Goal: Task Accomplishment & Management: Complete application form

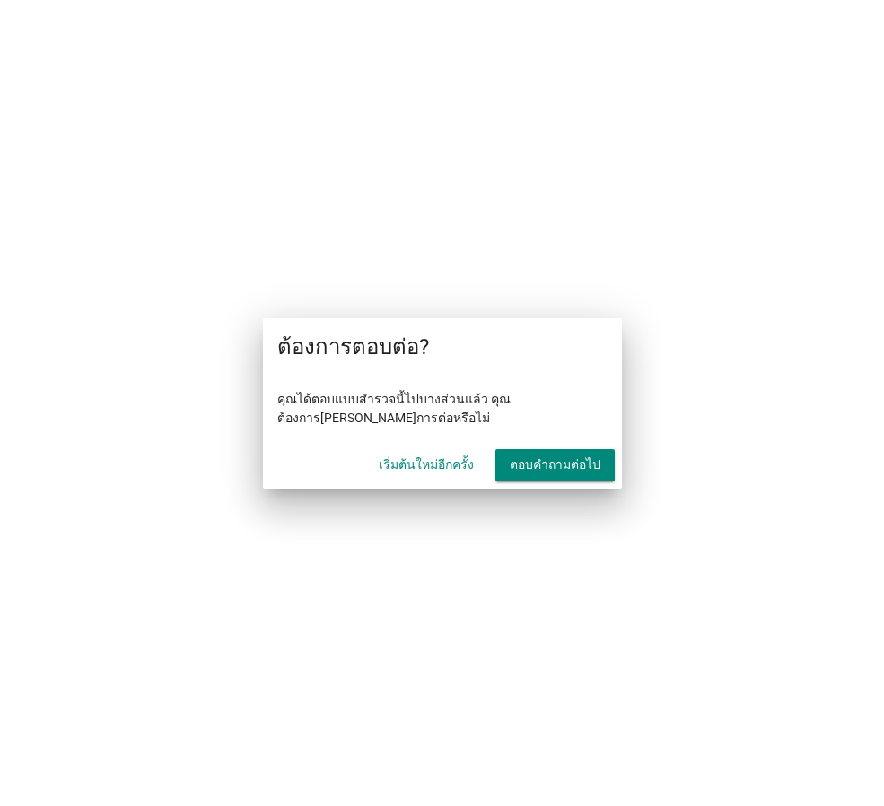
click at [572, 468] on font "ตอบคำถามต่อไป" at bounding box center [555, 464] width 91 height 14
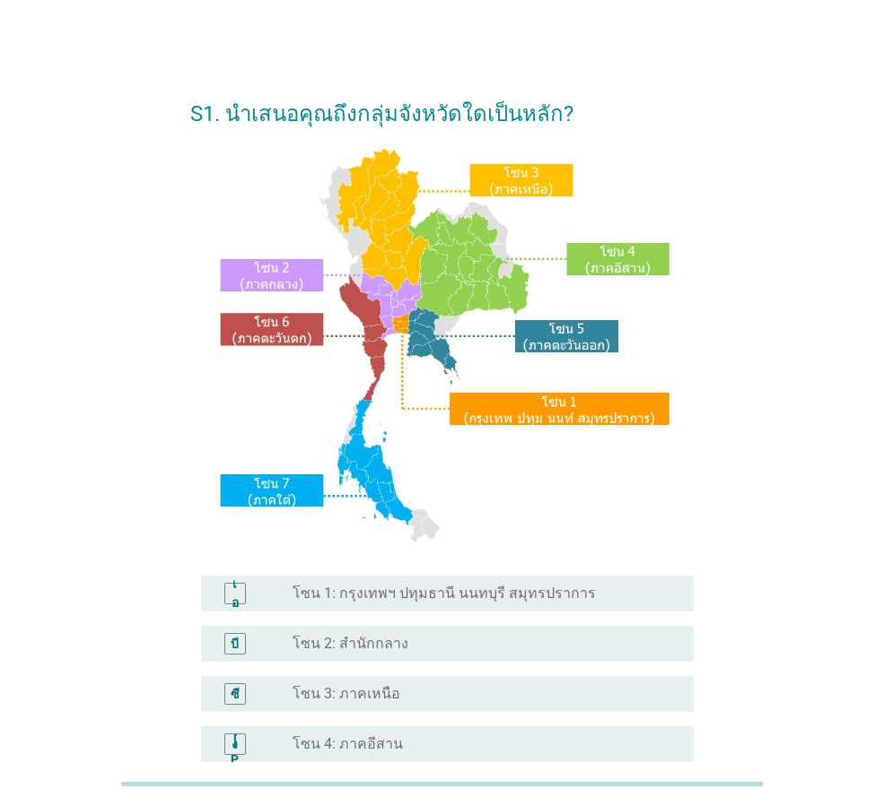
click at [449, 601] on font "โซน 1: กรุงเทพฯ ปทุมธานี นนทบุรี สมุทรปราการ" at bounding box center [443, 593] width 303 height 17
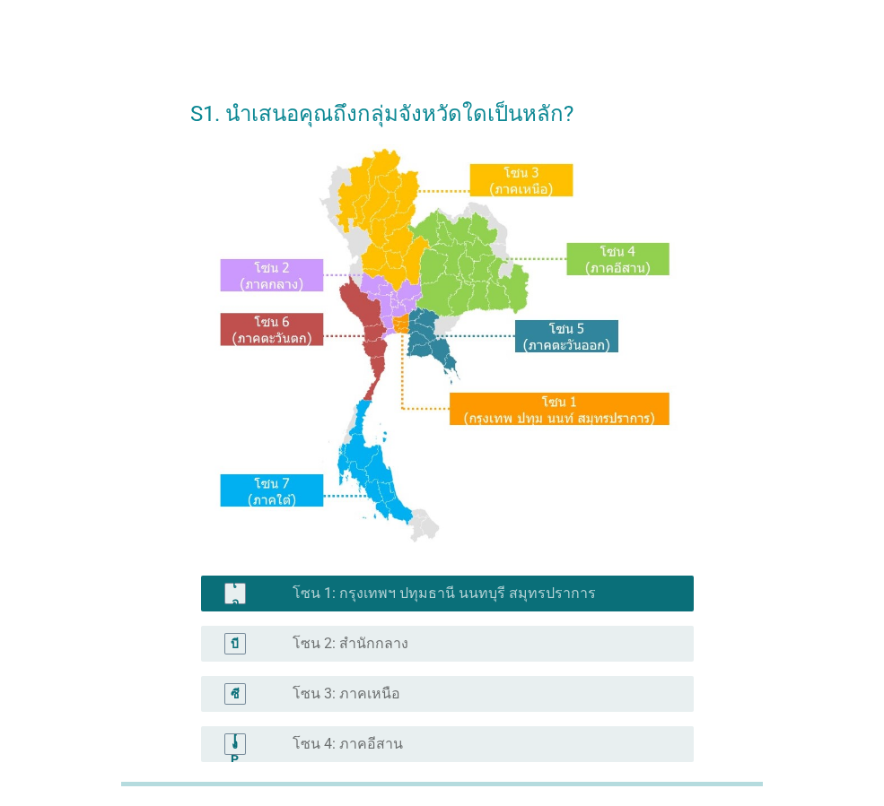
scroll to position [337, 0]
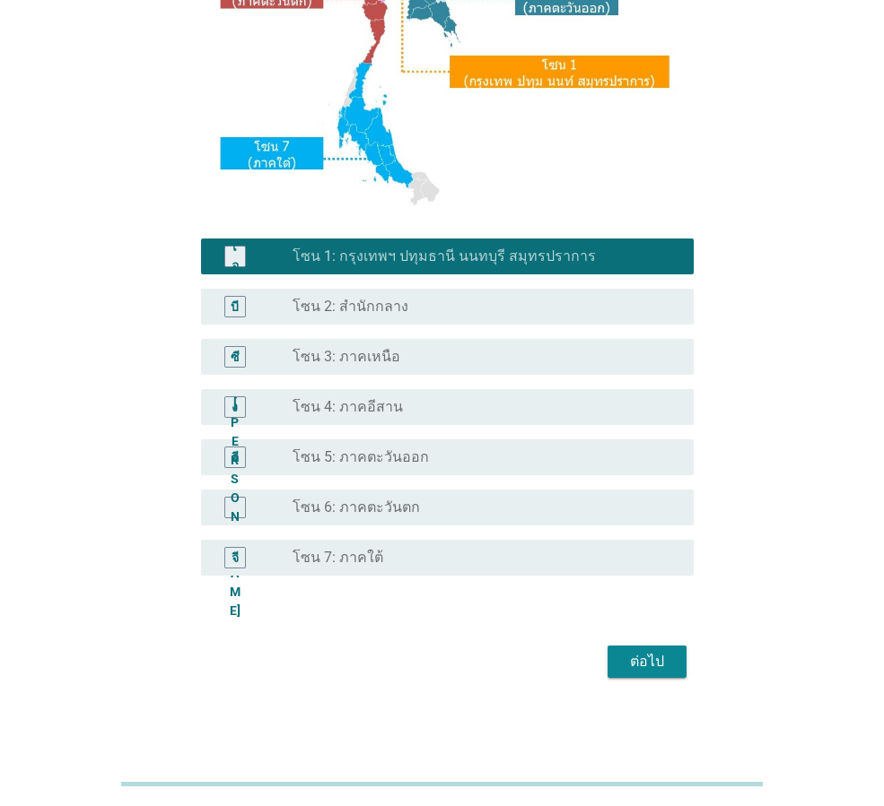
click at [646, 667] on font "ต่อไป" at bounding box center [647, 661] width 34 height 17
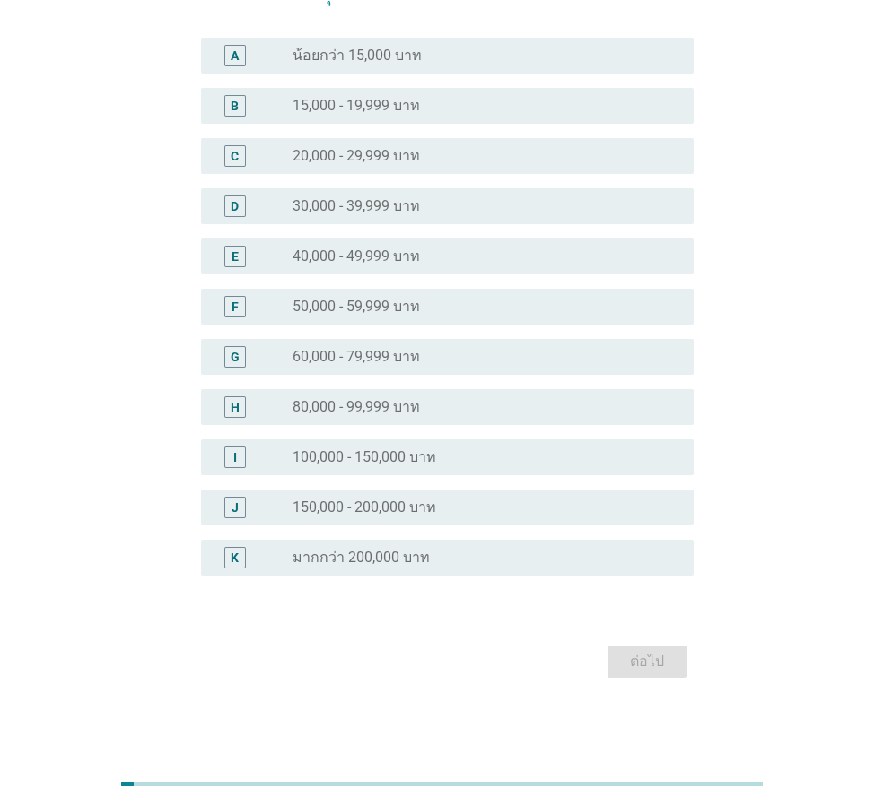
scroll to position [0, 0]
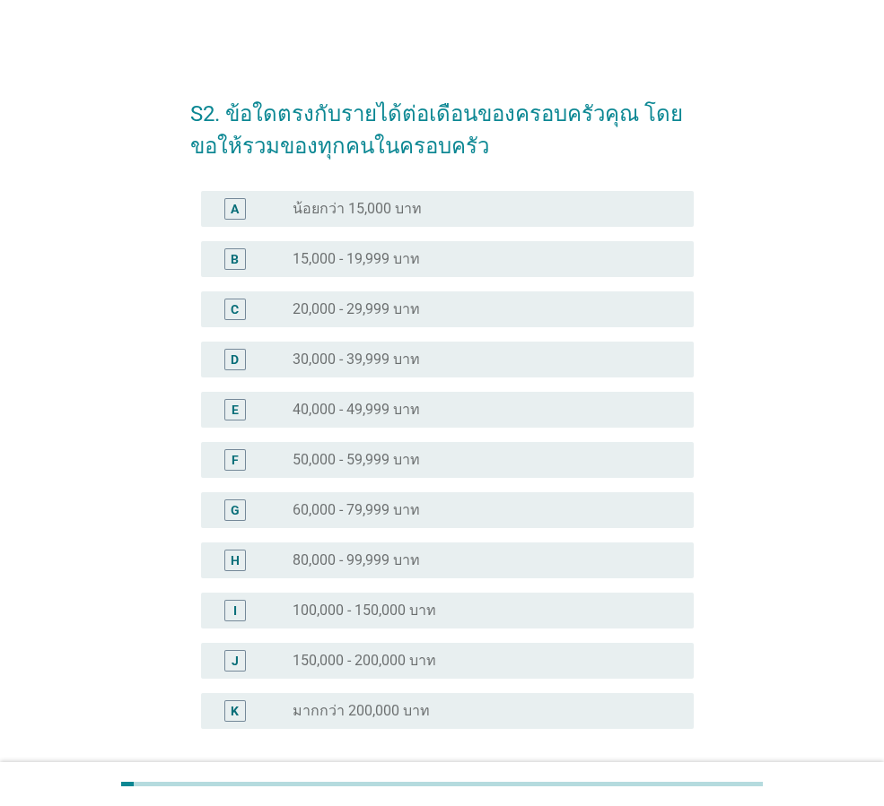
click at [423, 518] on div "radio_button_unchecked 60,000 - 79,999 บาท" at bounding box center [478, 510] width 372 height 18
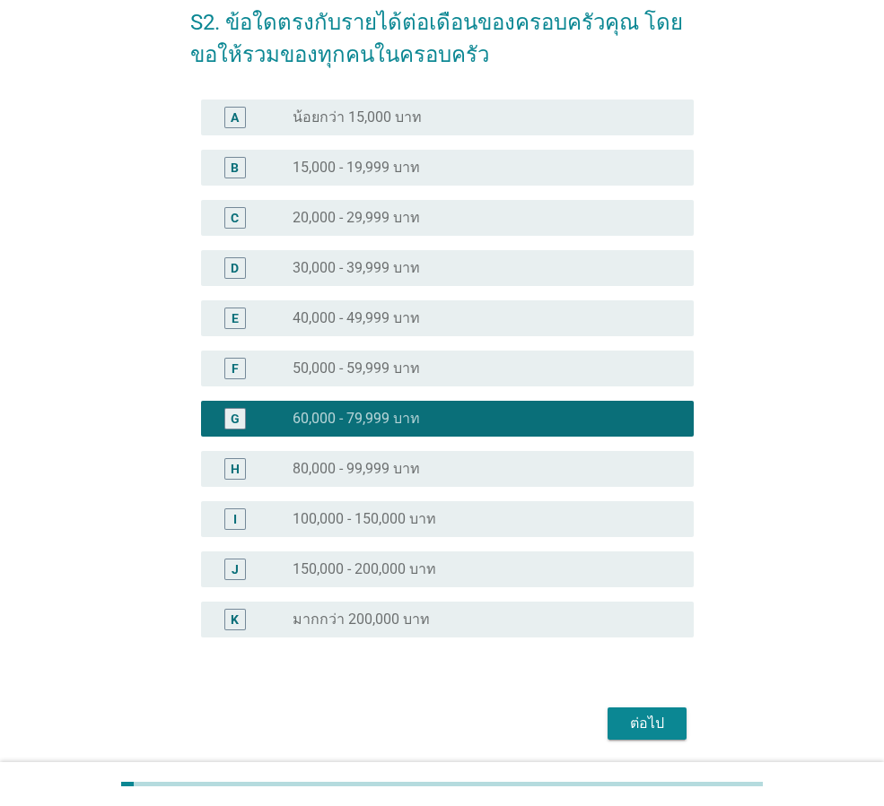
scroll to position [153, 0]
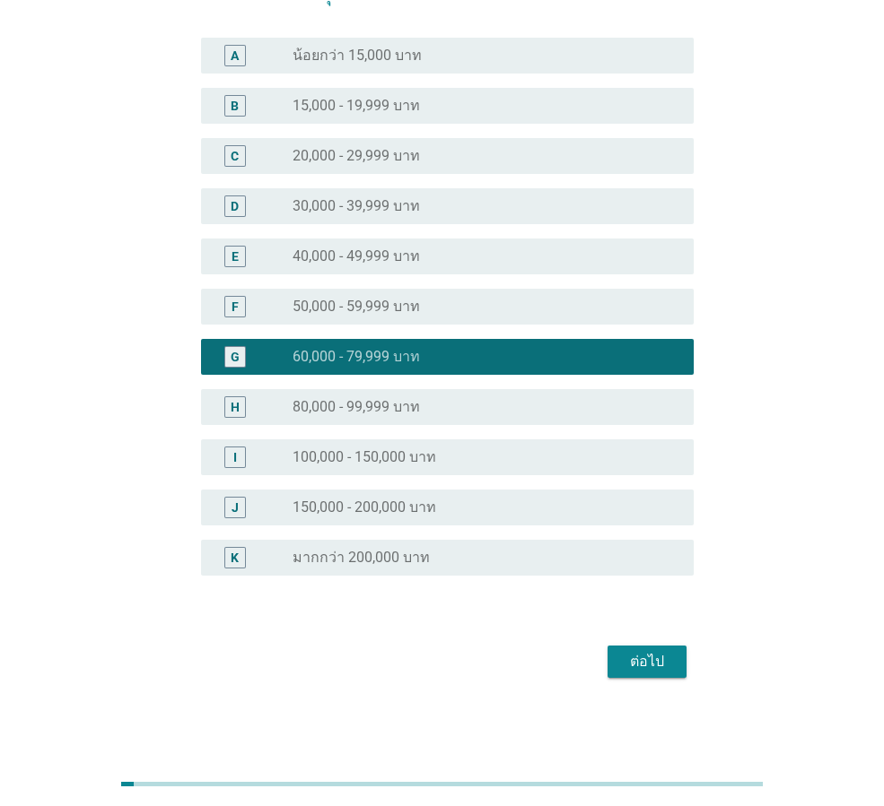
click at [667, 665] on div "ต่อไป" at bounding box center [647, 662] width 50 height 22
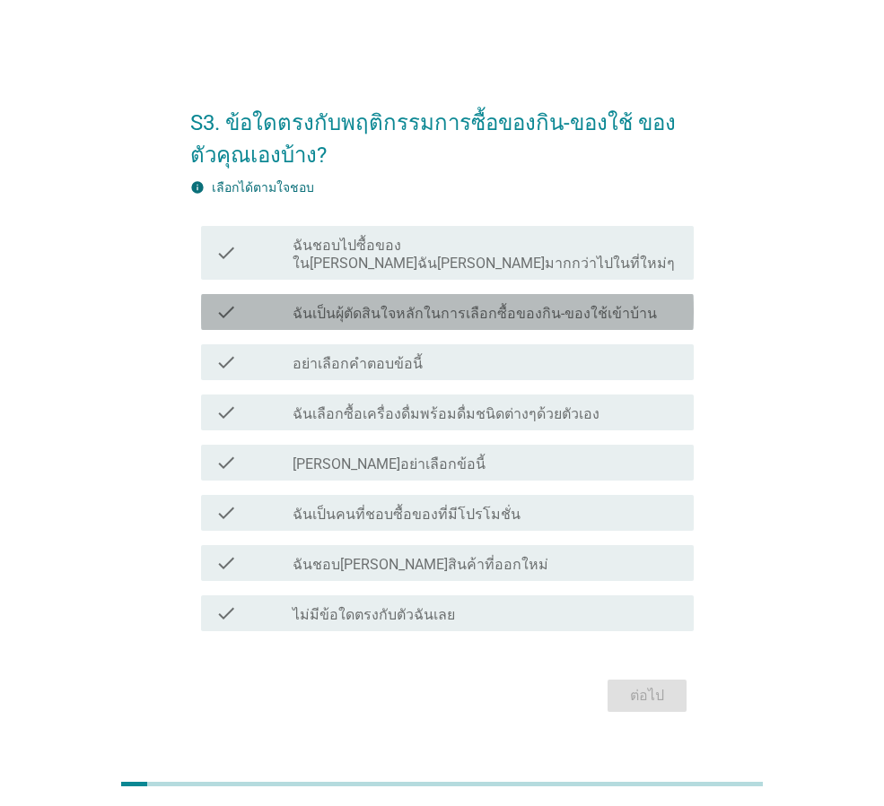
click at [566, 307] on label "ฉันเป็นผุ้ตัดสินใจหลักในการเลือกซื้อของกิน-ของใช้เข้าบ้าน" at bounding box center [474, 314] width 364 height 18
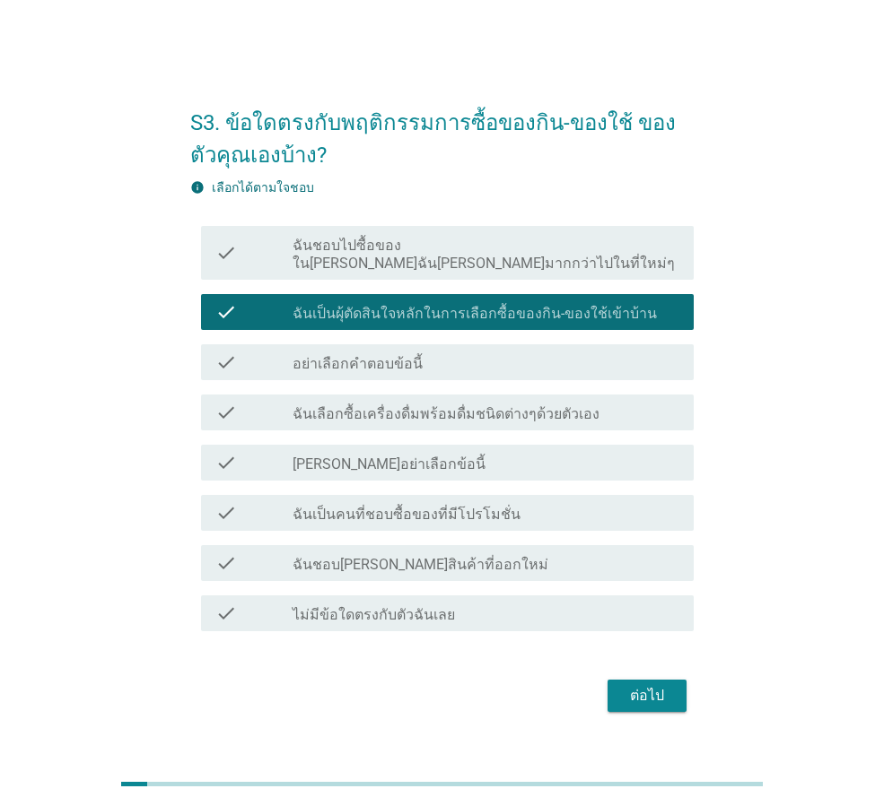
click at [604, 404] on div "check_box_outline_blank ฉันเลือกซื้อเครื่องดื่มพร้อมดื่มชนิดต่างๆด้วยตัวเอง" at bounding box center [485, 413] width 387 height 22
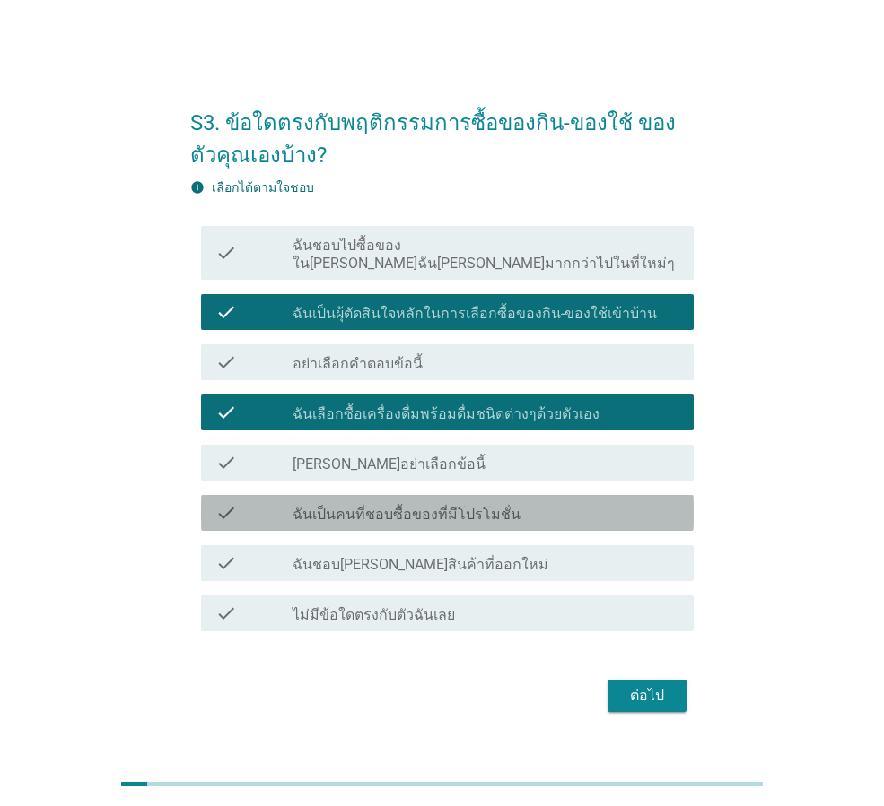
click at [541, 504] on div "check_box_outline_blank ฉันเป็นคนที่ชอบซื้อของที่มีโปรโมชั่น" at bounding box center [485, 513] width 387 height 22
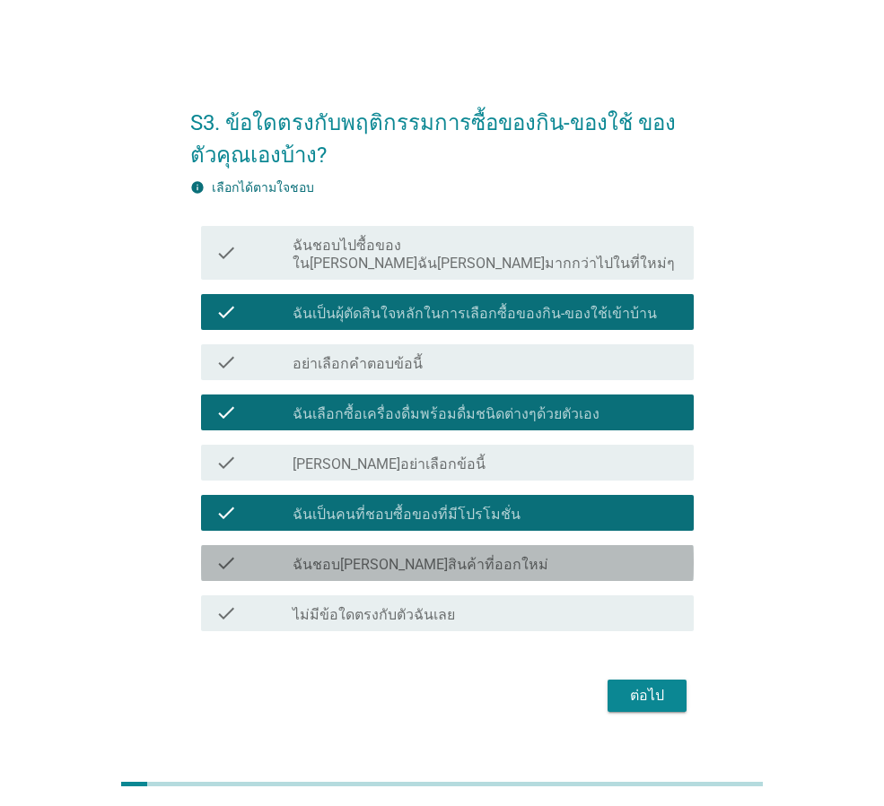
click at [503, 553] on div "check_box_outline_blank ฉันชอบลองสินค้าที่ออกใหม่" at bounding box center [485, 564] width 387 height 22
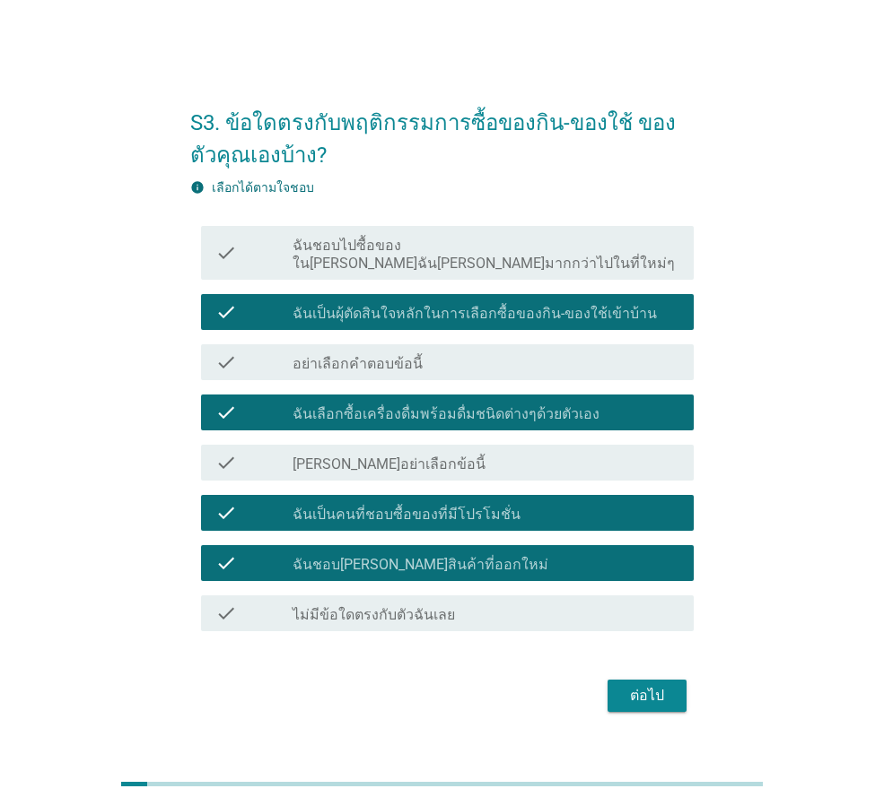
click at [644, 688] on div "ต่อไป" at bounding box center [647, 696] width 50 height 22
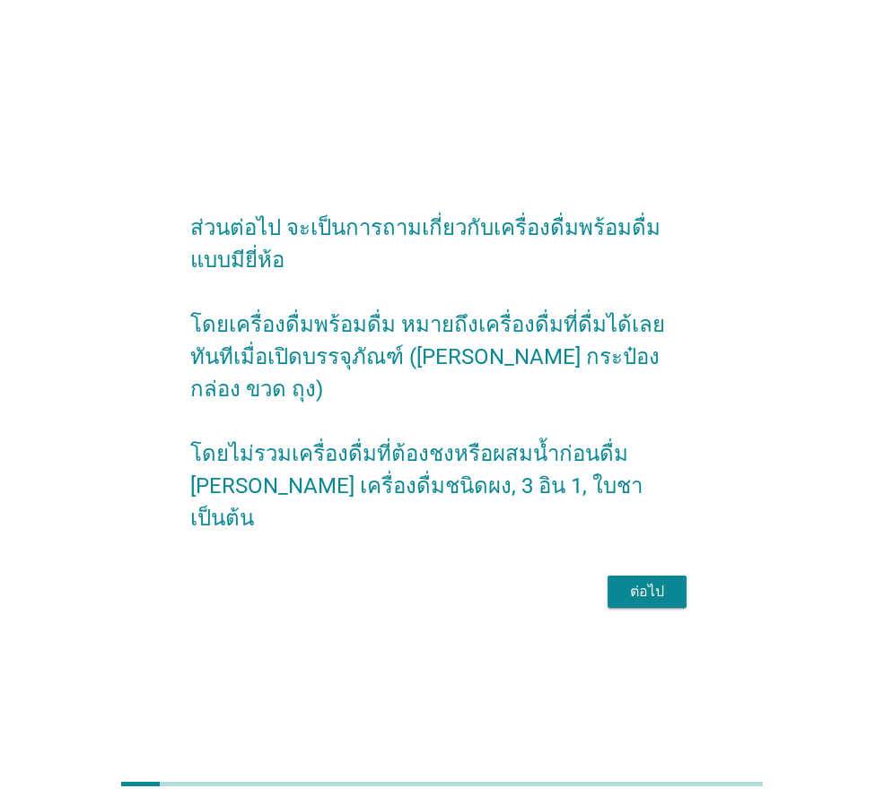
click at [656, 581] on div "ต่อไป" at bounding box center [647, 592] width 50 height 22
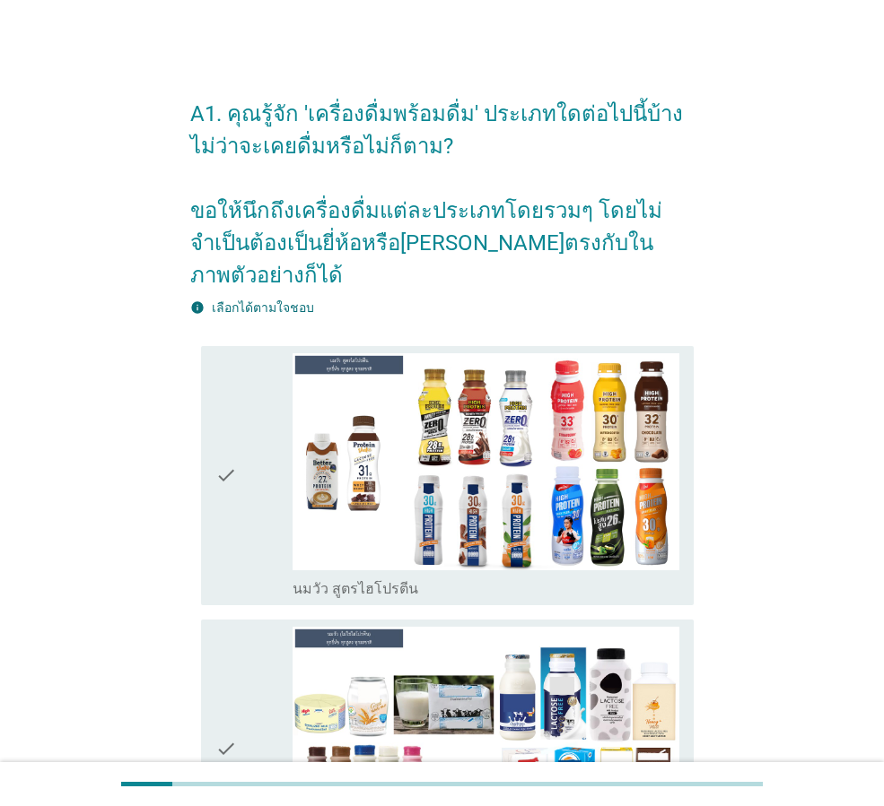
click at [248, 427] on div "check" at bounding box center [253, 475] width 77 height 245
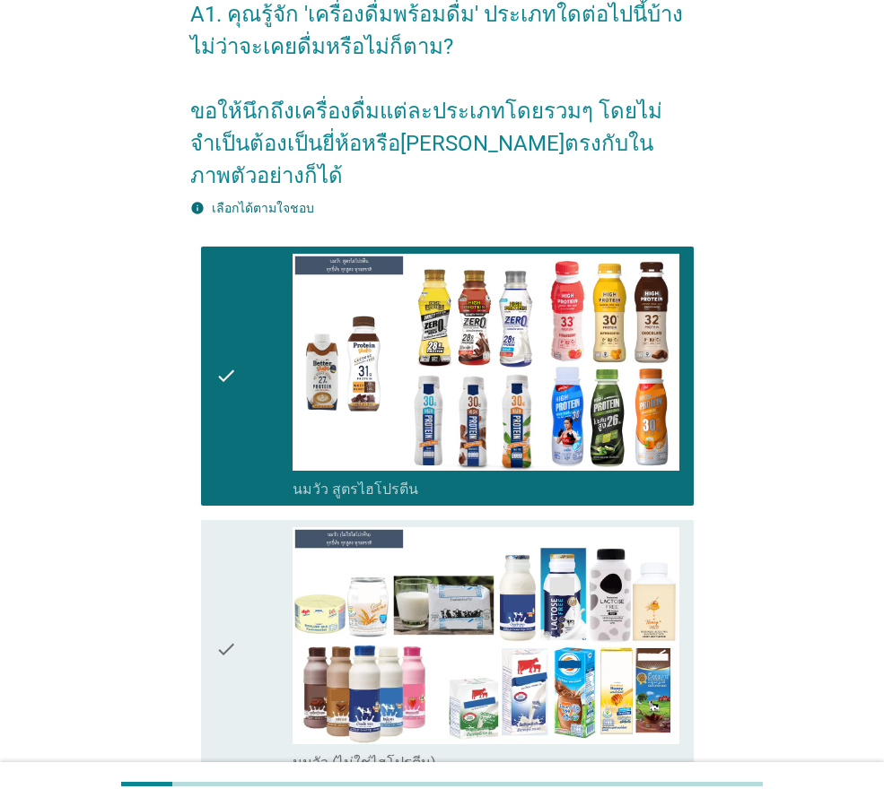
scroll to position [329, 0]
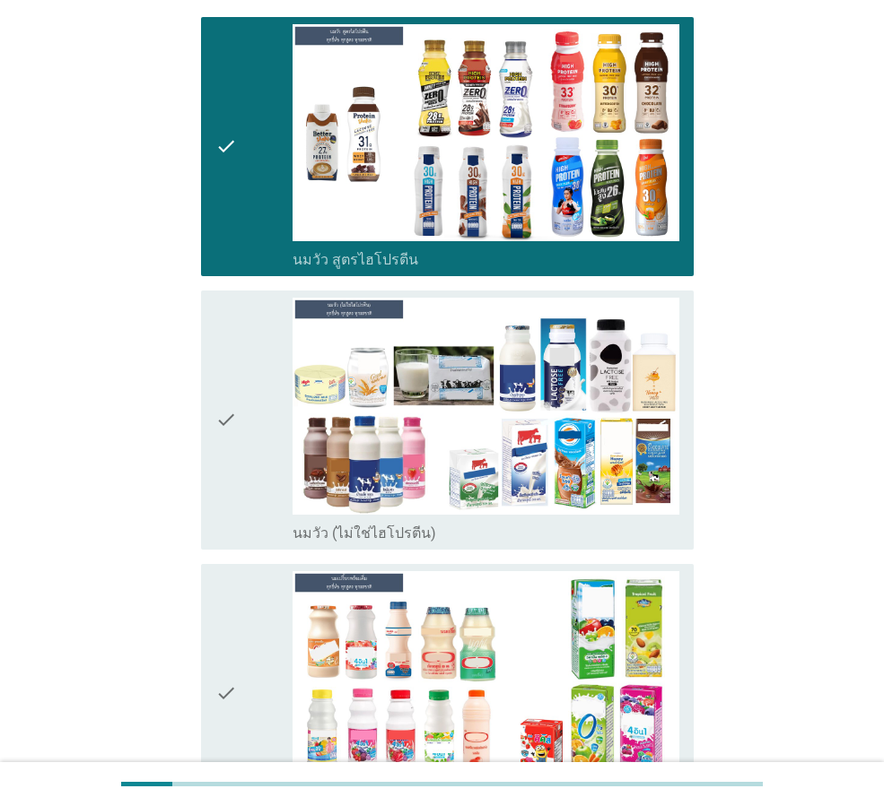
click at [239, 414] on div "check" at bounding box center [253, 420] width 77 height 245
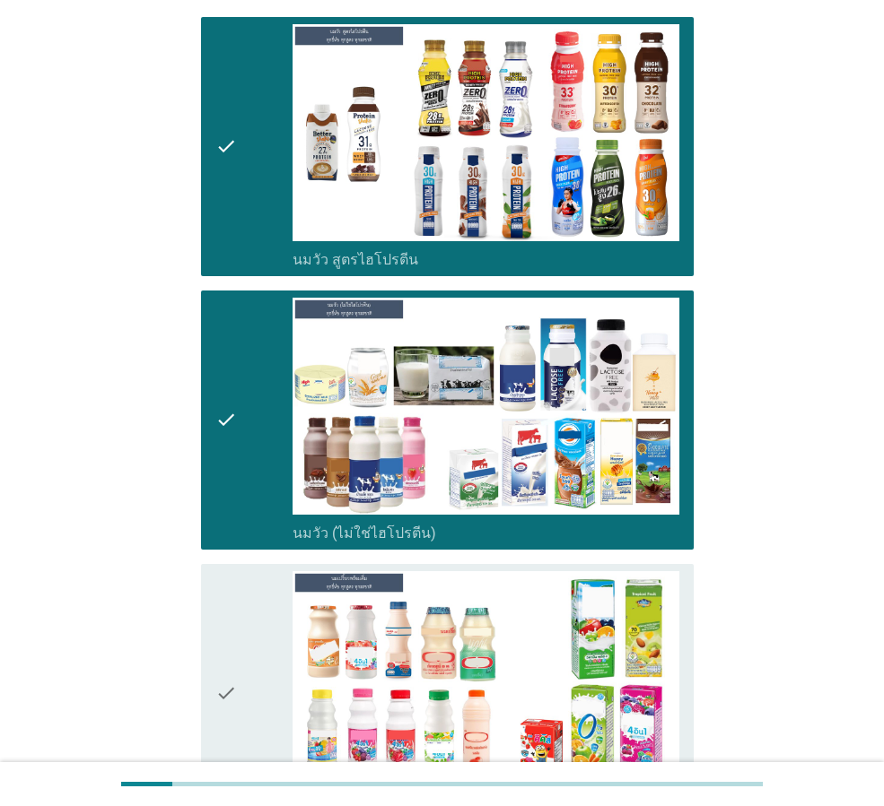
click at [248, 626] on div "check" at bounding box center [253, 693] width 77 height 245
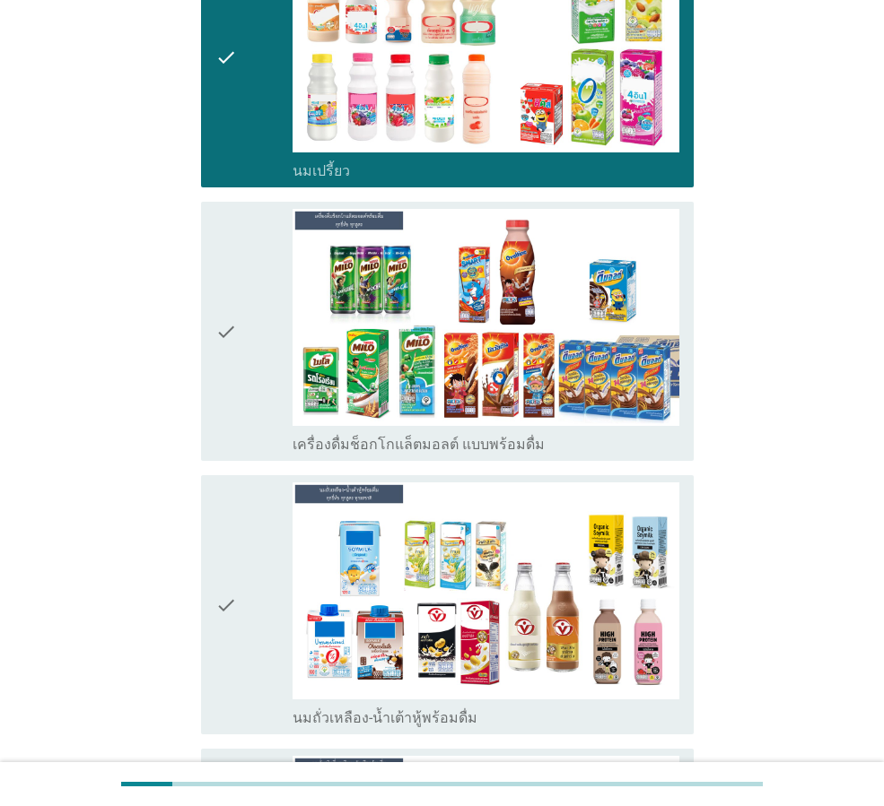
scroll to position [987, 0]
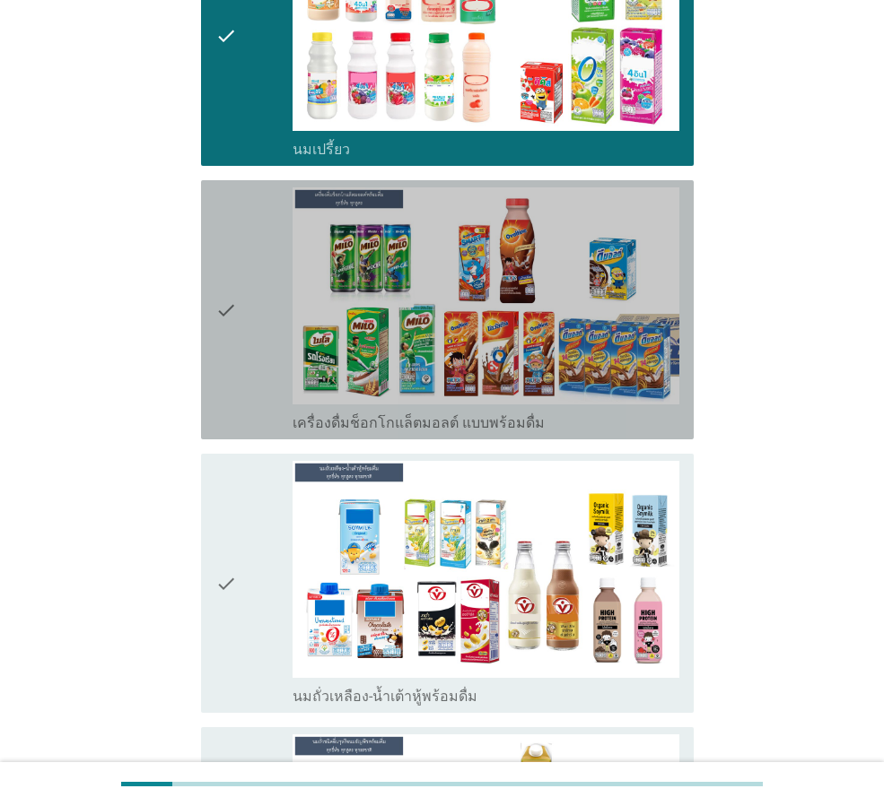
click at [240, 299] on div "check" at bounding box center [253, 309] width 77 height 245
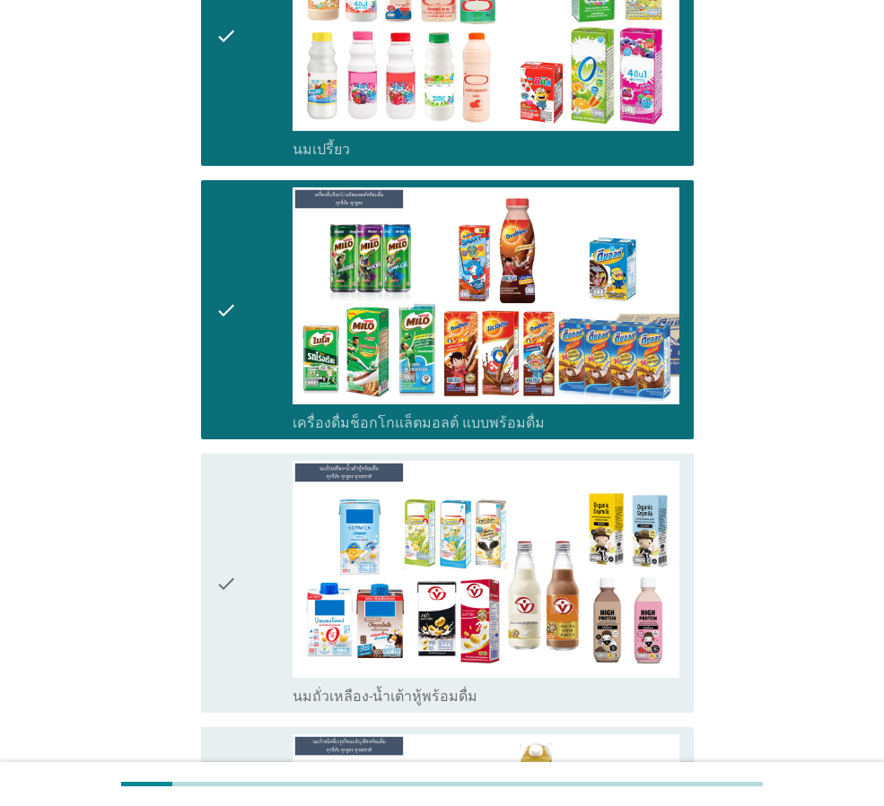
click at [238, 540] on div "check" at bounding box center [253, 583] width 77 height 245
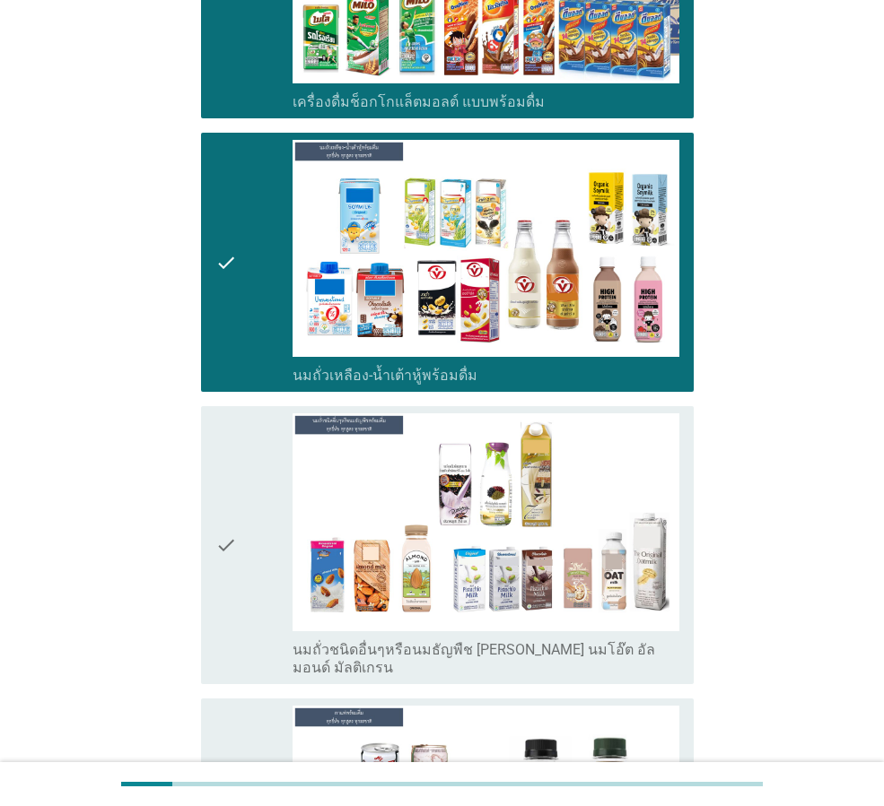
scroll to position [1316, 0]
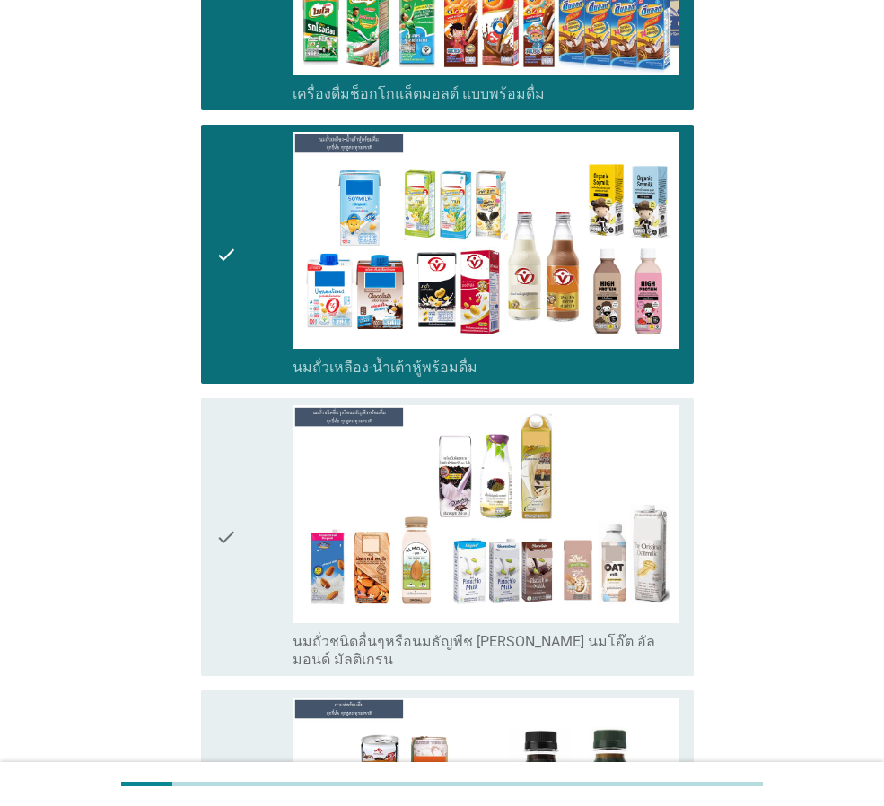
click at [240, 525] on div "check" at bounding box center [253, 536] width 77 height 263
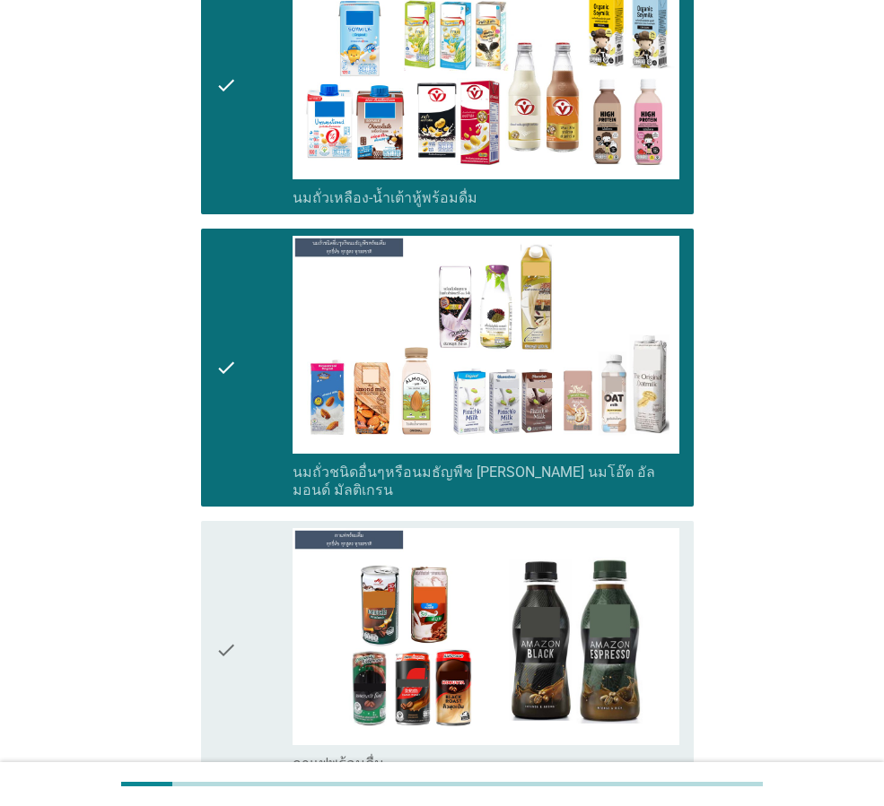
scroll to position [1644, 0]
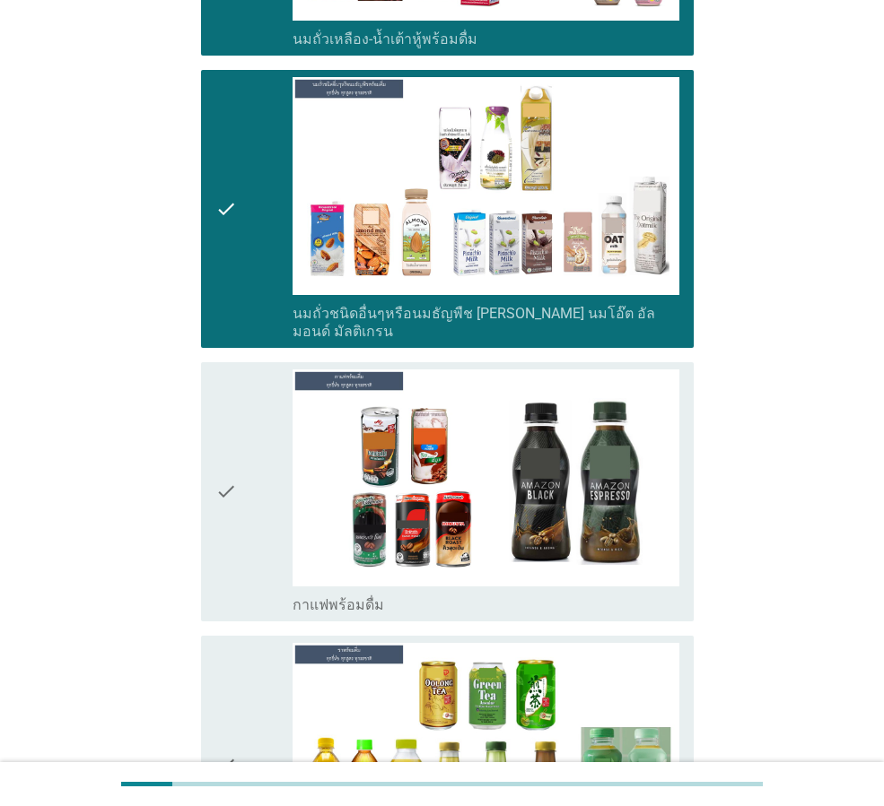
click at [218, 506] on icon "check" at bounding box center [226, 492] width 22 height 245
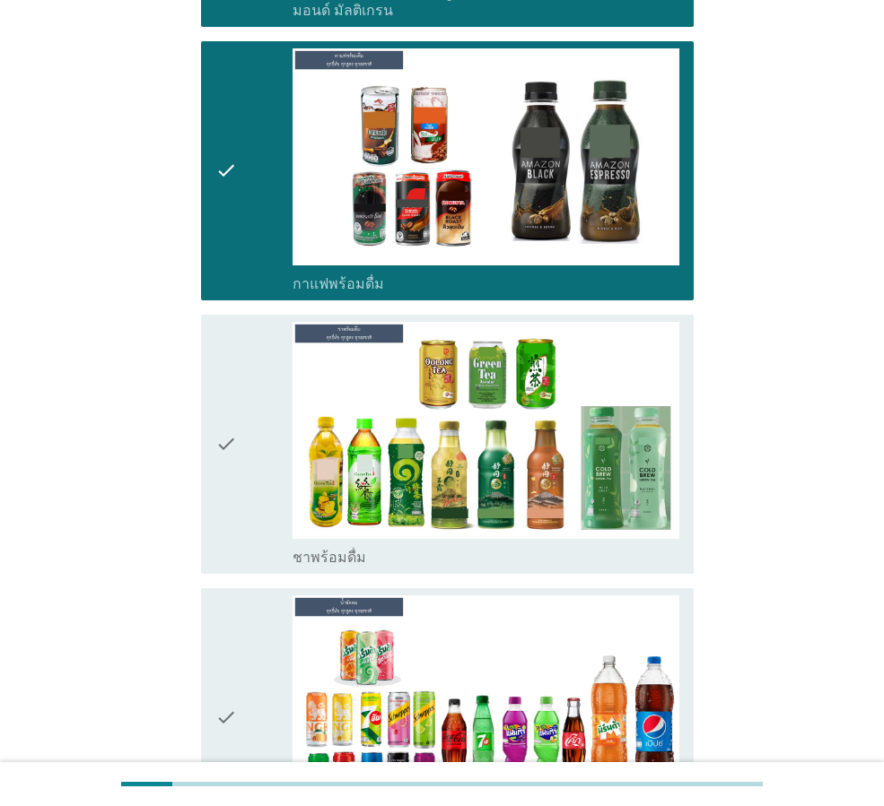
scroll to position [1974, 0]
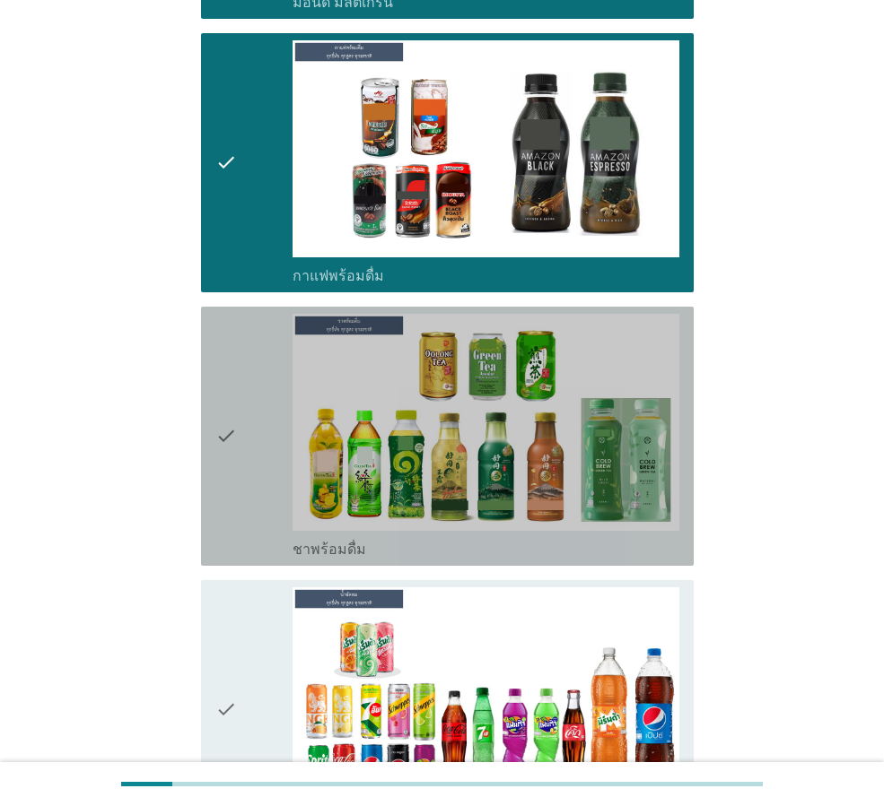
click at [240, 437] on div "check" at bounding box center [253, 436] width 77 height 245
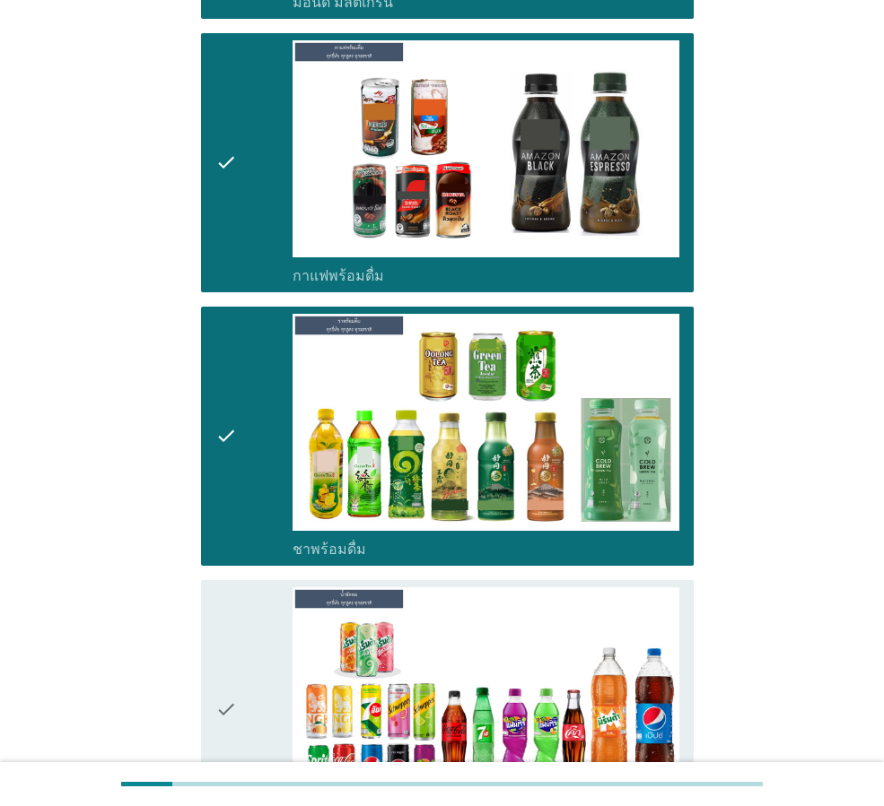
scroll to position [2303, 0]
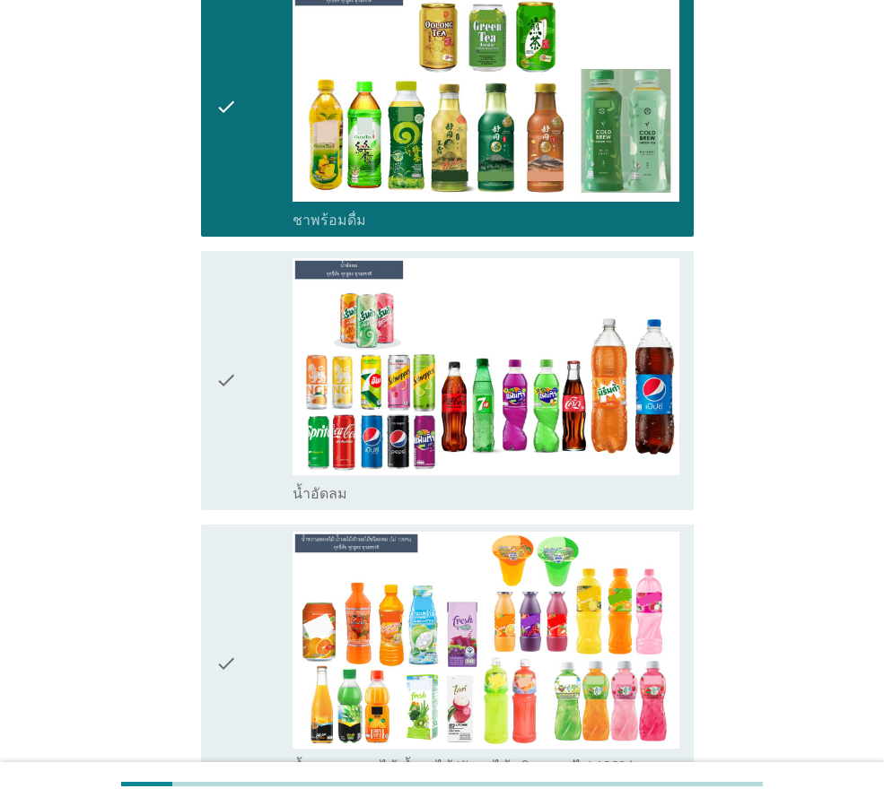
click at [250, 374] on div "check" at bounding box center [253, 380] width 77 height 245
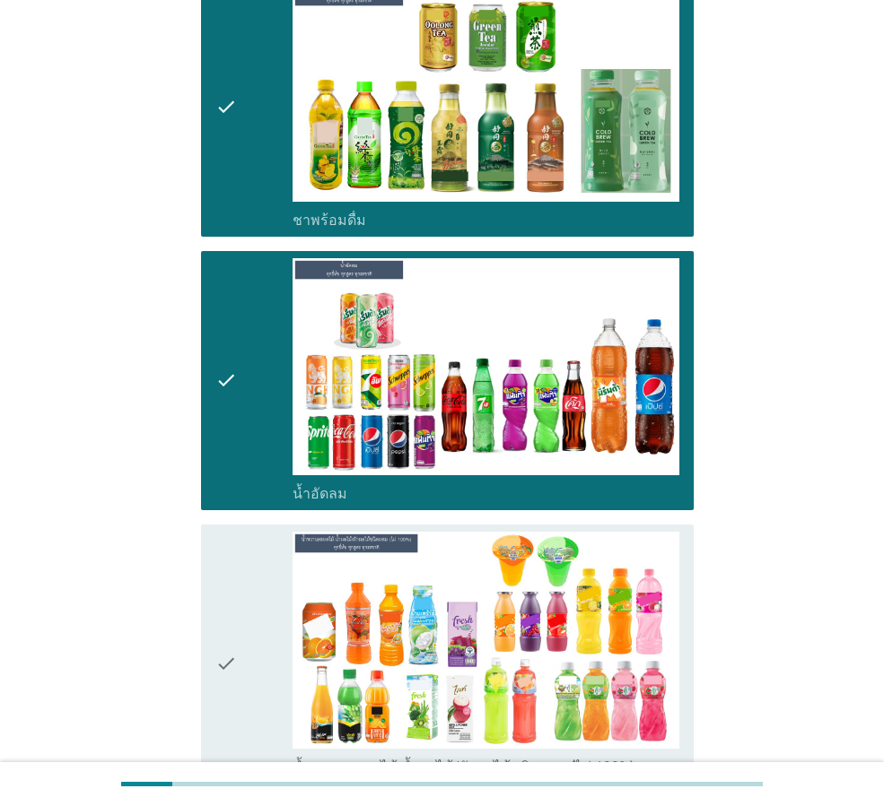
click at [240, 571] on div "check" at bounding box center [253, 663] width 77 height 263
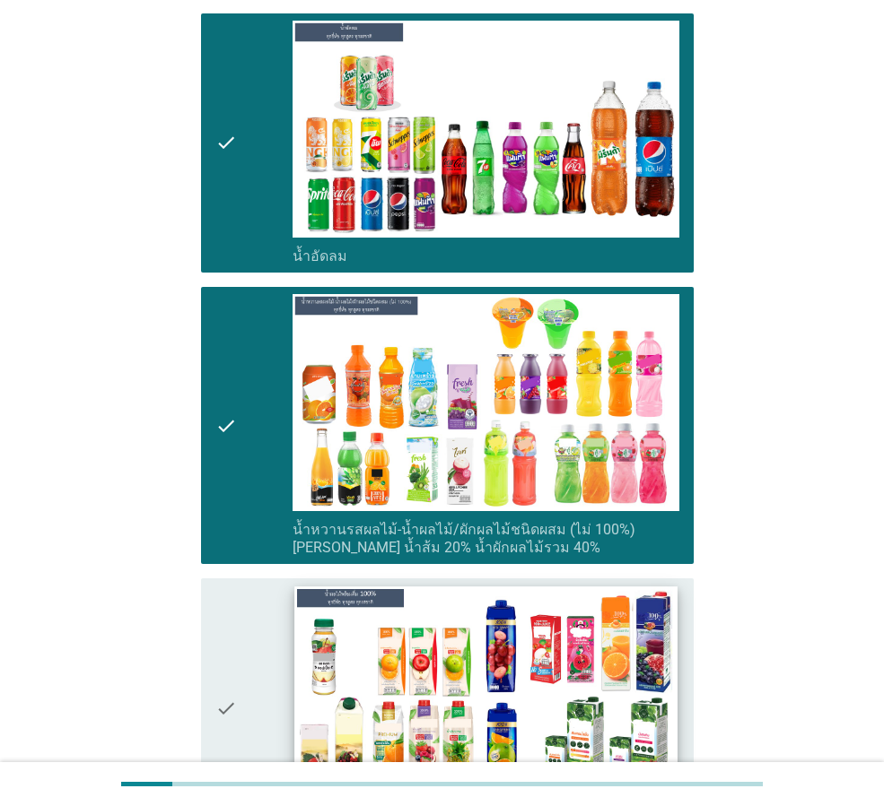
scroll to position [2631, 0]
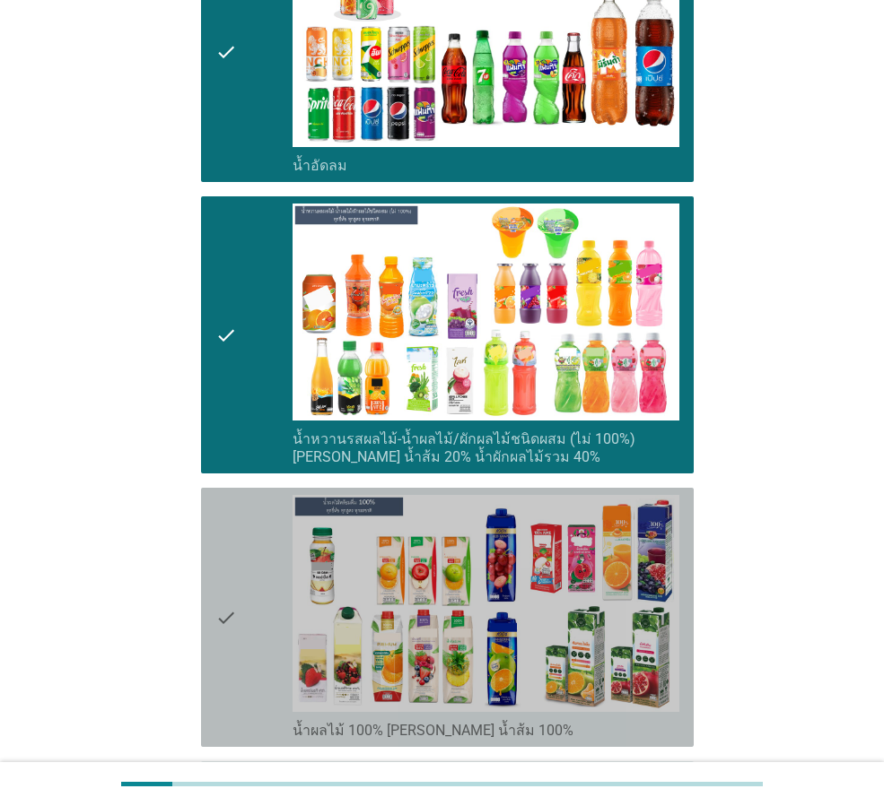
click at [223, 562] on icon "check" at bounding box center [226, 617] width 22 height 245
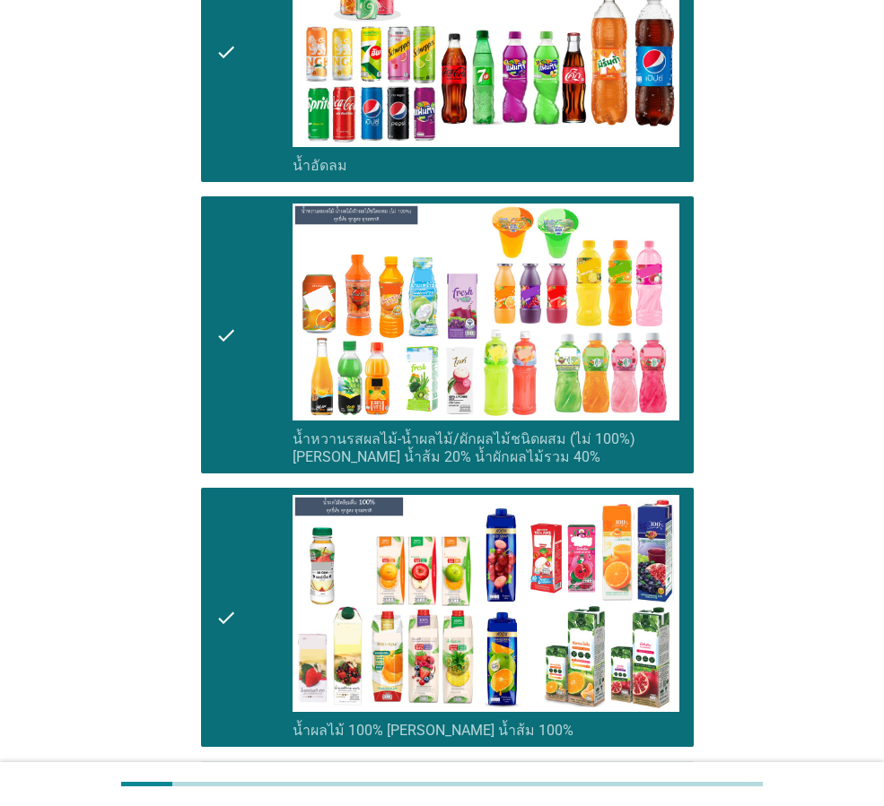
scroll to position [2960, 0]
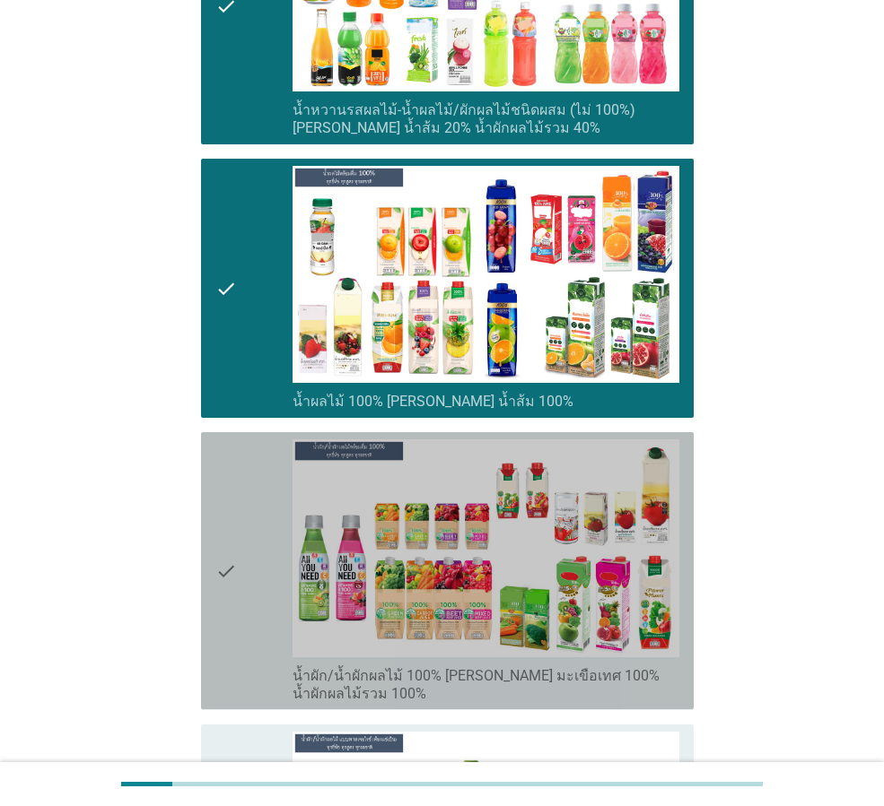
click at [216, 571] on icon "check" at bounding box center [226, 571] width 22 height 263
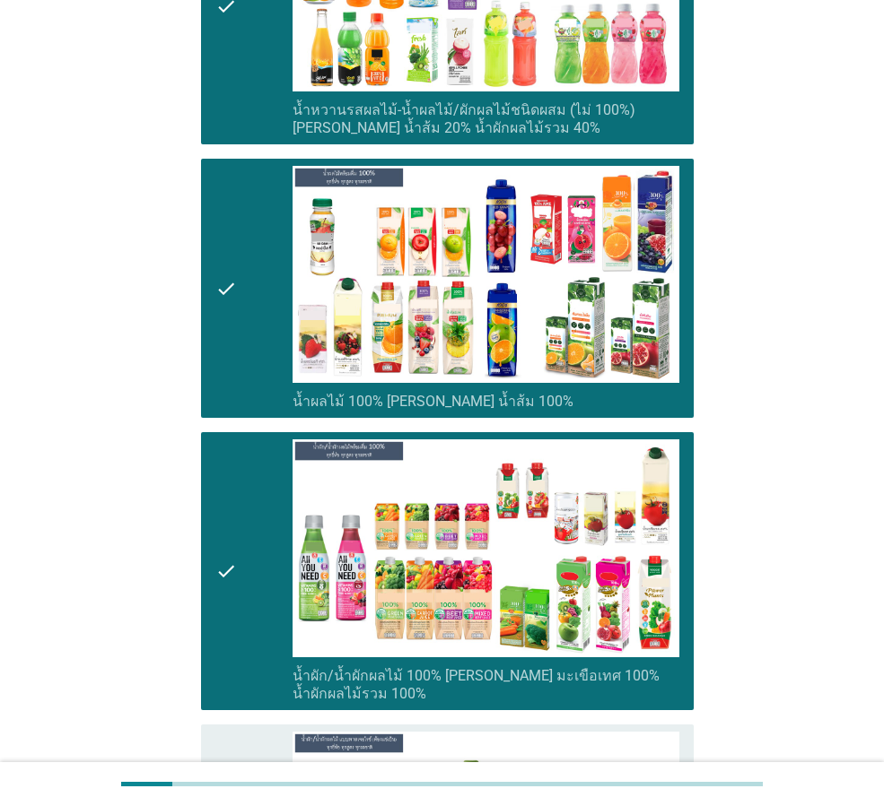
scroll to position [3289, 0]
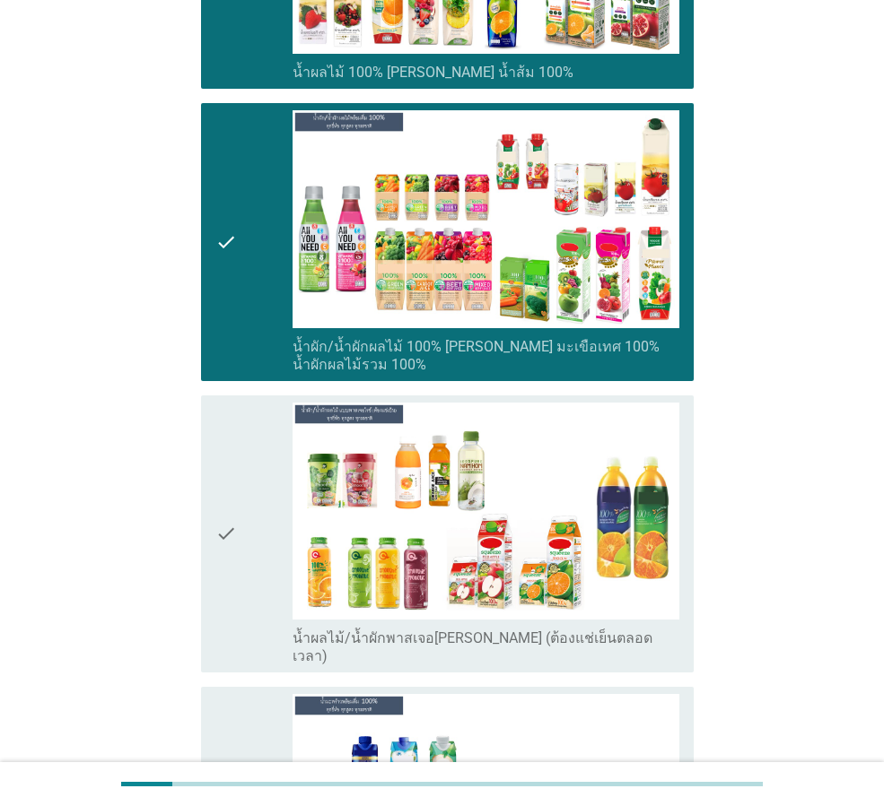
click at [233, 525] on icon "check" at bounding box center [226, 534] width 22 height 263
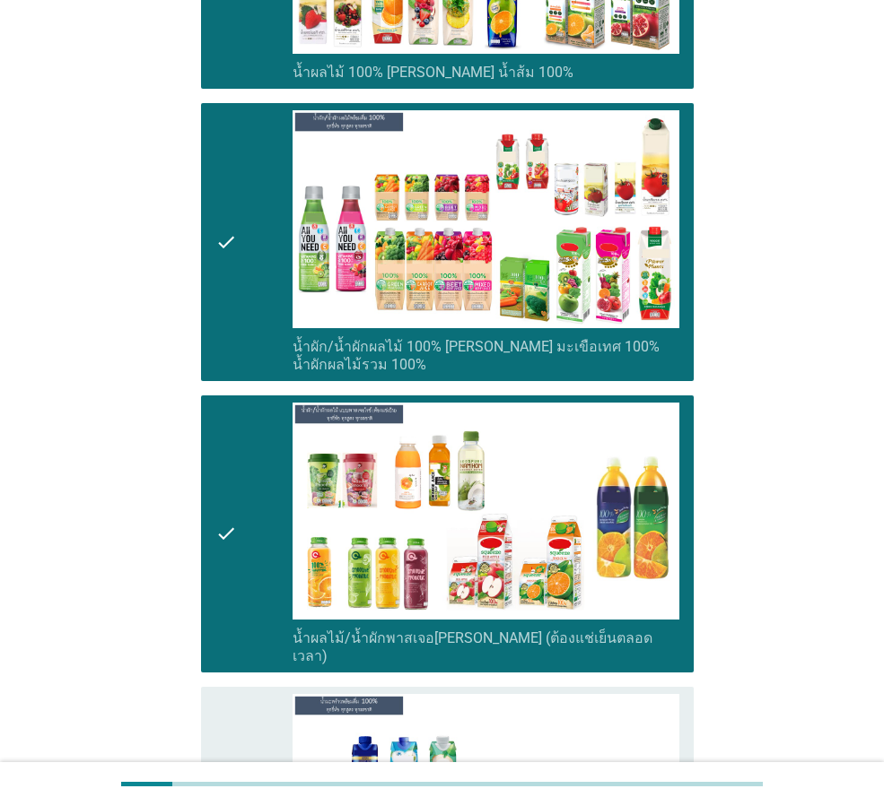
scroll to position [3618, 0]
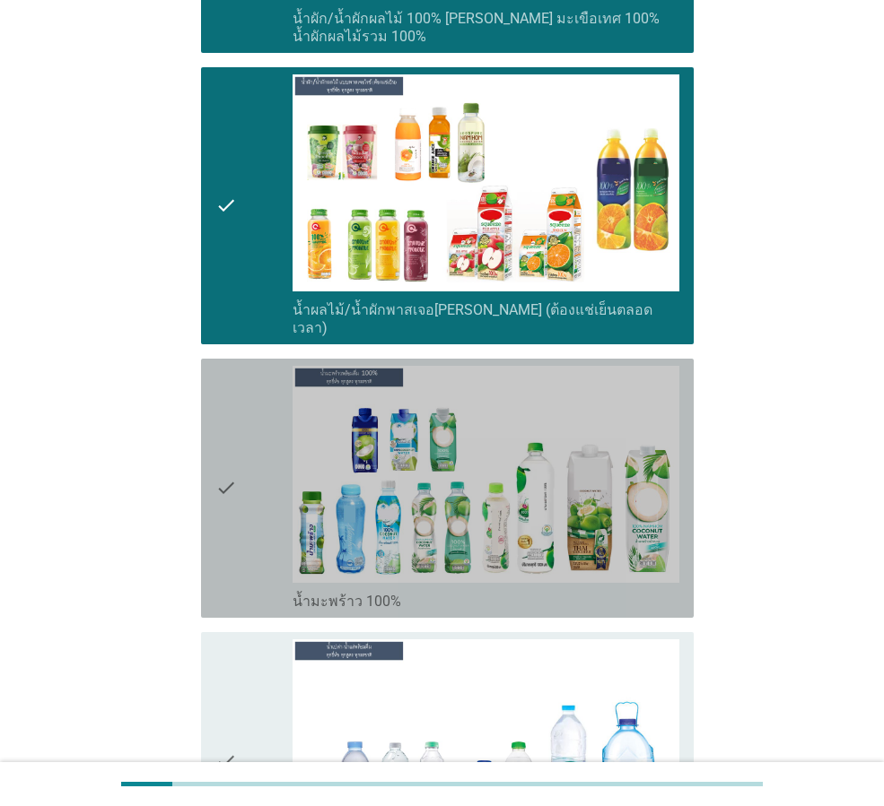
click at [236, 473] on icon "check" at bounding box center [226, 488] width 22 height 245
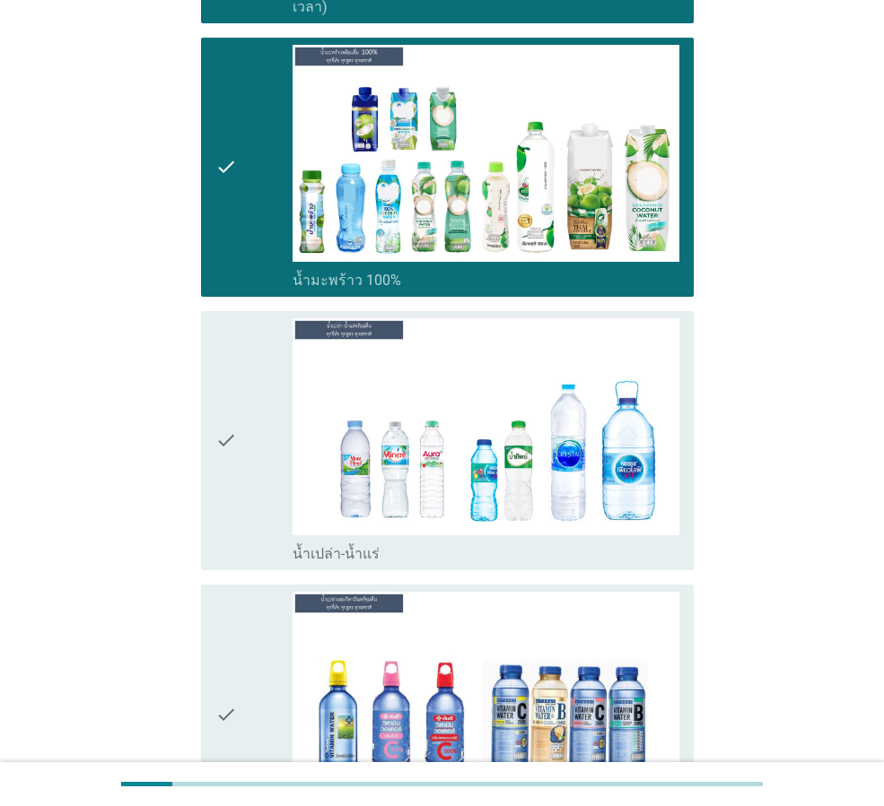
scroll to position [3947, 0]
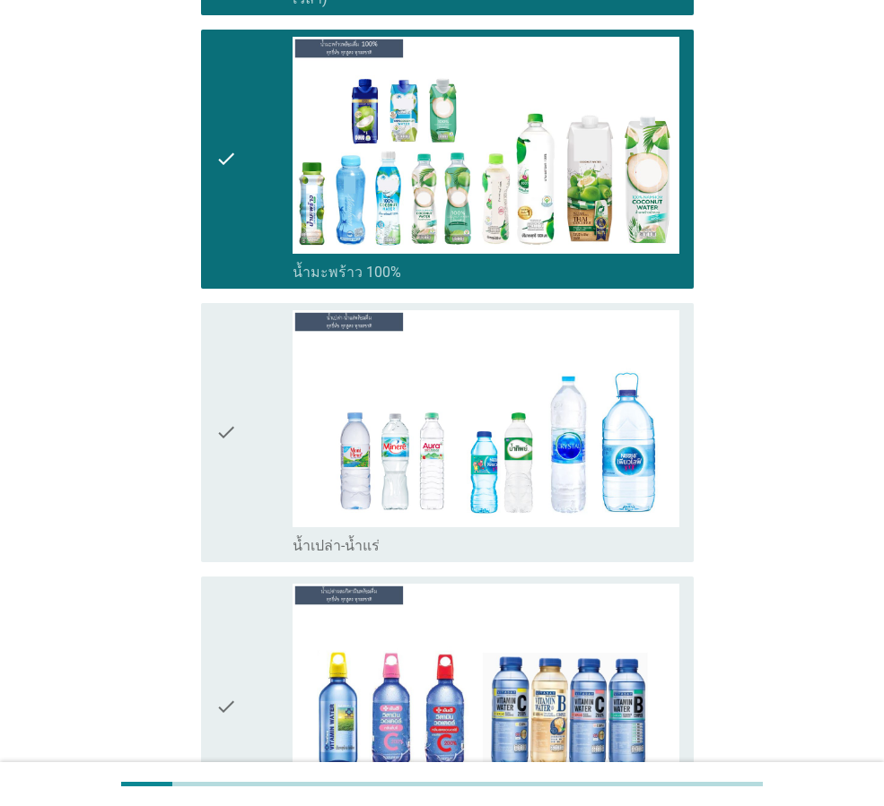
click at [240, 421] on div "check" at bounding box center [253, 432] width 77 height 245
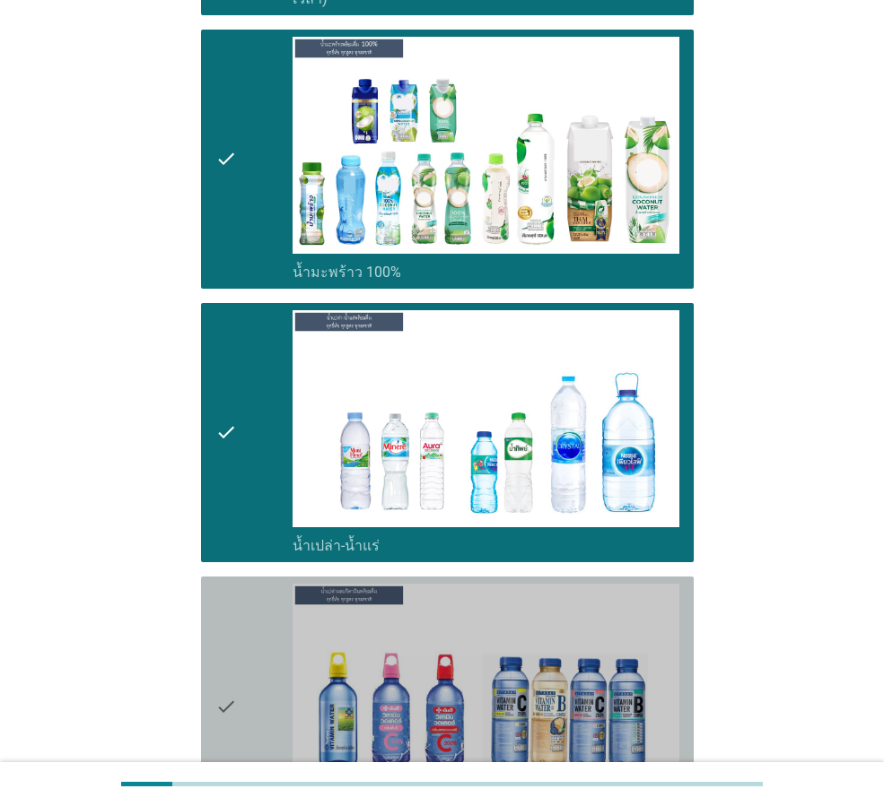
click at [229, 670] on icon "check" at bounding box center [226, 706] width 22 height 245
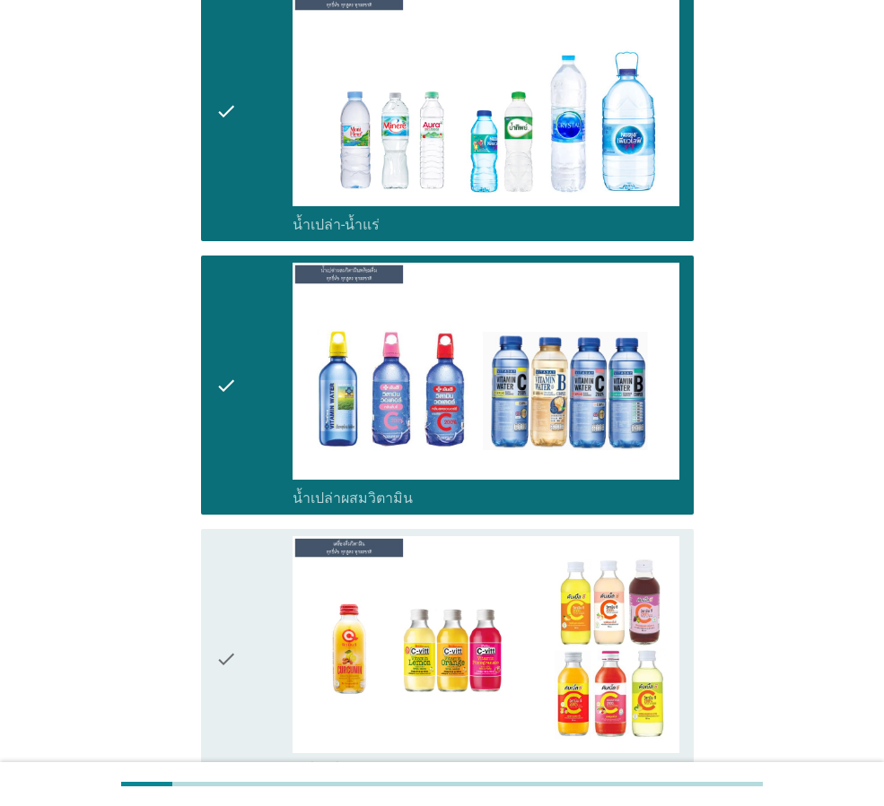
scroll to position [4276, 0]
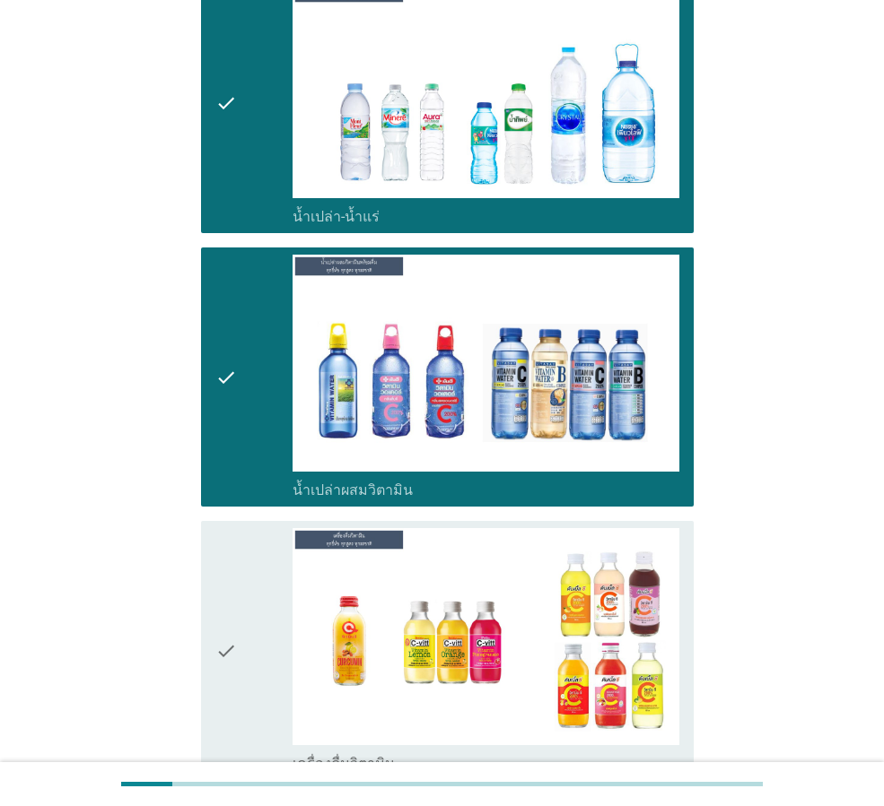
click at [223, 625] on icon "check" at bounding box center [226, 650] width 22 height 245
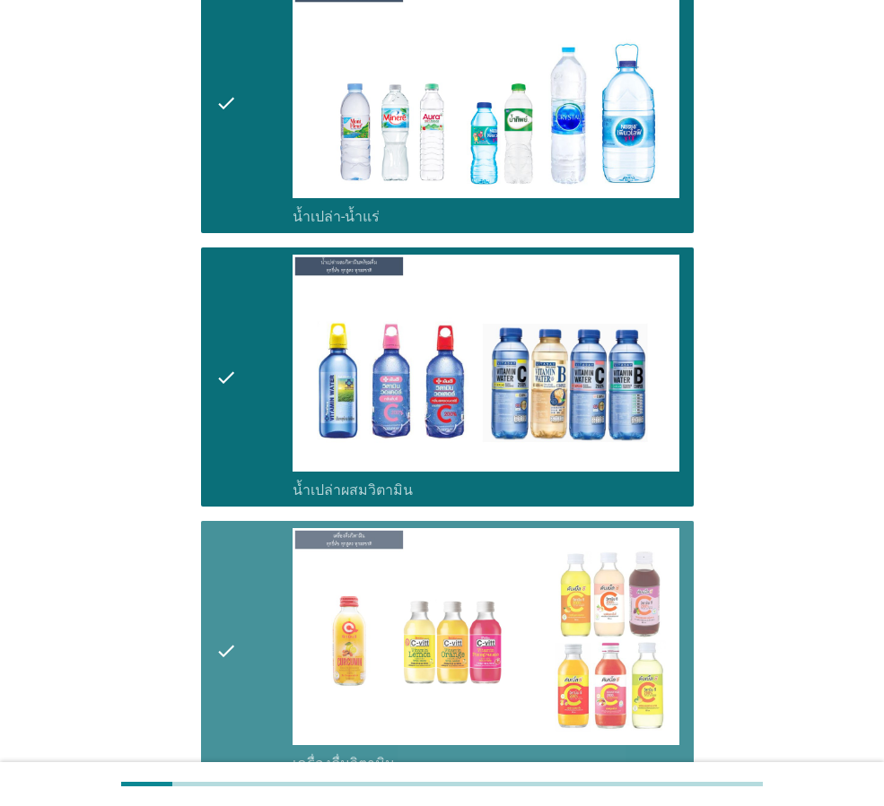
scroll to position [4605, 0]
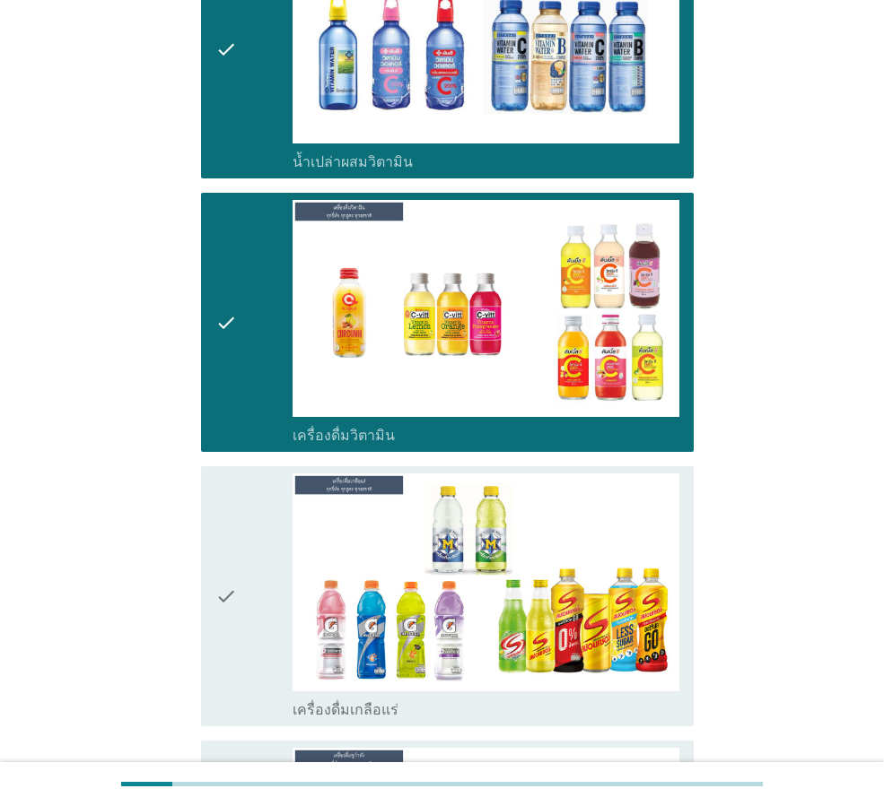
click at [233, 589] on icon "check" at bounding box center [226, 596] width 22 height 245
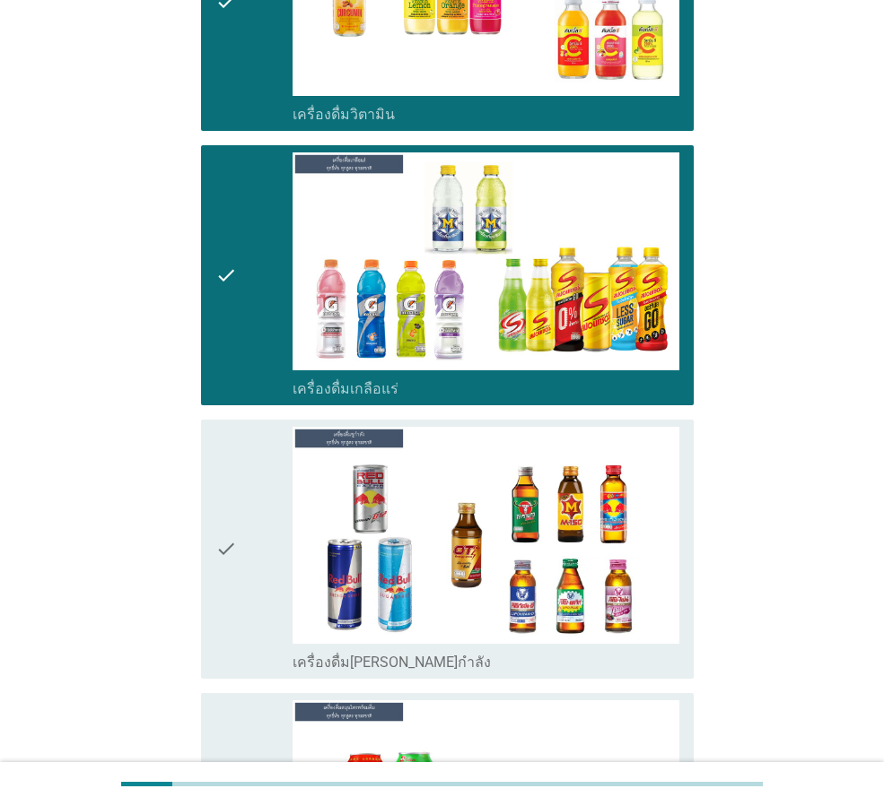
scroll to position [4934, 0]
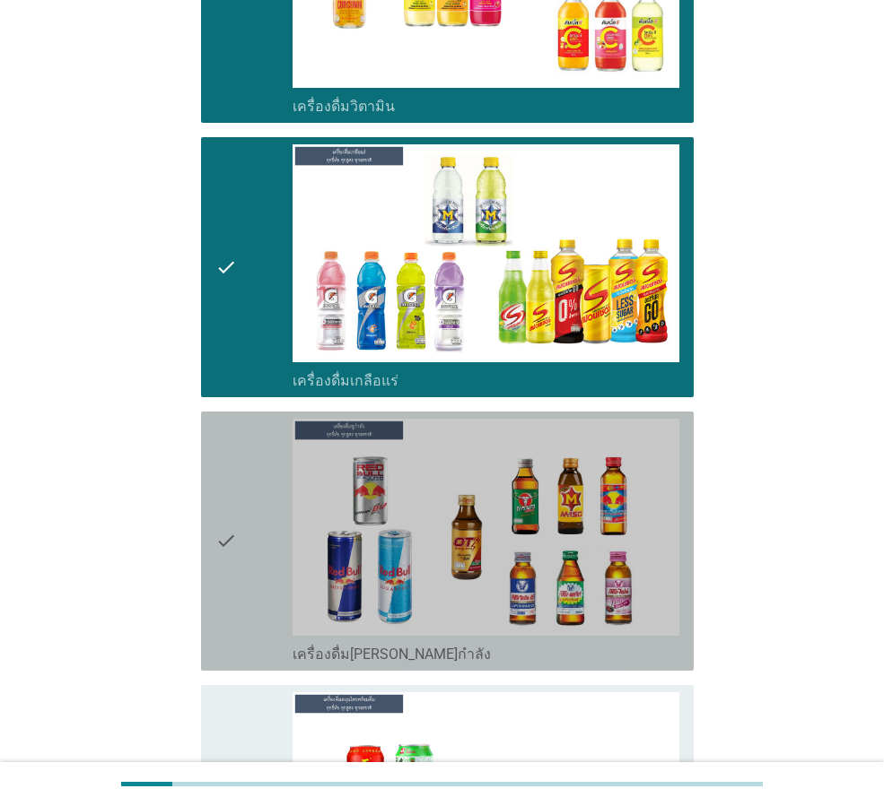
click at [238, 551] on div "check" at bounding box center [253, 541] width 77 height 245
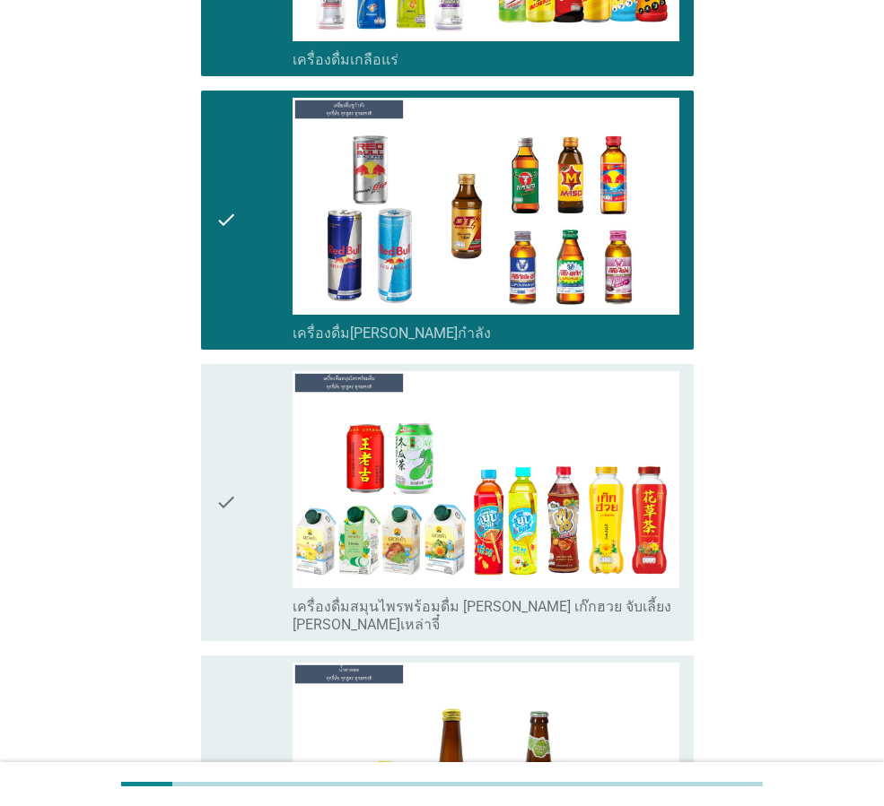
scroll to position [5263, 0]
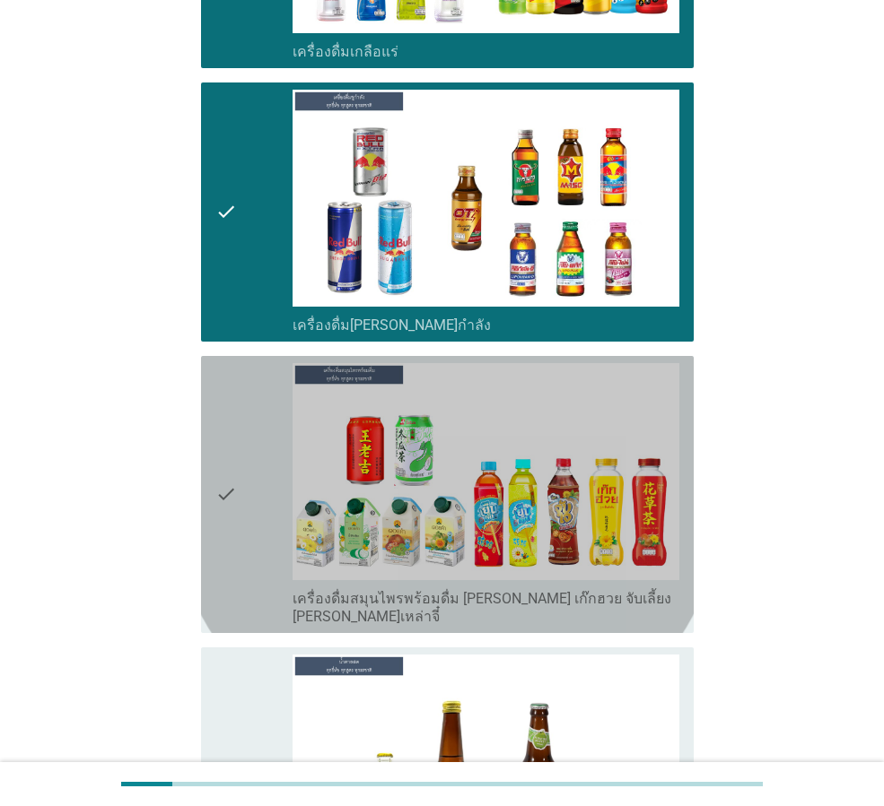
click at [238, 511] on div "check" at bounding box center [253, 494] width 77 height 263
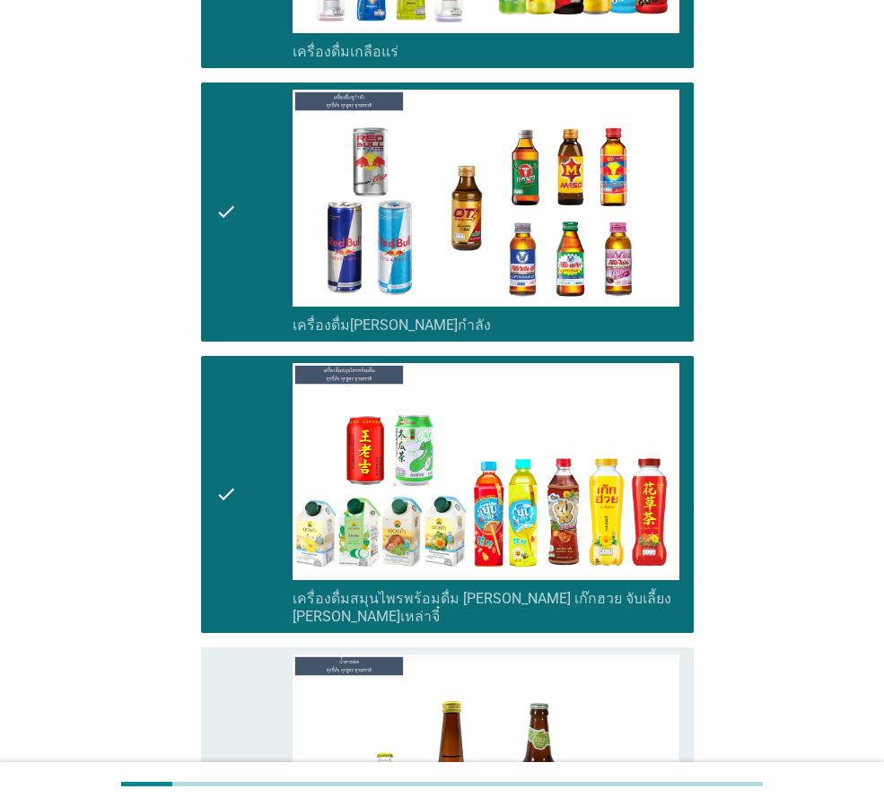
scroll to position [5591, 0]
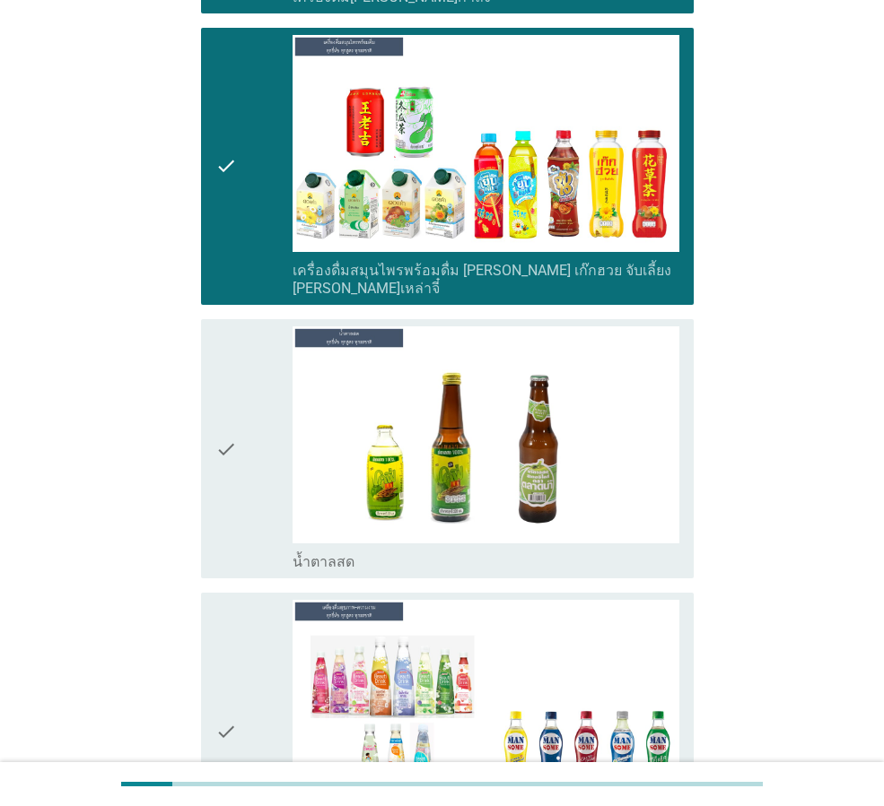
click at [224, 425] on icon "check" at bounding box center [226, 449] width 22 height 245
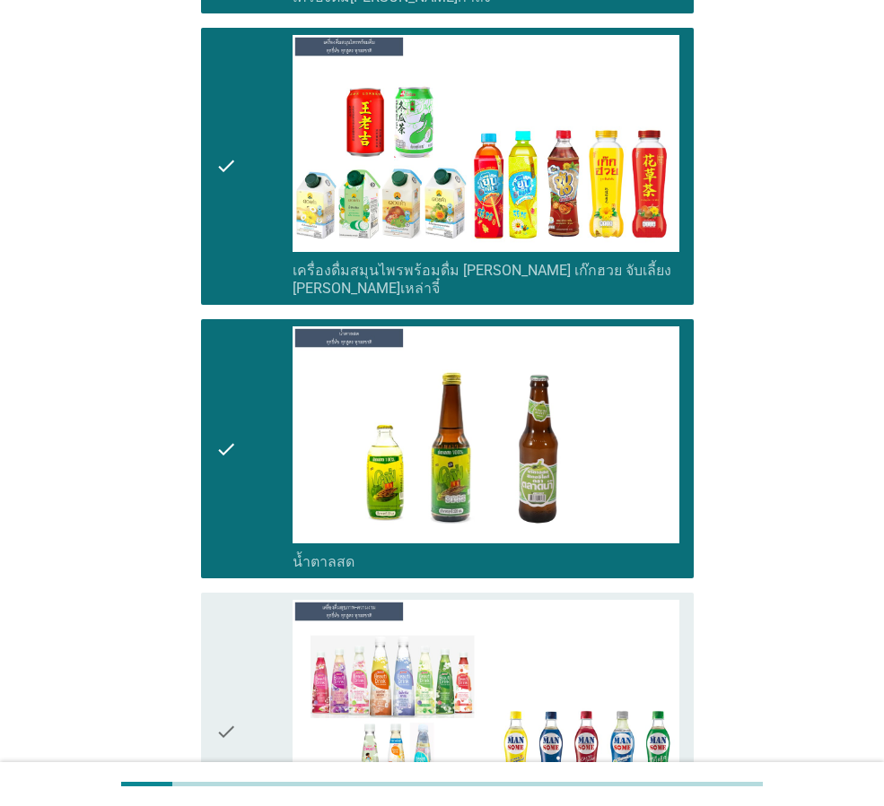
click at [217, 674] on icon "check" at bounding box center [226, 731] width 22 height 263
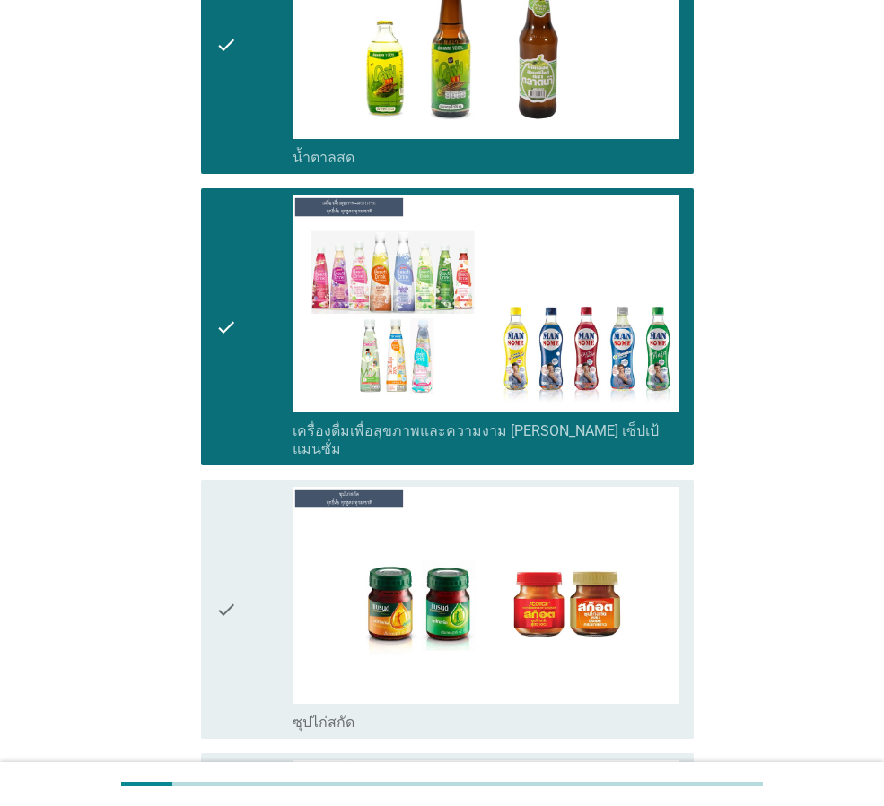
scroll to position [6250, 0]
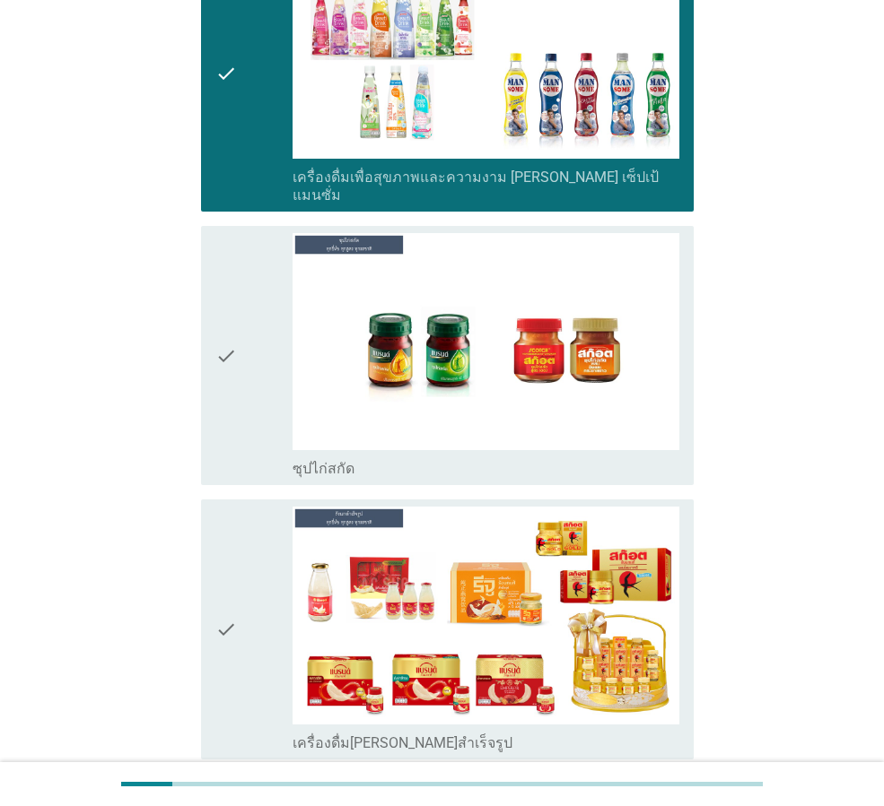
click at [240, 301] on div "check" at bounding box center [253, 355] width 77 height 245
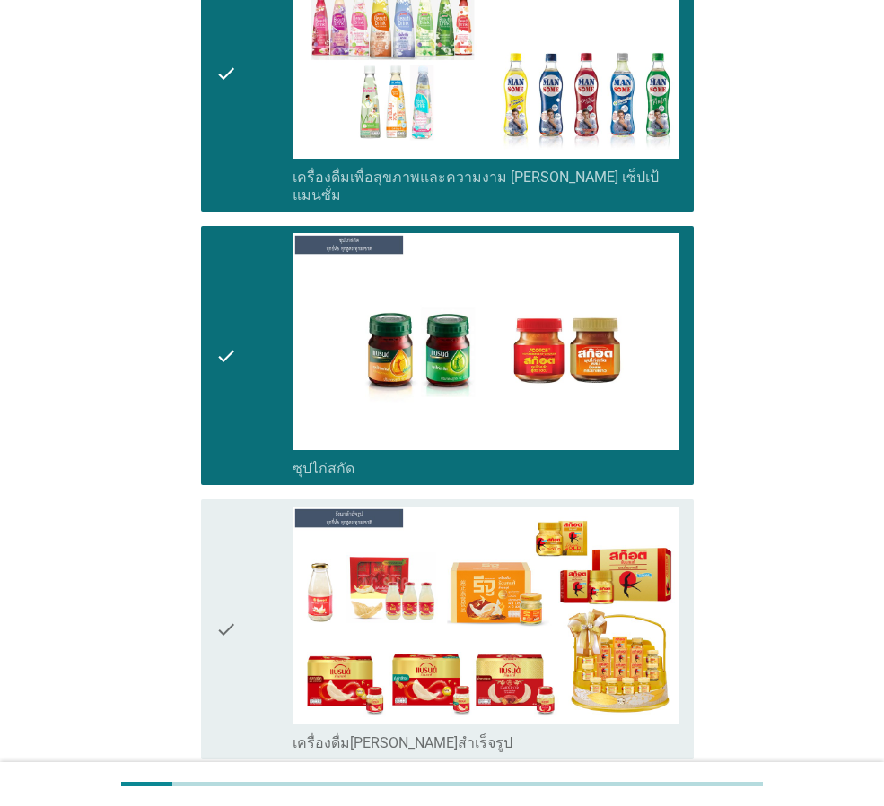
click at [214, 579] on div "check check_box_outline_blank เครื่องดื่มรังนกสำเร็จรูป" at bounding box center [447, 629] width 492 height 259
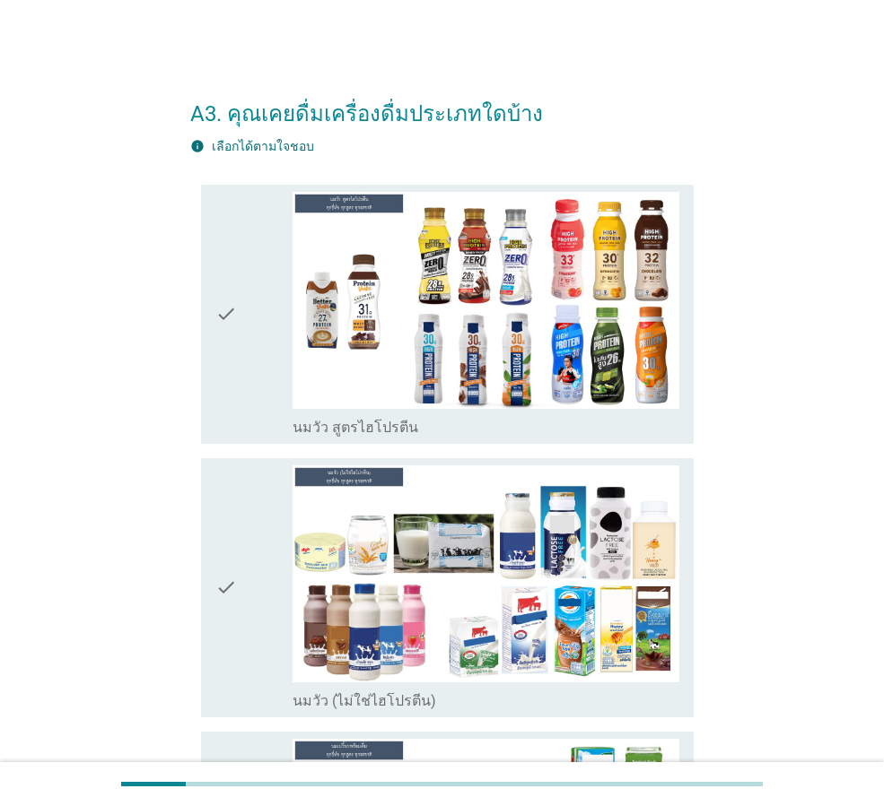
click at [253, 603] on div "check" at bounding box center [253, 588] width 77 height 245
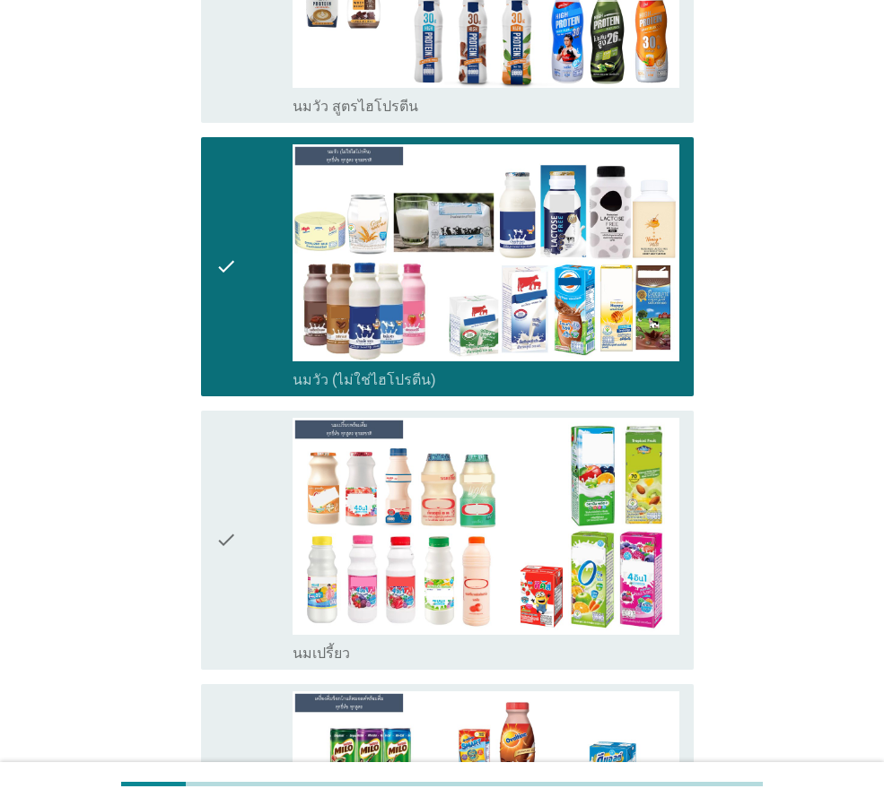
scroll to position [329, 0]
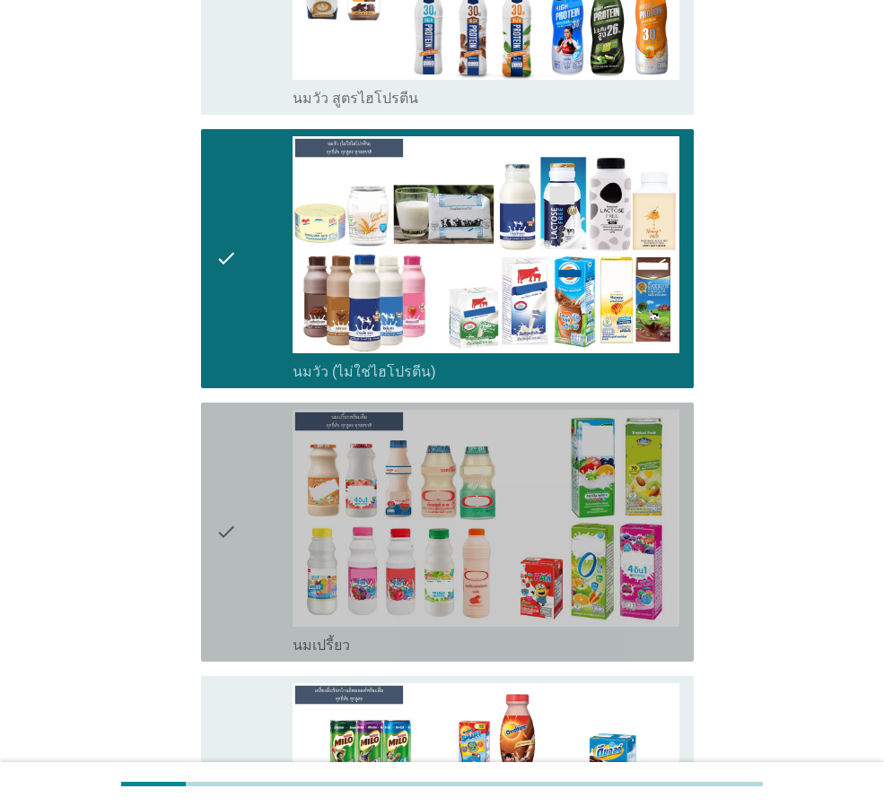
click at [239, 588] on div "check" at bounding box center [253, 532] width 77 height 245
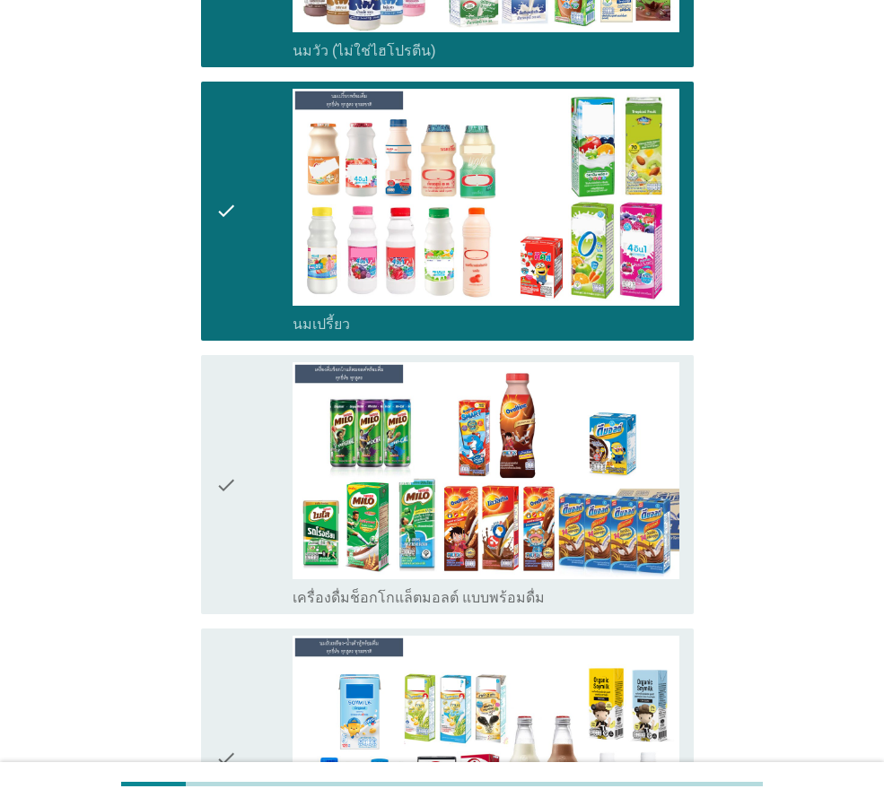
scroll to position [658, 0]
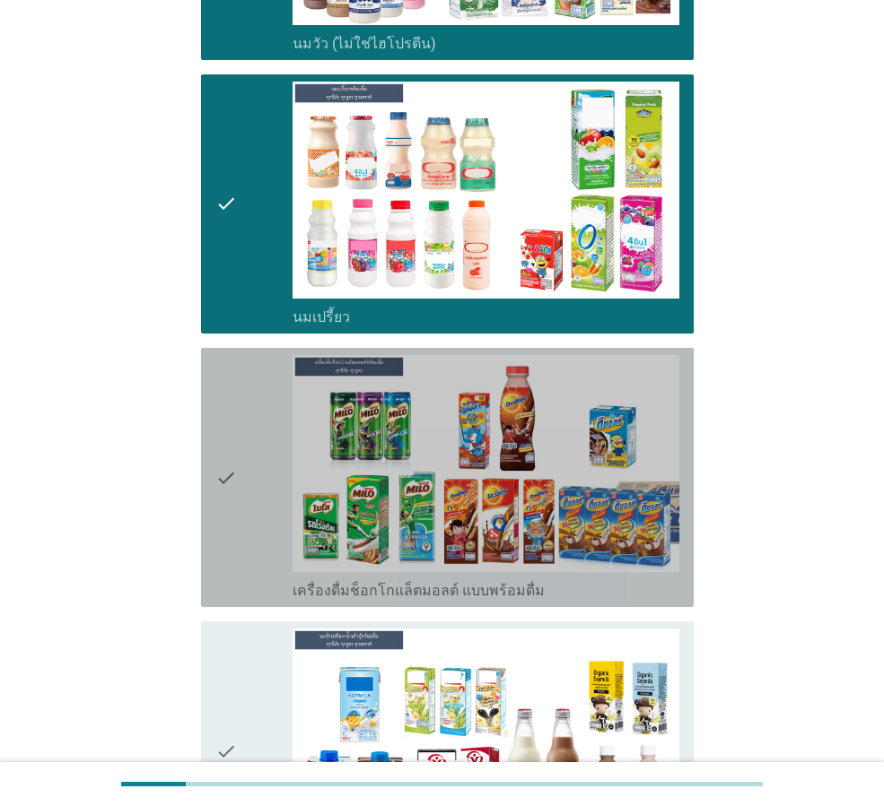
click at [238, 529] on div "check" at bounding box center [253, 477] width 77 height 245
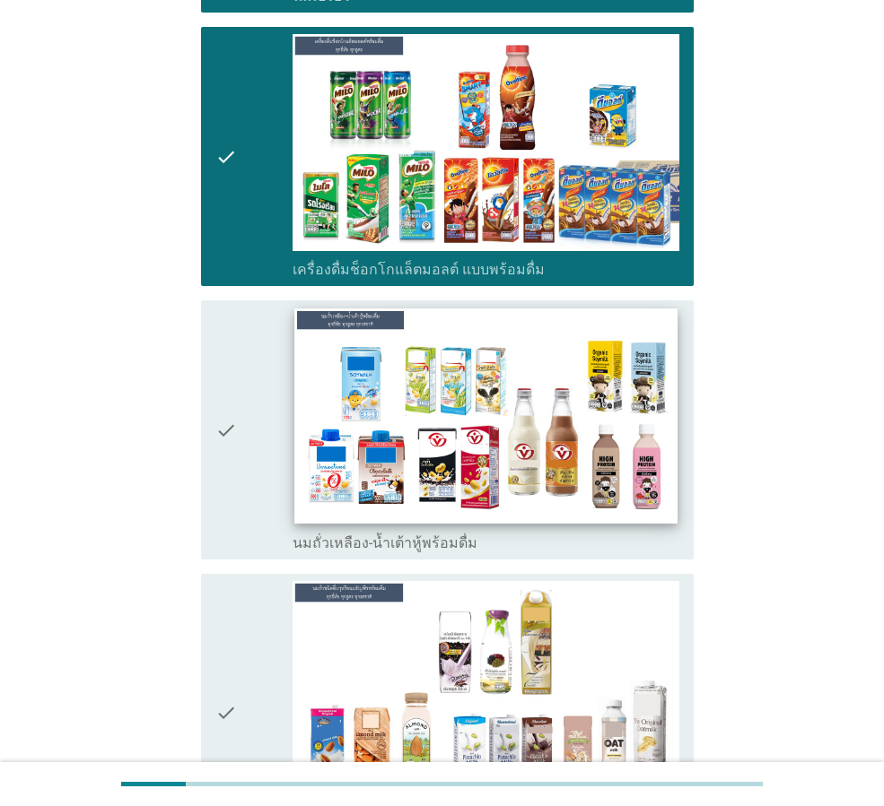
scroll to position [987, 0]
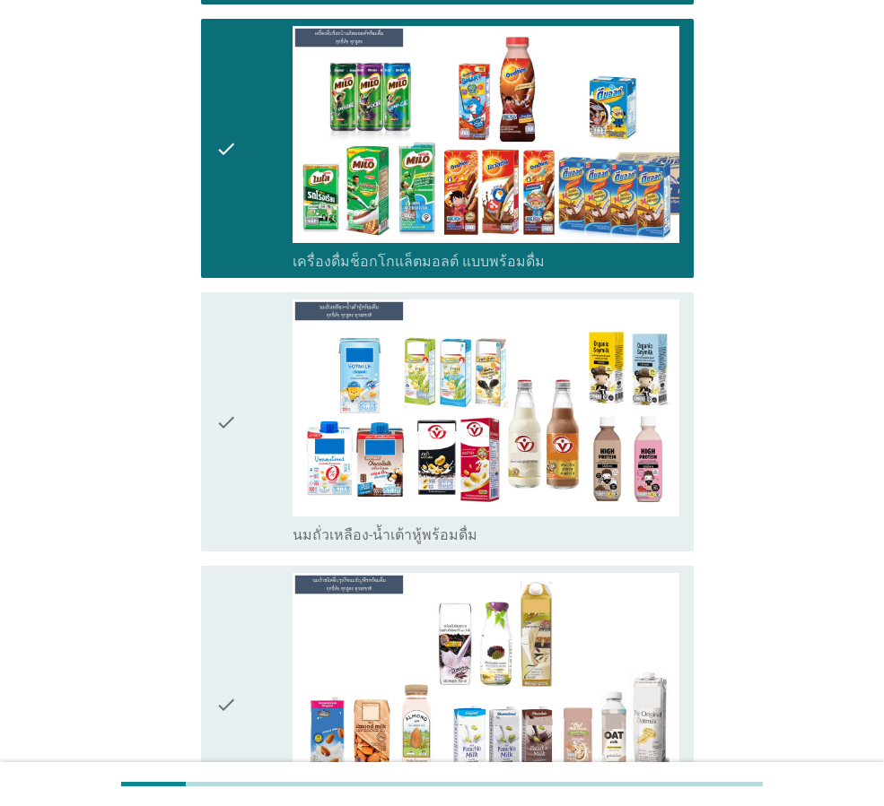
click at [228, 474] on icon "check" at bounding box center [226, 422] width 22 height 245
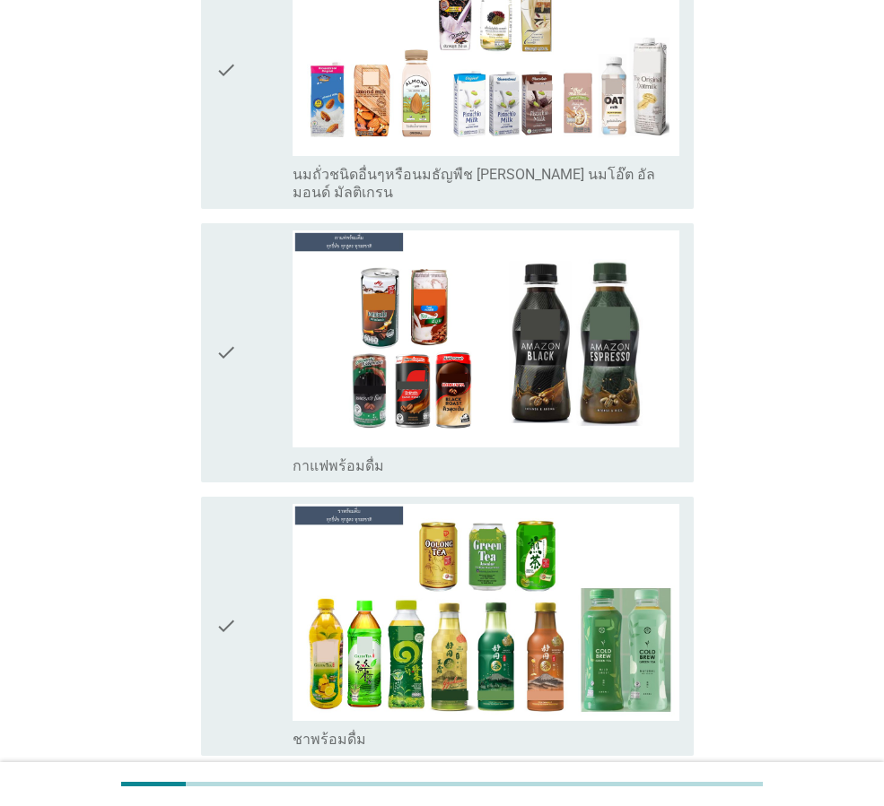
scroll to position [1644, 0]
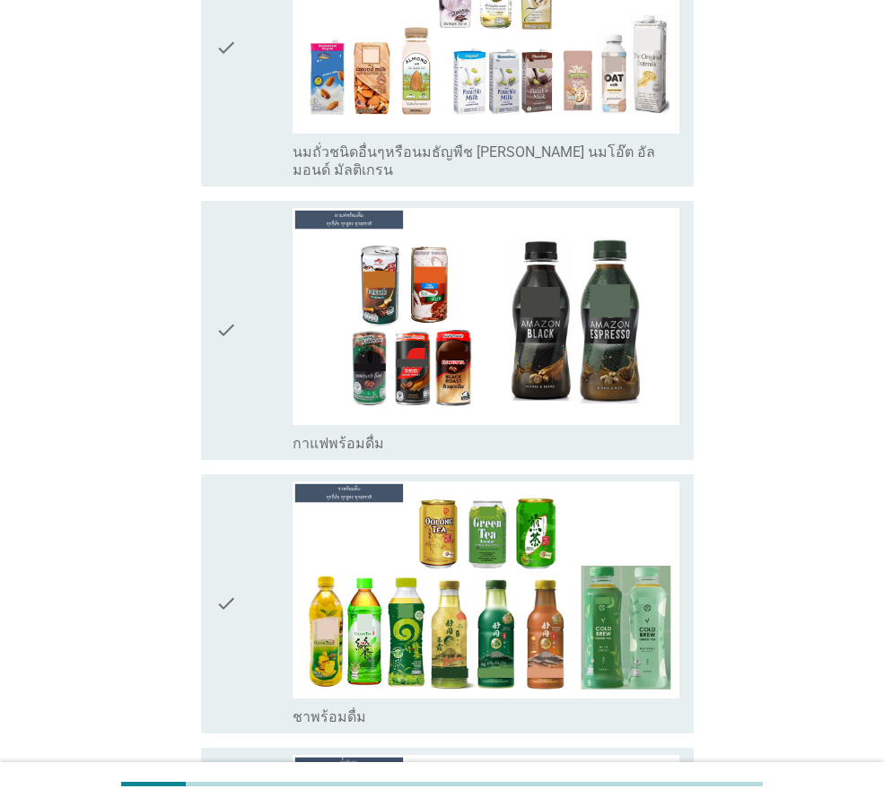
click at [225, 374] on icon "check" at bounding box center [226, 330] width 22 height 245
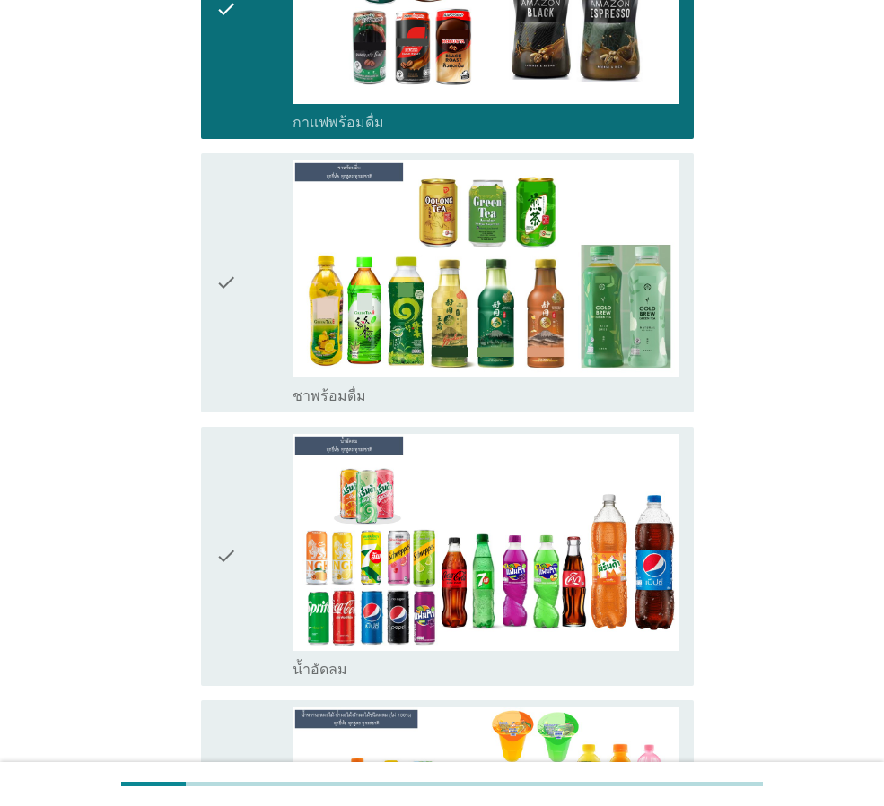
scroll to position [1974, 0]
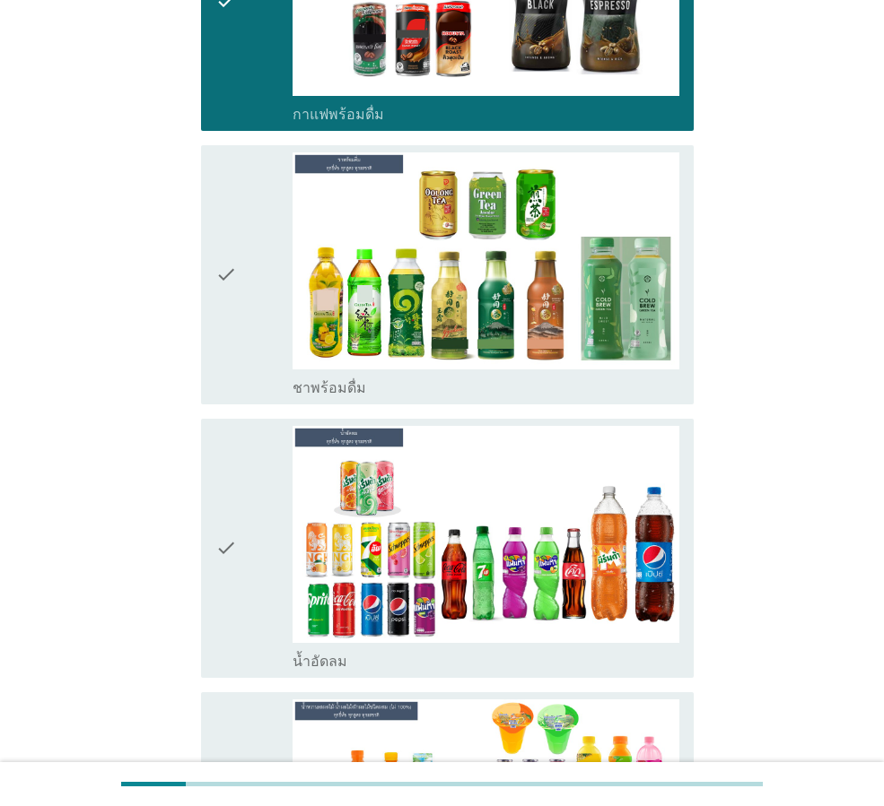
click at [226, 597] on icon "check" at bounding box center [226, 548] width 22 height 245
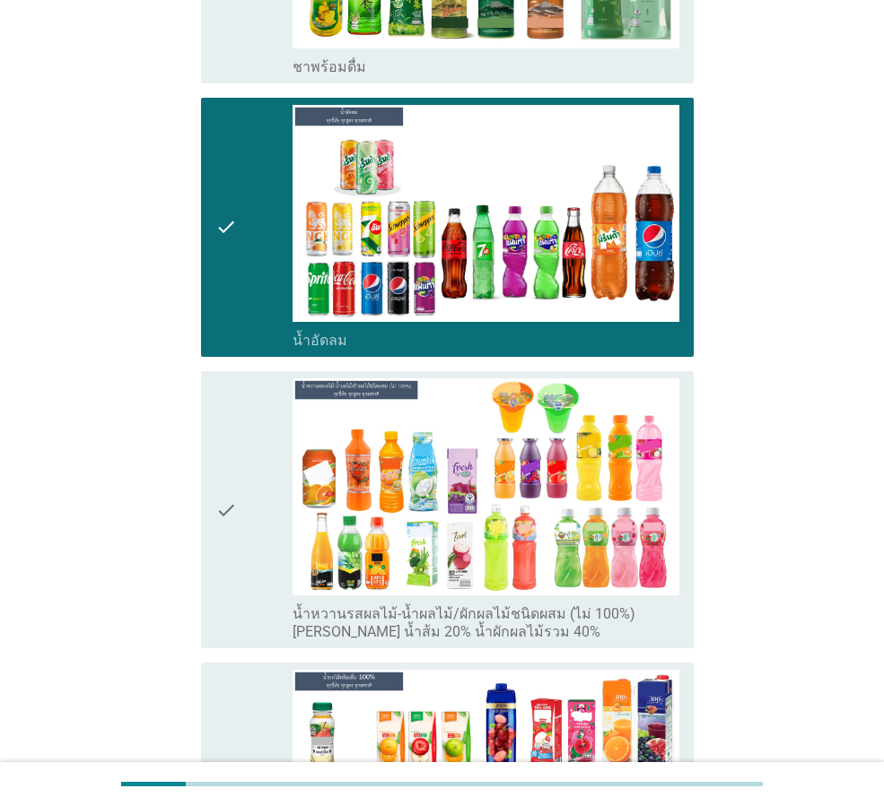
scroll to position [2303, 0]
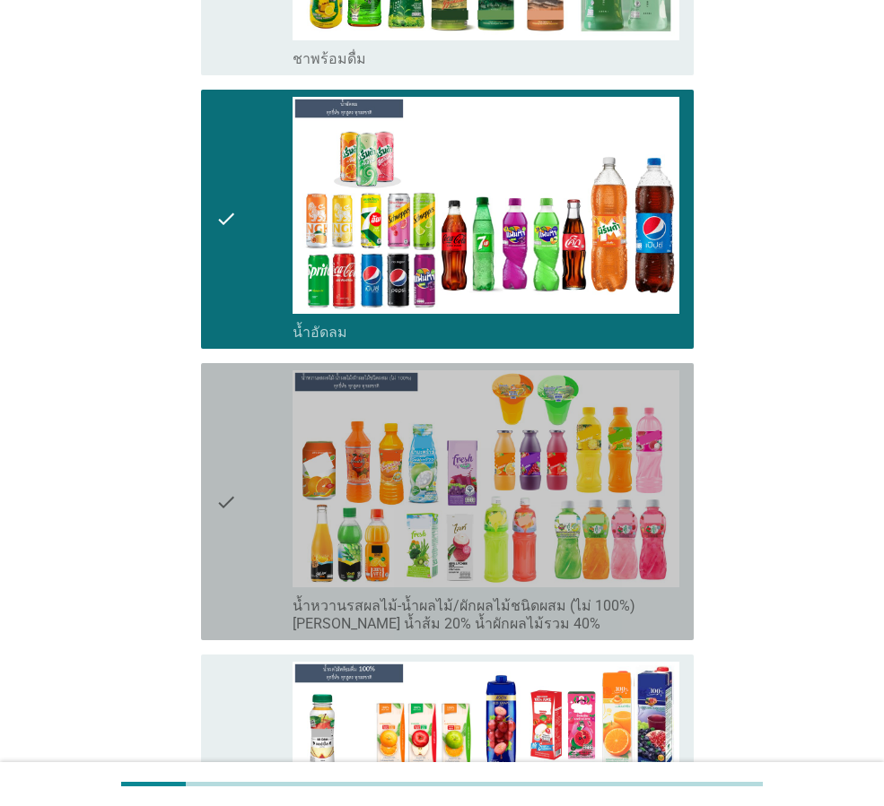
click at [232, 521] on icon "check" at bounding box center [226, 501] width 22 height 263
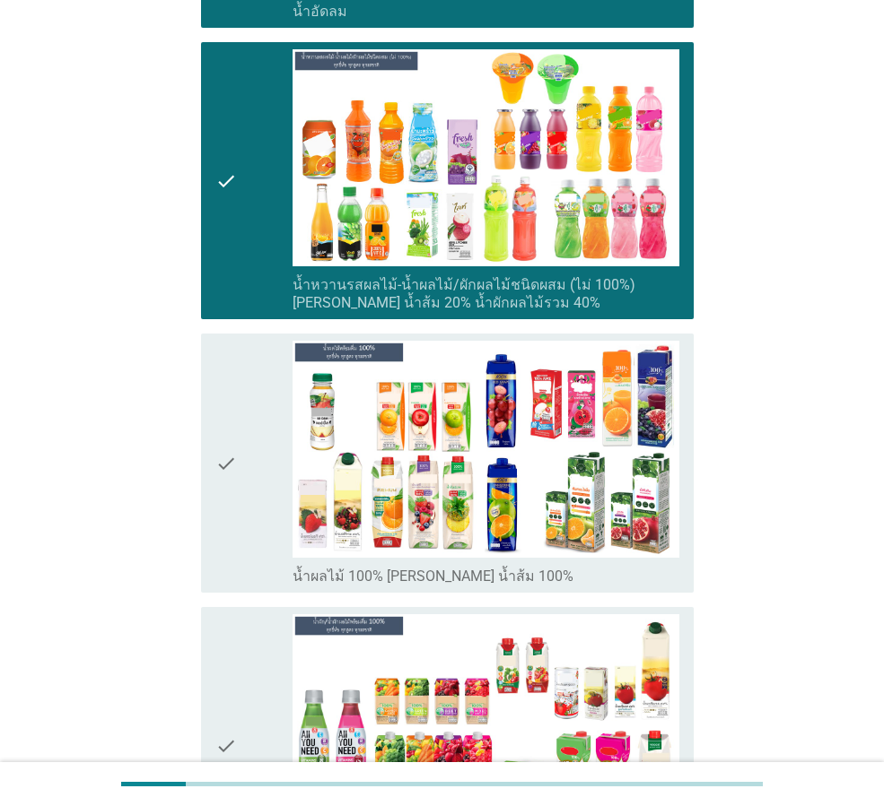
scroll to position [2631, 0]
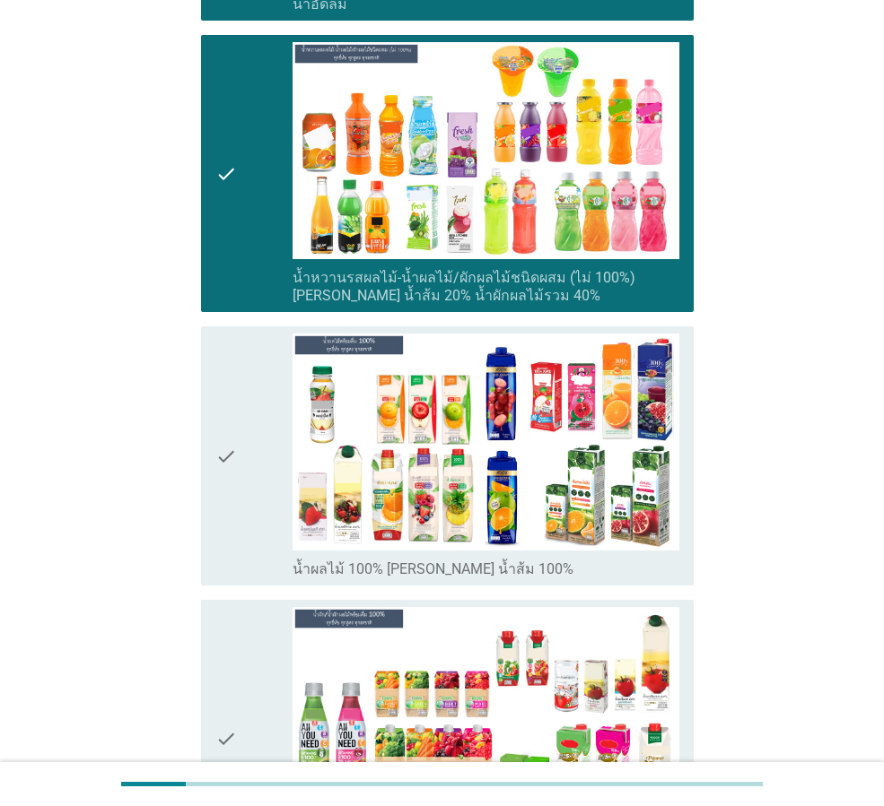
click at [243, 500] on div "check" at bounding box center [253, 456] width 77 height 245
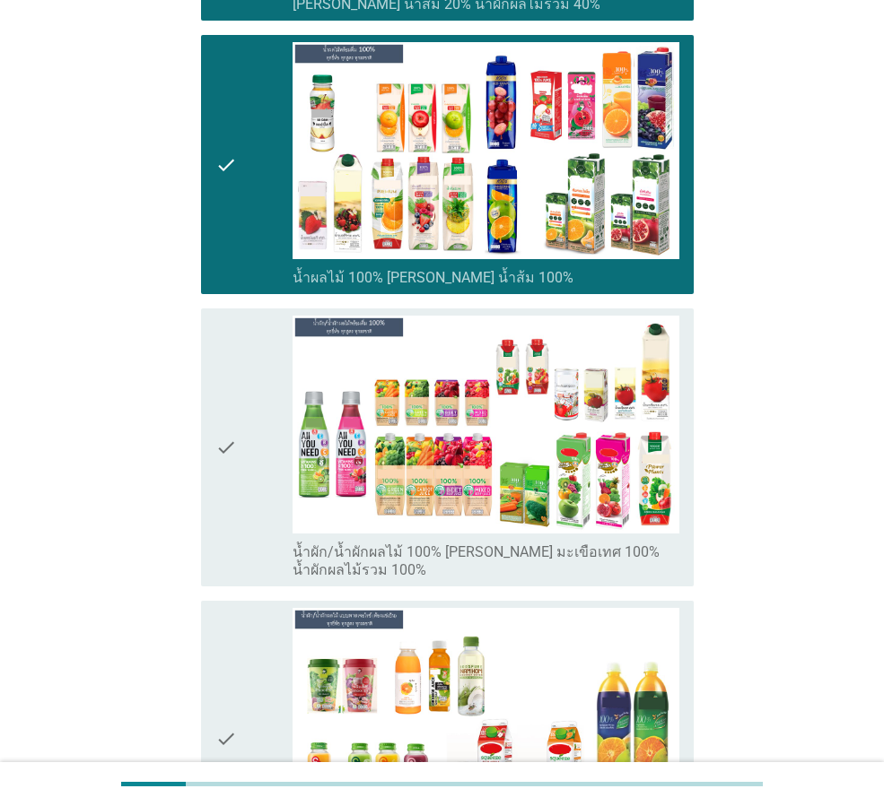
scroll to position [2960, 0]
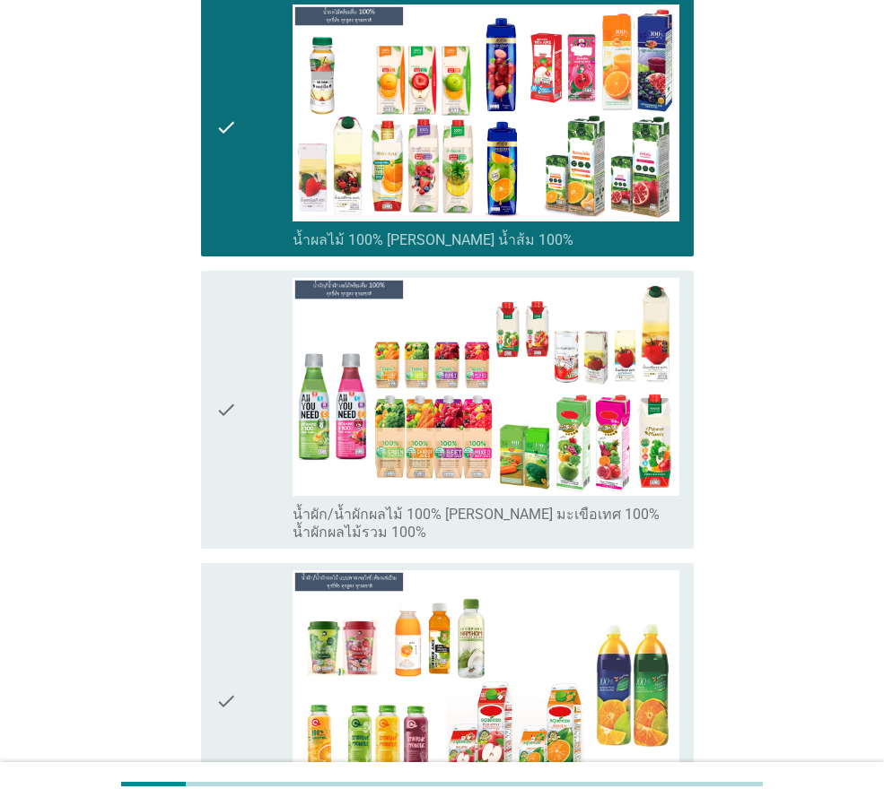
click at [239, 443] on div "check" at bounding box center [253, 409] width 77 height 263
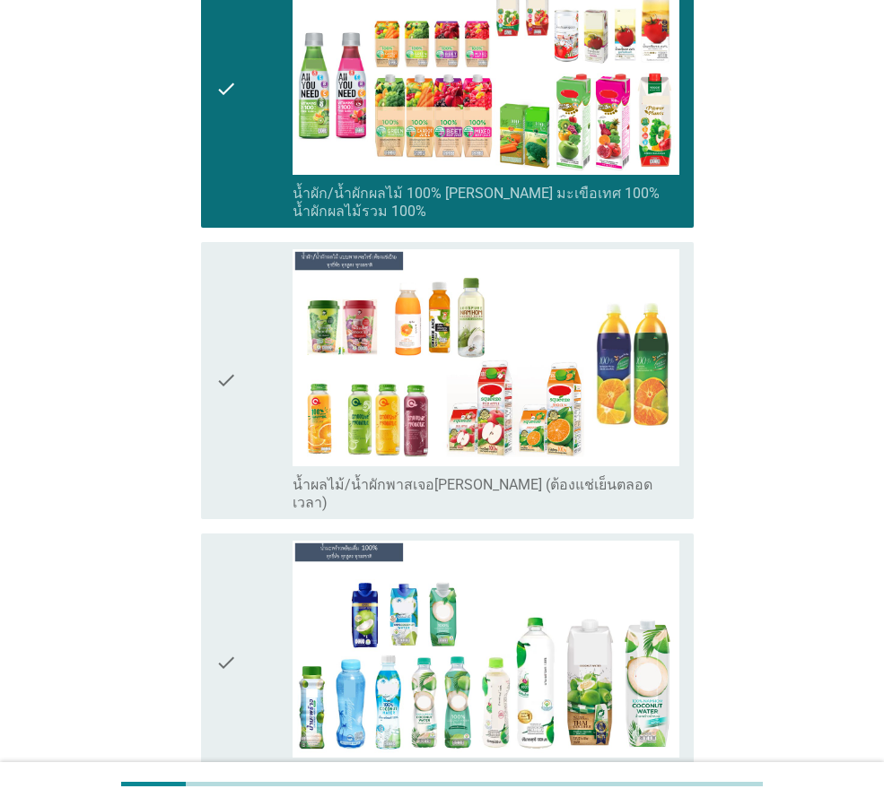
scroll to position [3289, 0]
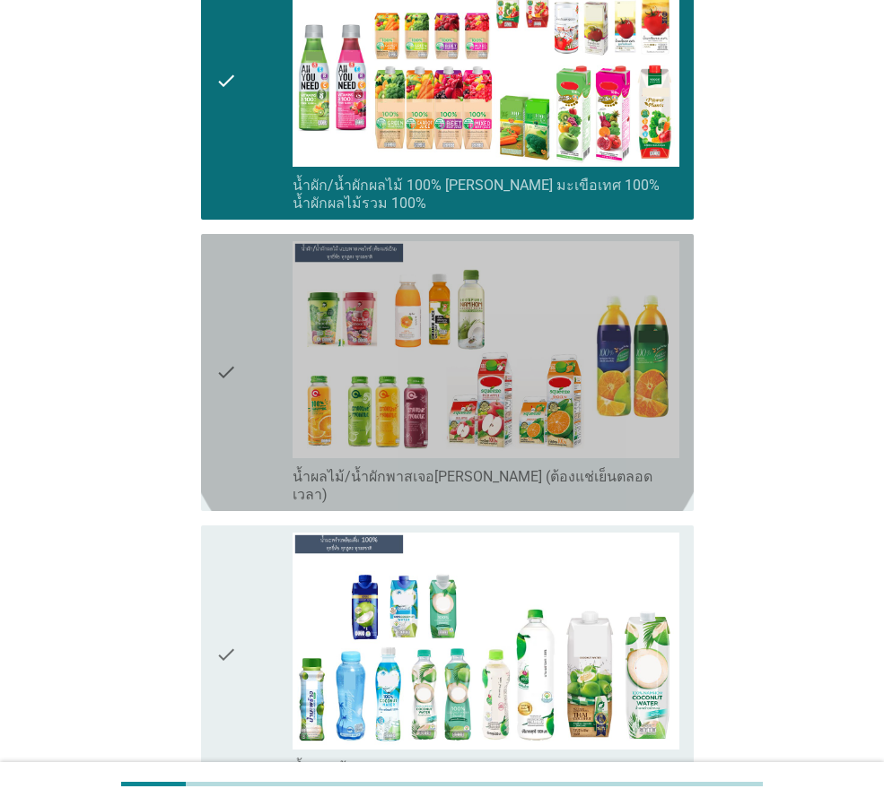
click at [226, 427] on icon "check" at bounding box center [226, 372] width 22 height 263
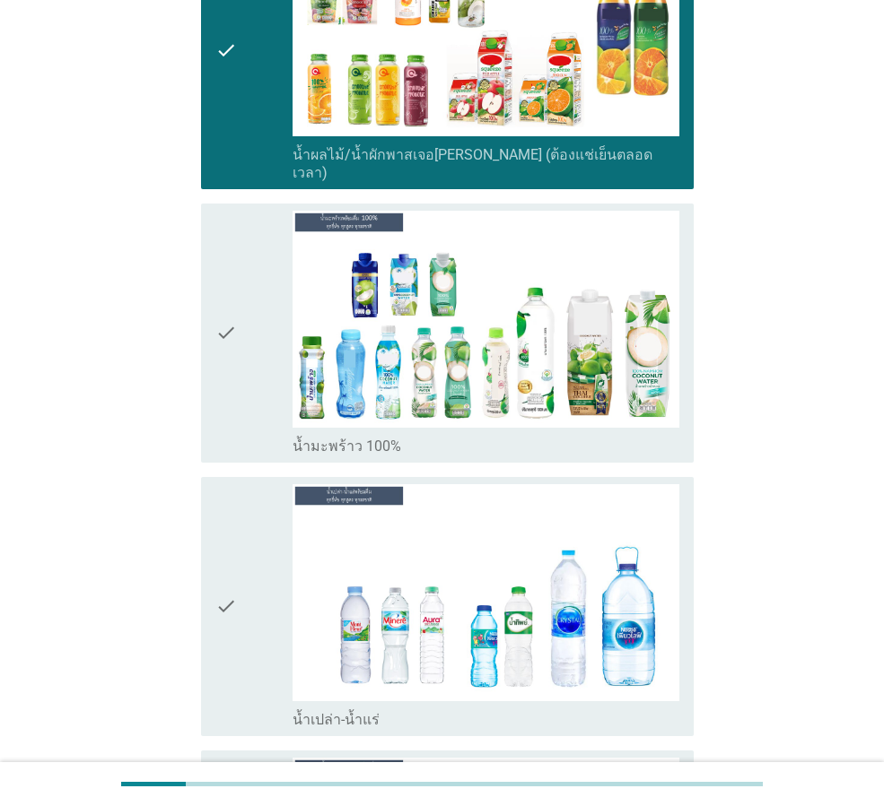
scroll to position [3618, 0]
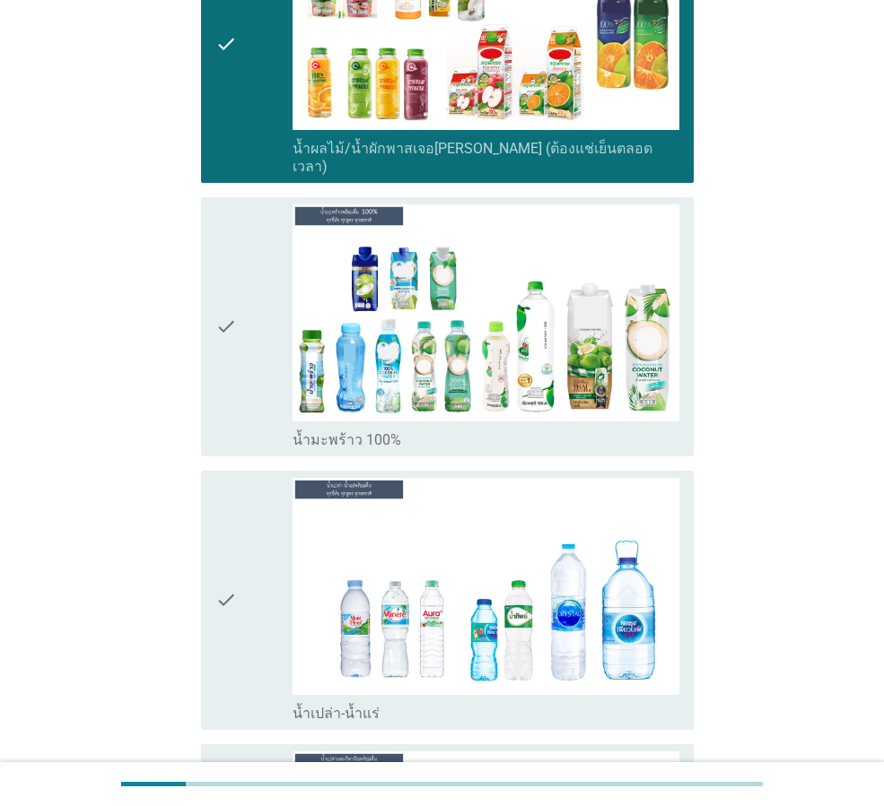
click at [242, 616] on div "check" at bounding box center [253, 600] width 77 height 245
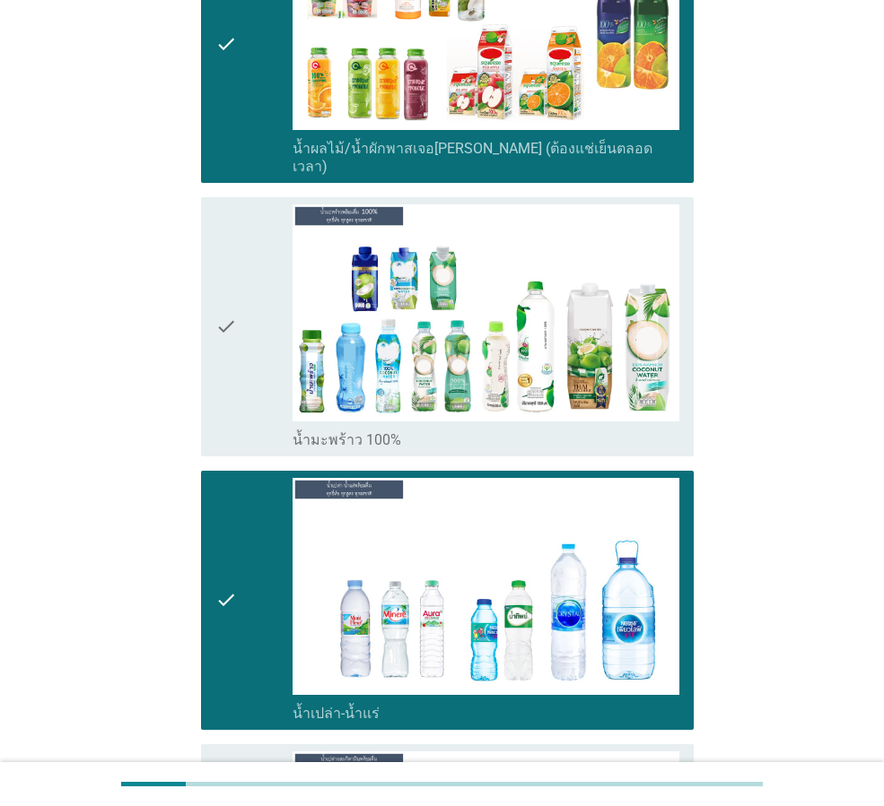
click at [241, 377] on div "check" at bounding box center [253, 327] width 77 height 245
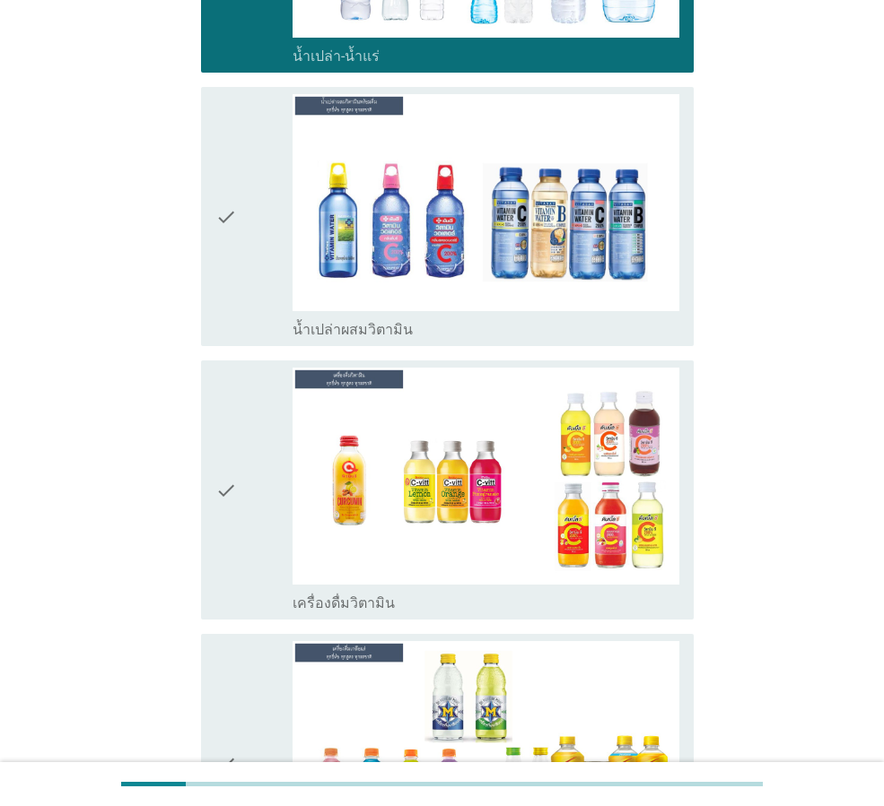
scroll to position [4276, 0]
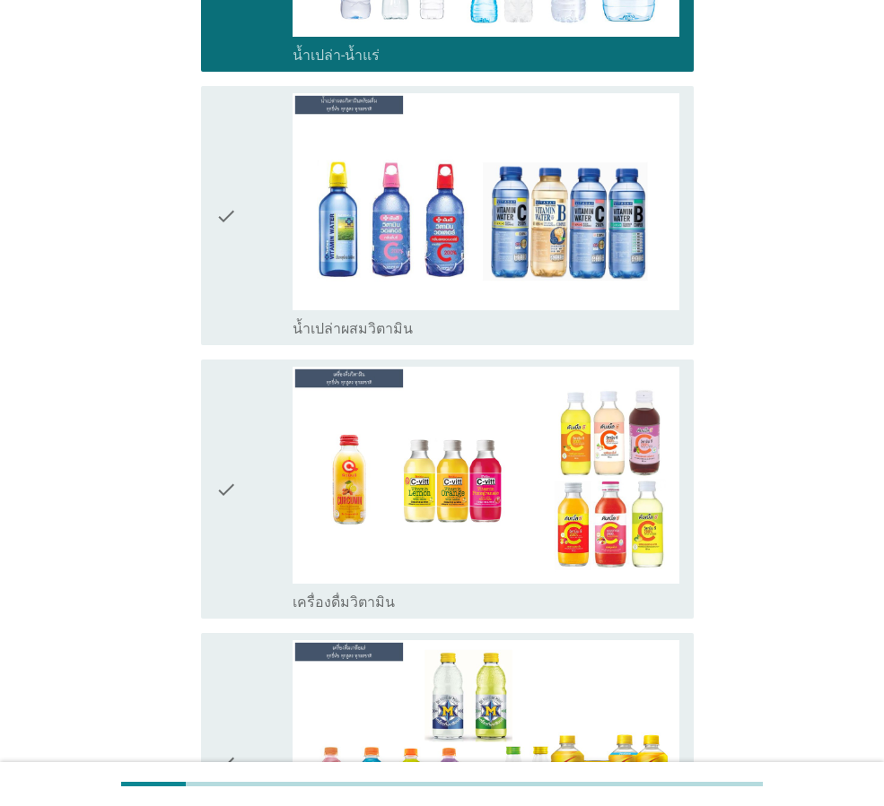
click at [248, 530] on div "check" at bounding box center [253, 489] width 77 height 245
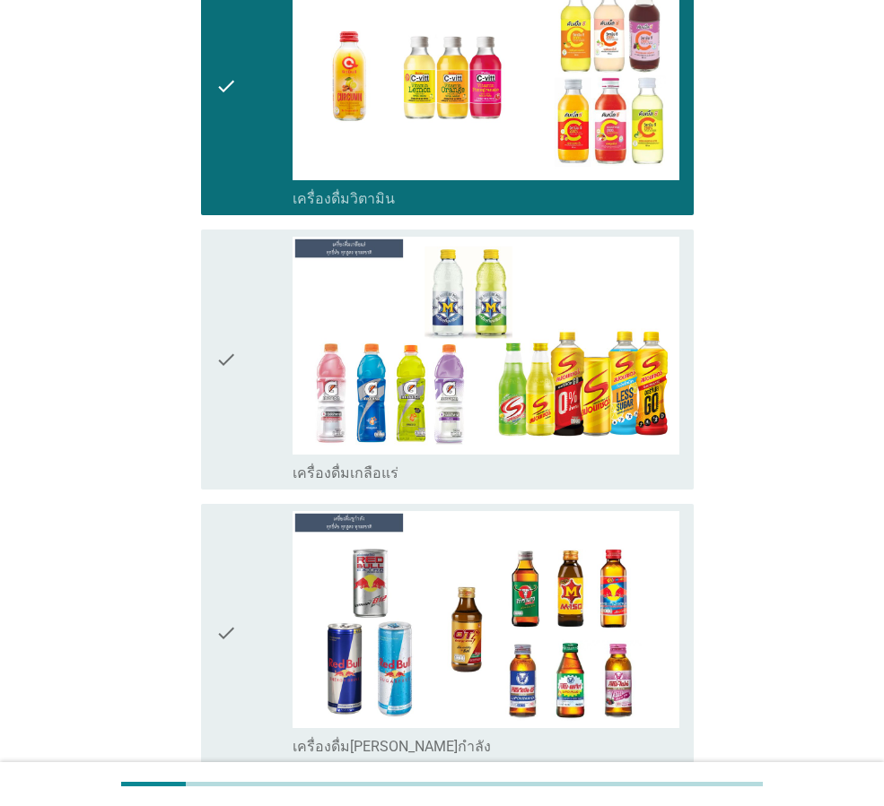
scroll to position [4934, 0]
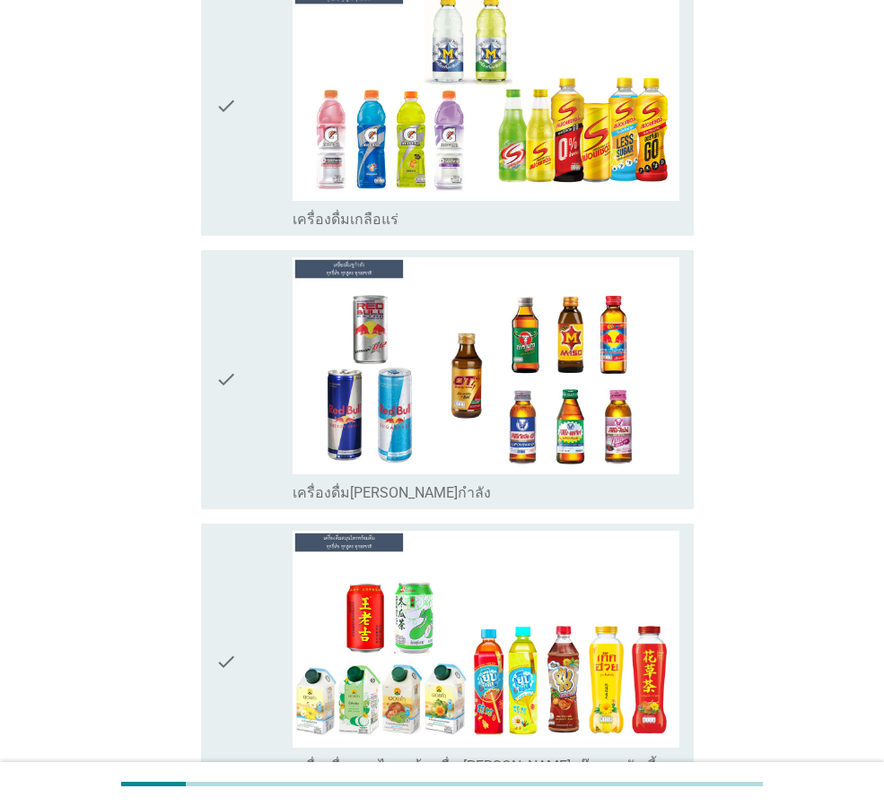
drag, startPoint x: 251, startPoint y: 390, endPoint x: 242, endPoint y: 370, distance: 22.5
click at [248, 387] on div "check" at bounding box center [253, 379] width 77 height 245
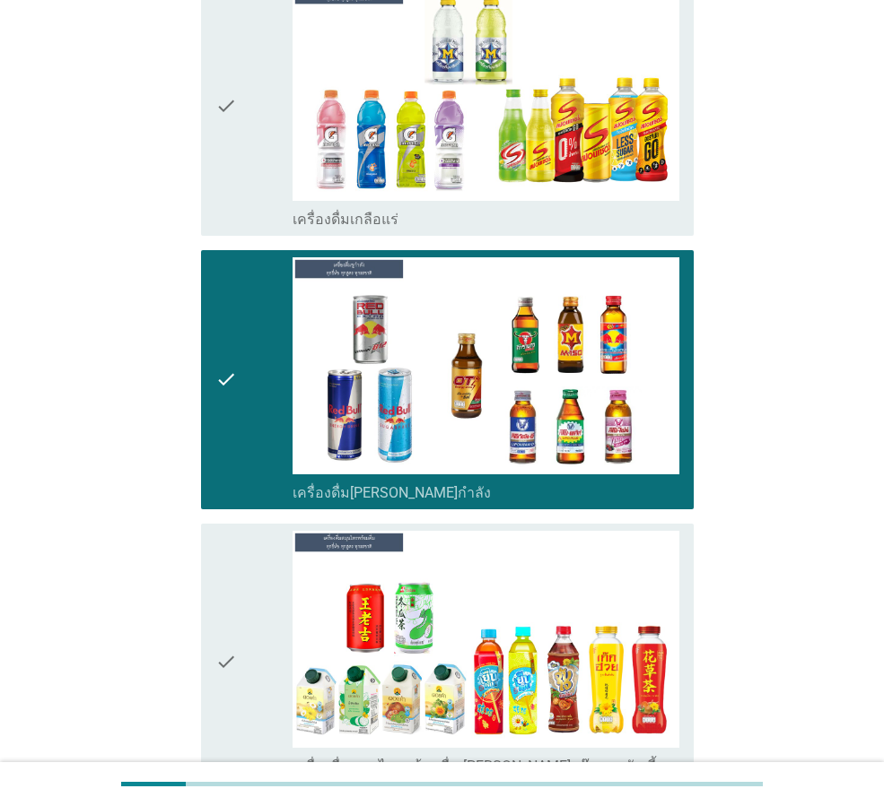
click at [222, 148] on icon "check" at bounding box center [226, 105] width 22 height 245
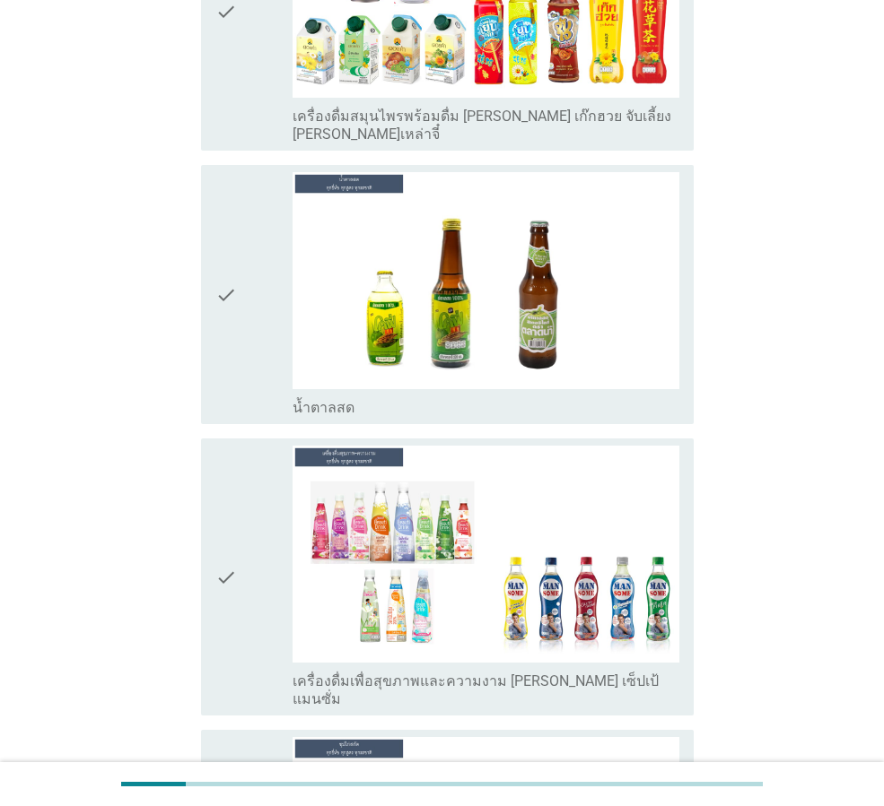
scroll to position [5591, 0]
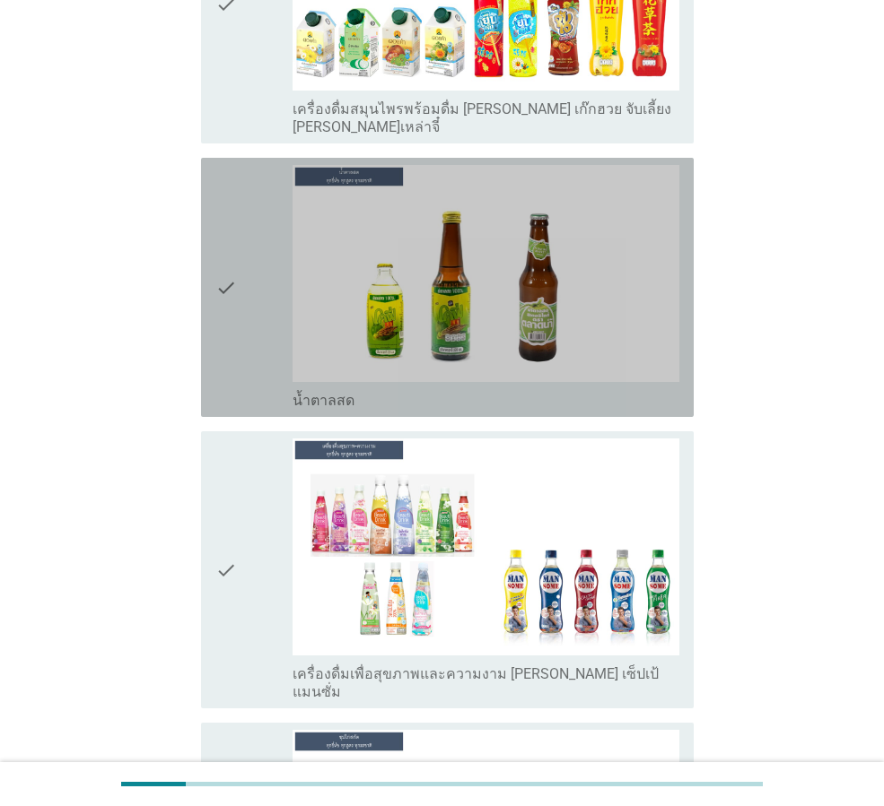
click at [240, 300] on div "check" at bounding box center [253, 287] width 77 height 245
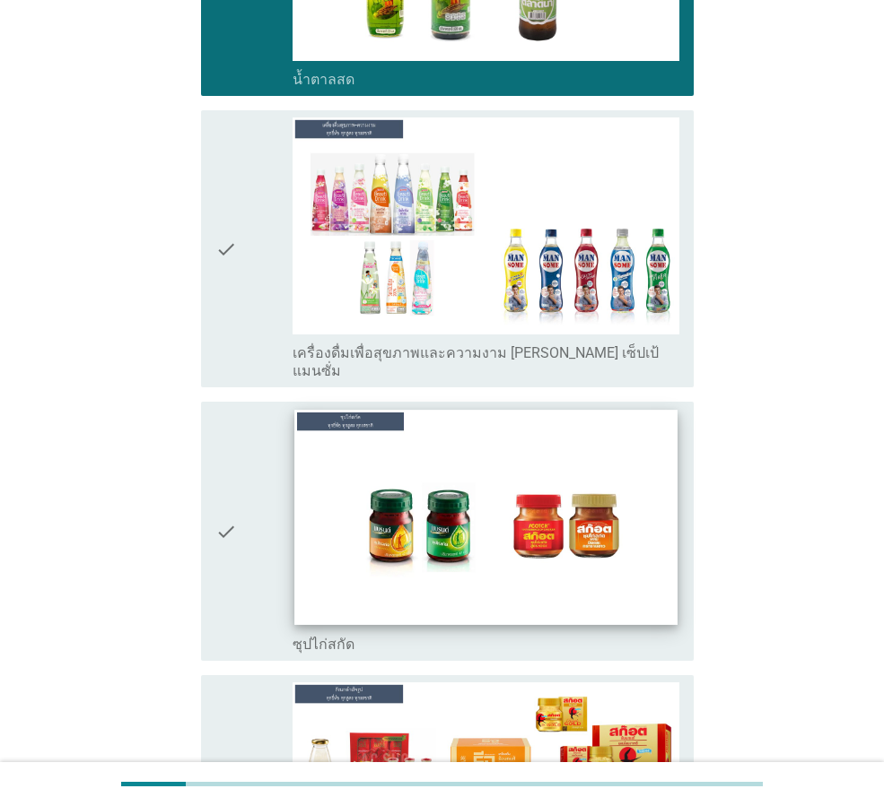
scroll to position [5921, 0]
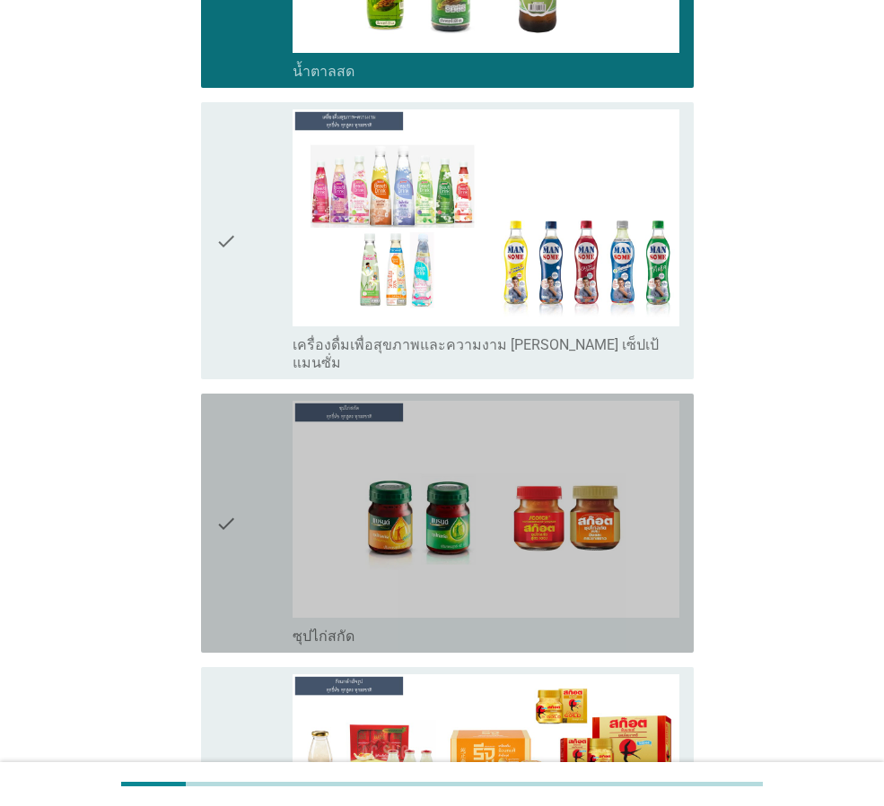
click at [224, 488] on icon "check" at bounding box center [226, 523] width 22 height 245
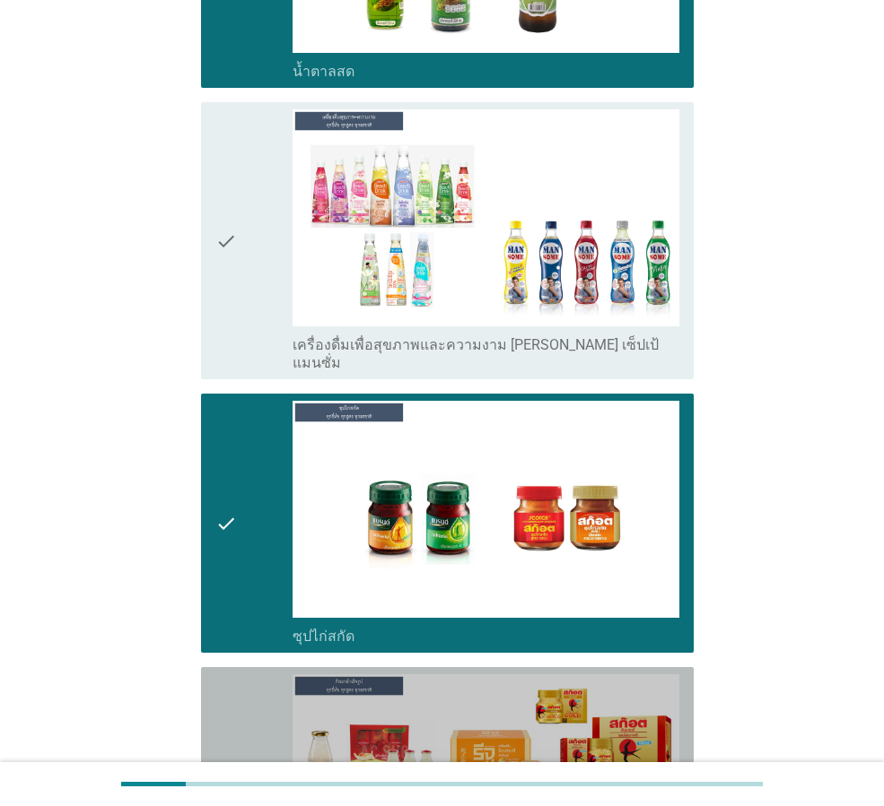
click at [223, 675] on icon "check" at bounding box center [226, 797] width 22 height 245
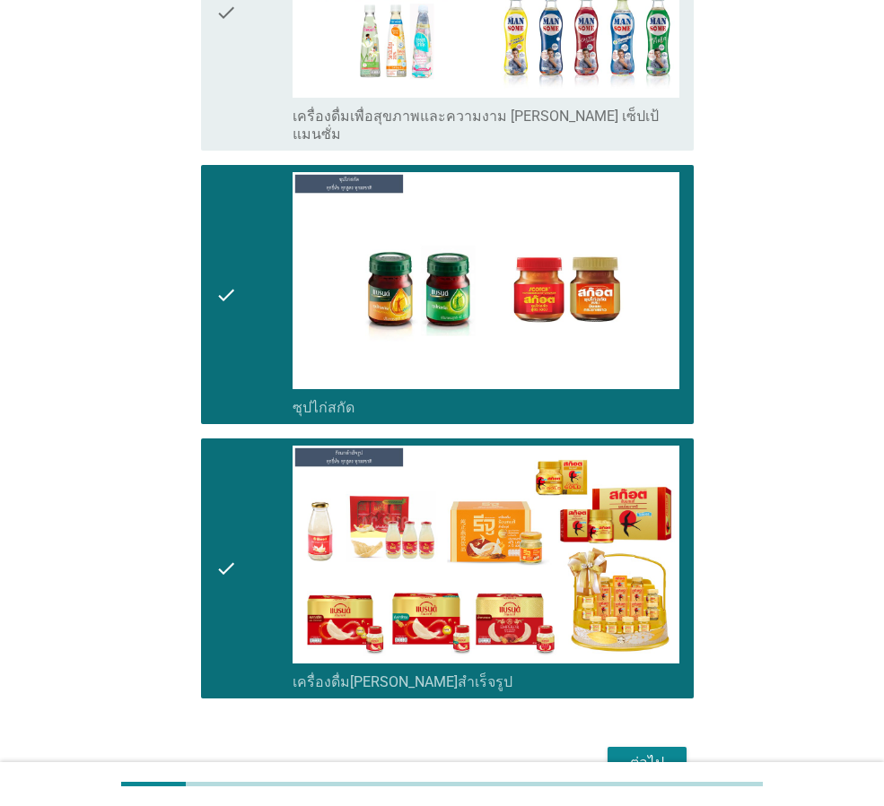
scroll to position [6179, 0]
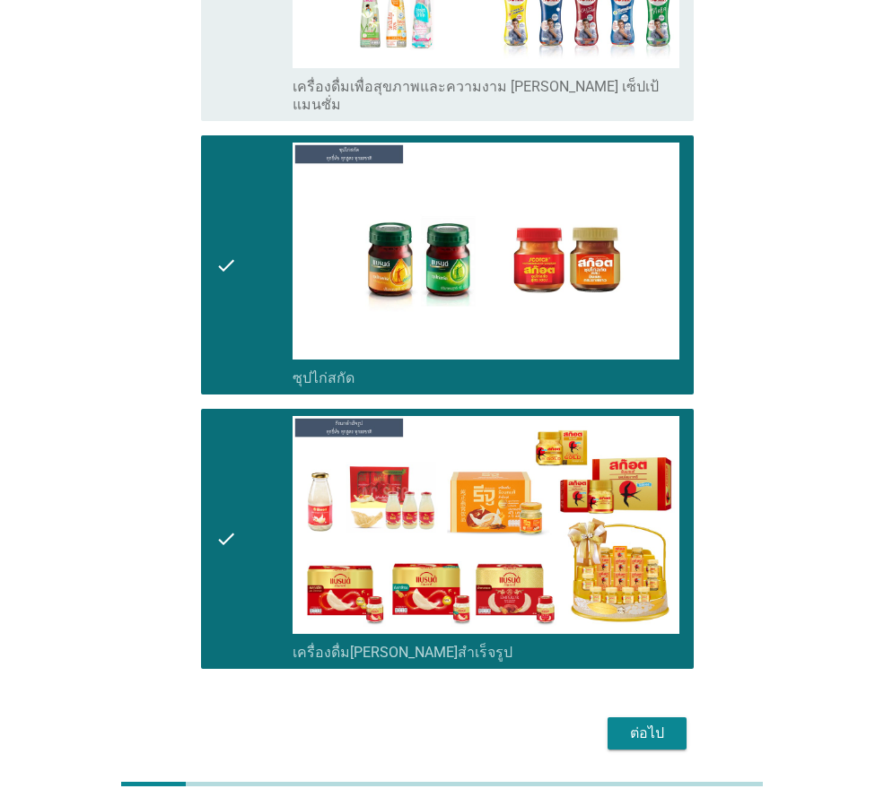
click at [641, 718] on button "ต่อไป" at bounding box center [646, 734] width 79 height 32
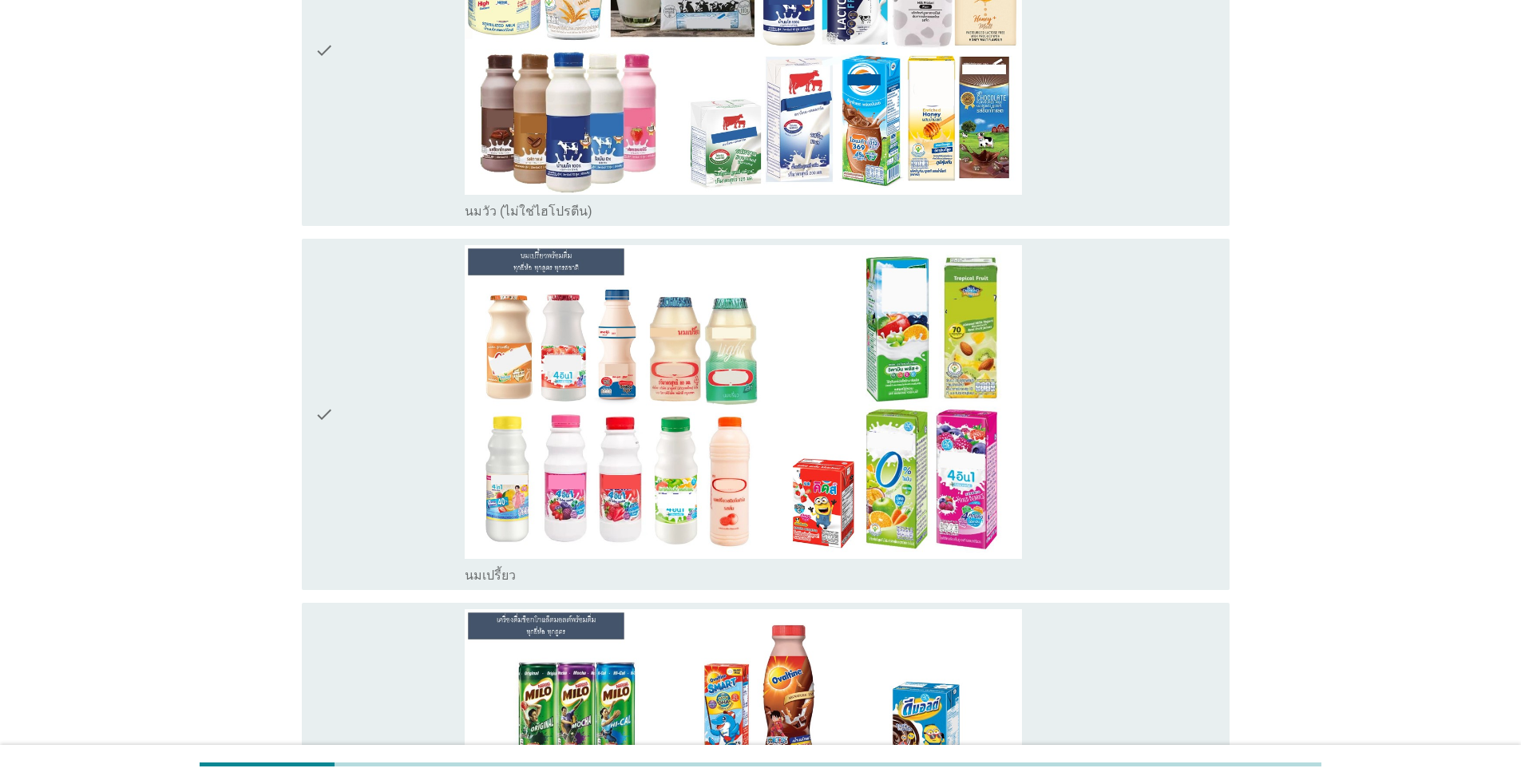
scroll to position [293, 0]
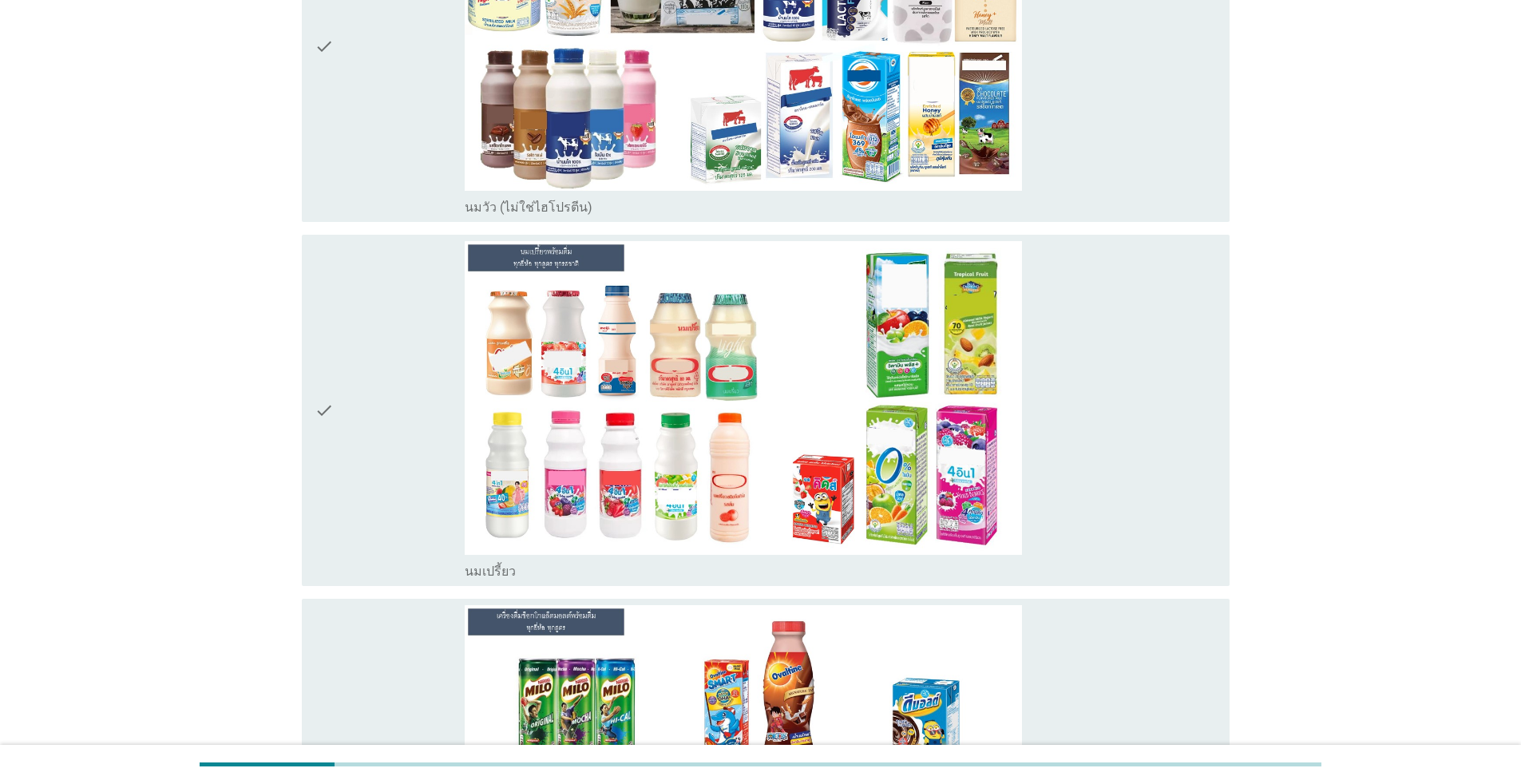
click at [410, 115] on div "check" at bounding box center [389, 47] width 150 height 338
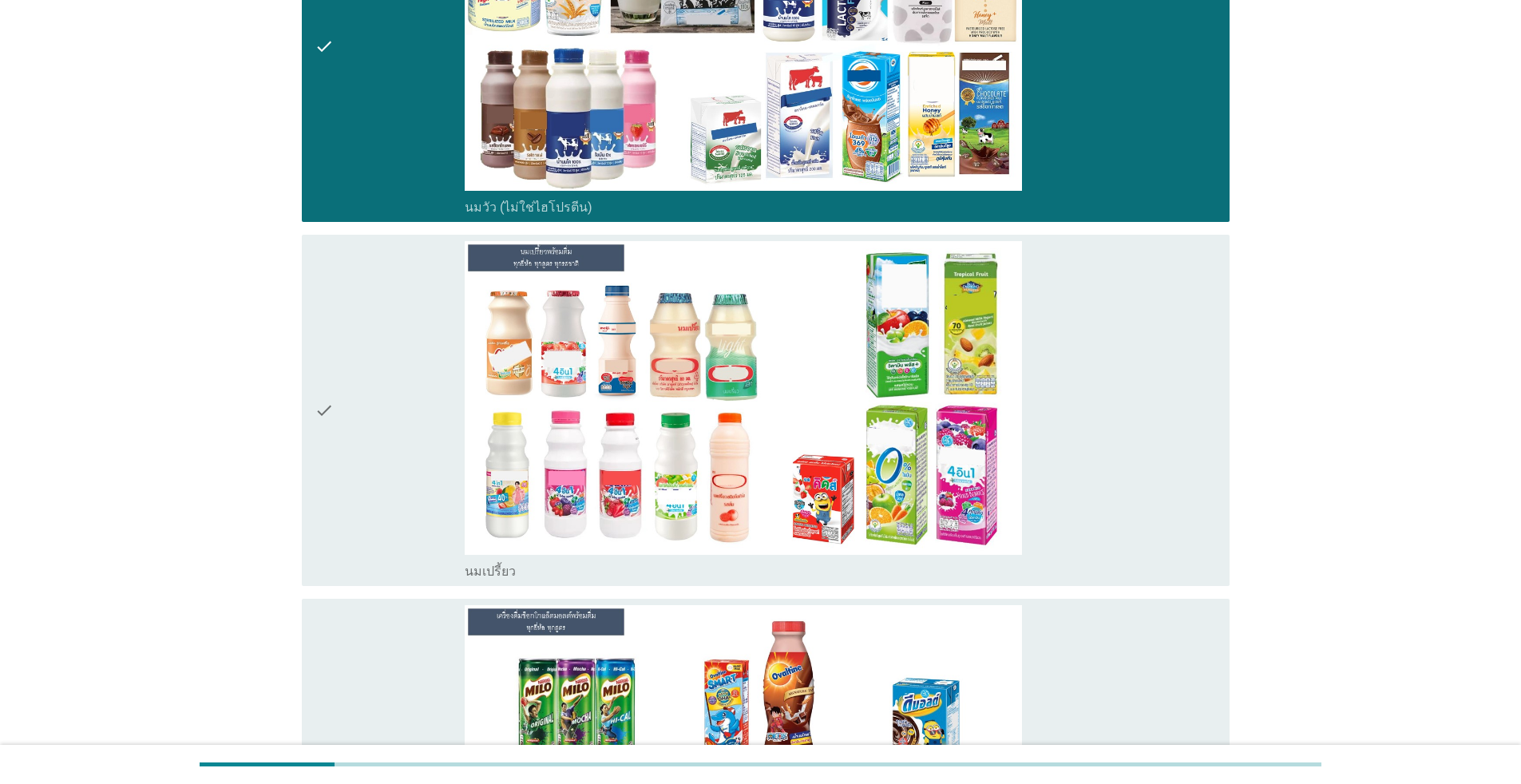
click at [382, 364] on div "check" at bounding box center [389, 410] width 150 height 338
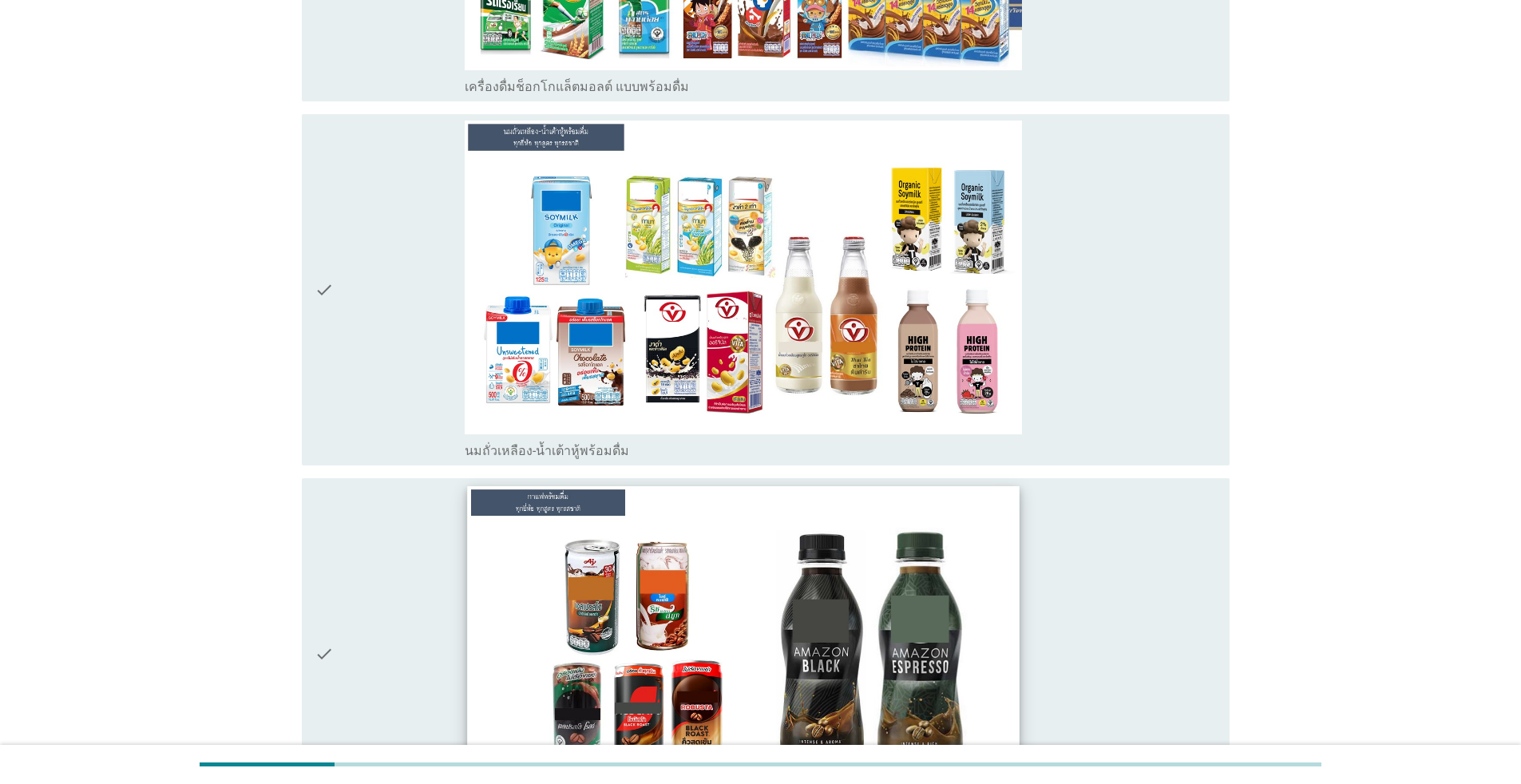
scroll to position [1463, 0]
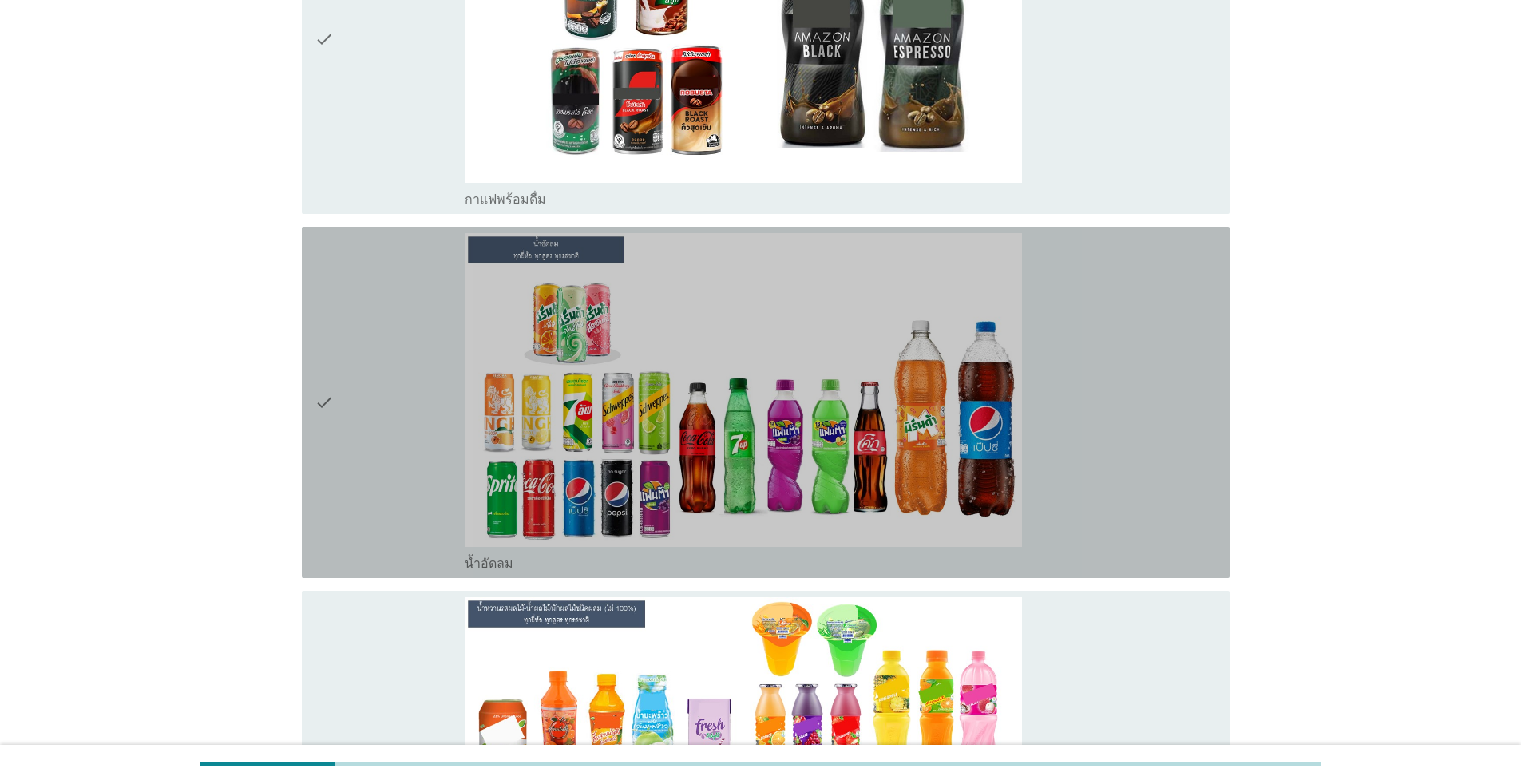
click at [396, 384] on div "check" at bounding box center [389, 402] width 150 height 338
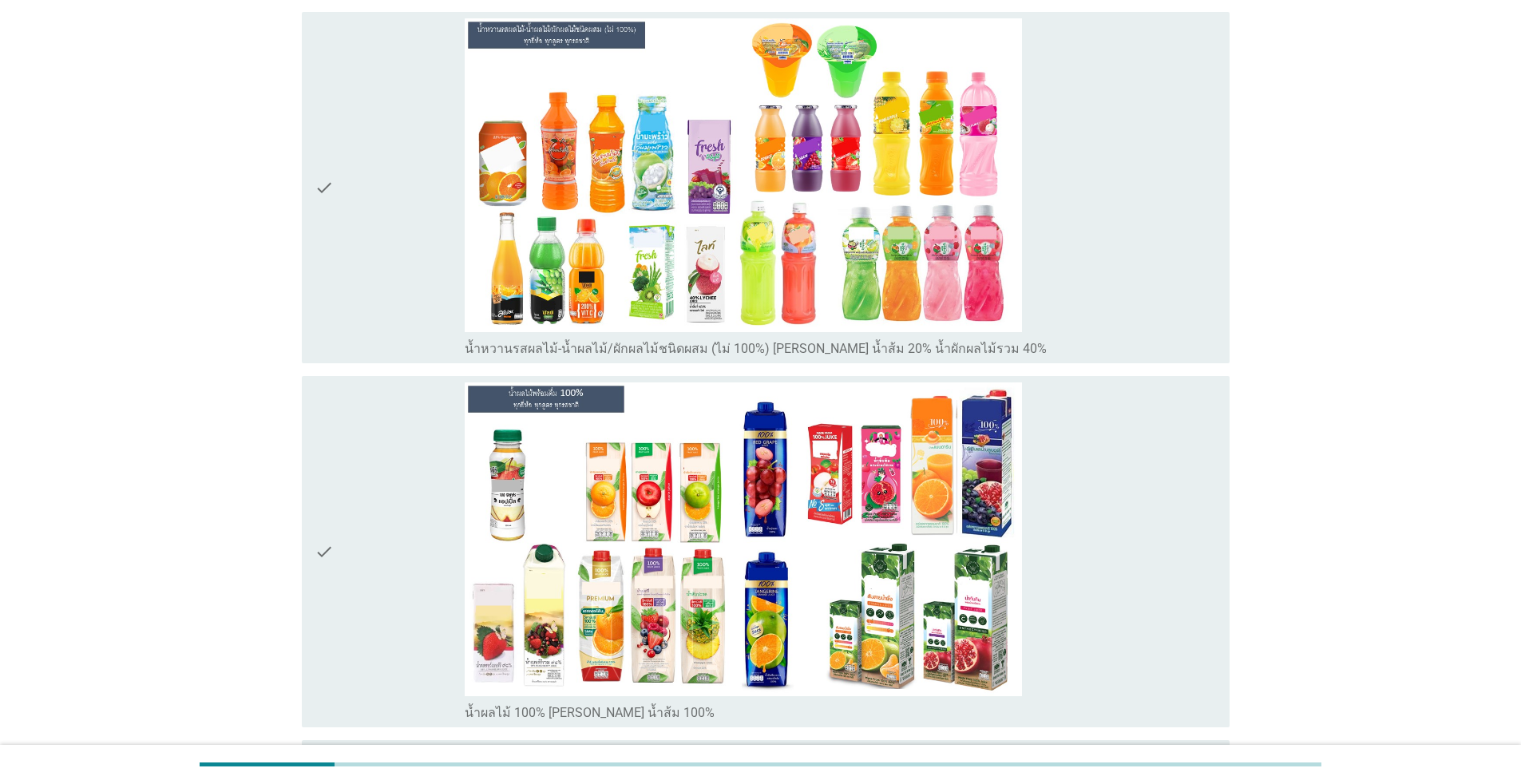
scroll to position [2341, 0]
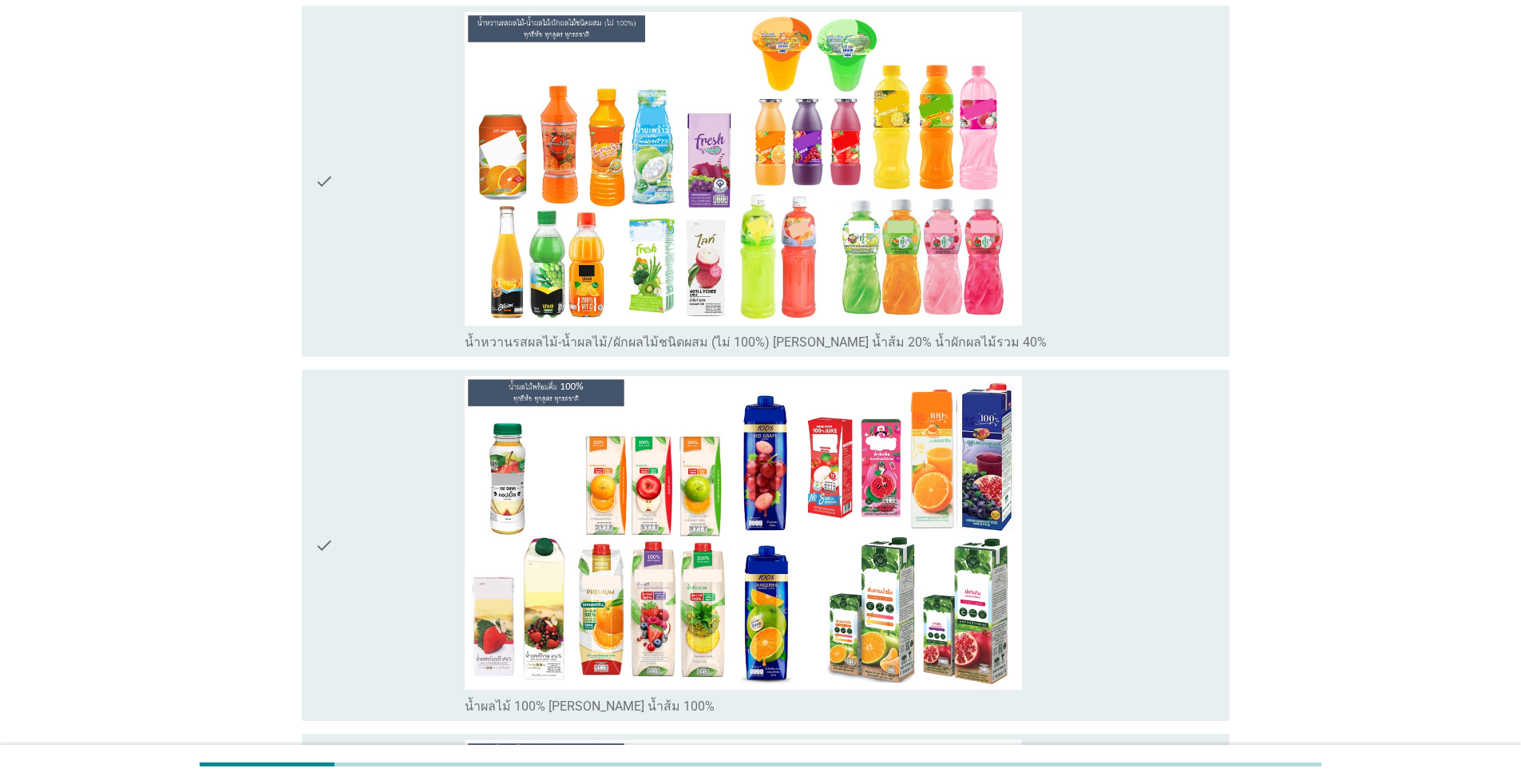
click at [407, 272] on div "check" at bounding box center [389, 181] width 150 height 338
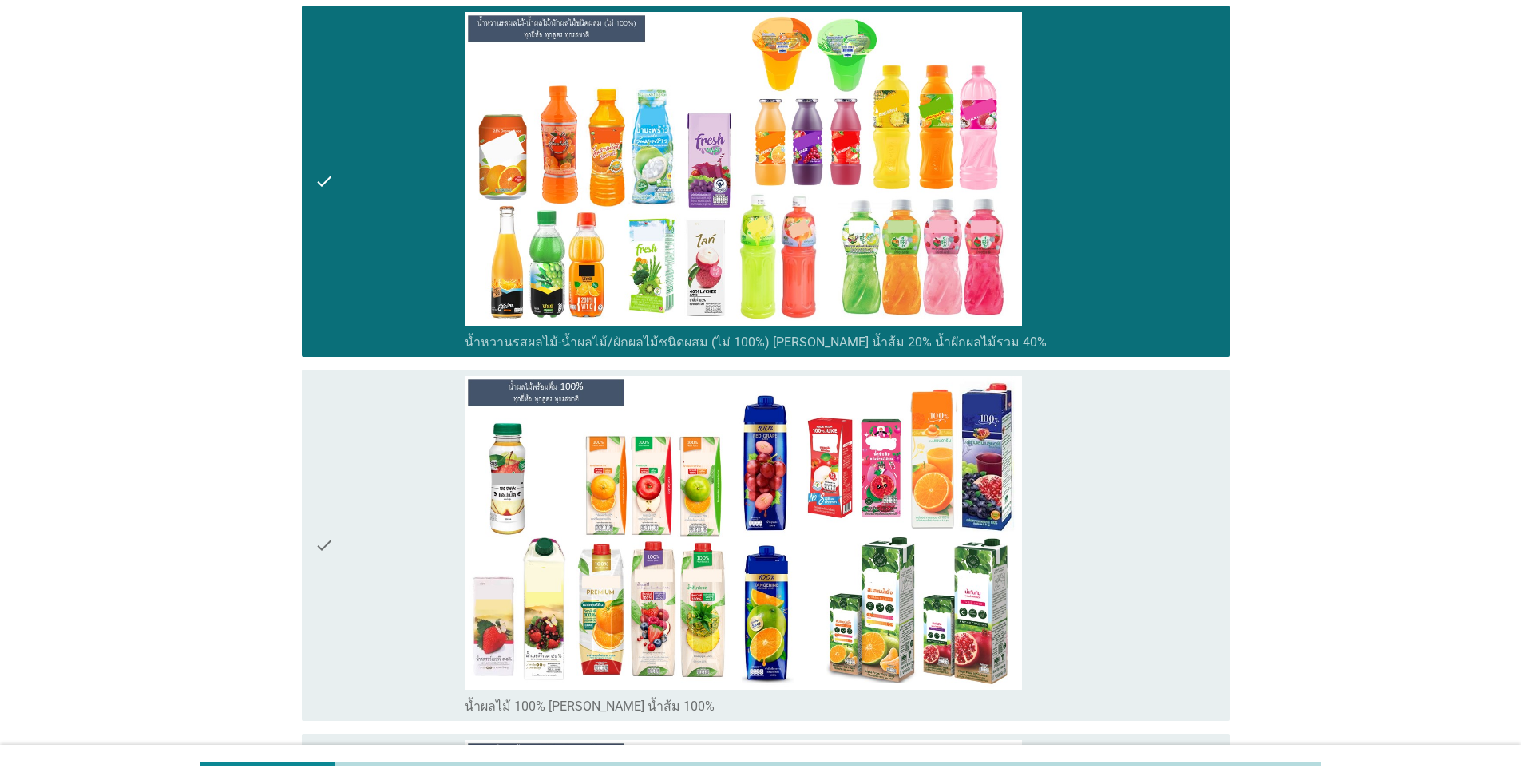
click at [387, 486] on div "check" at bounding box center [389, 546] width 150 height 338
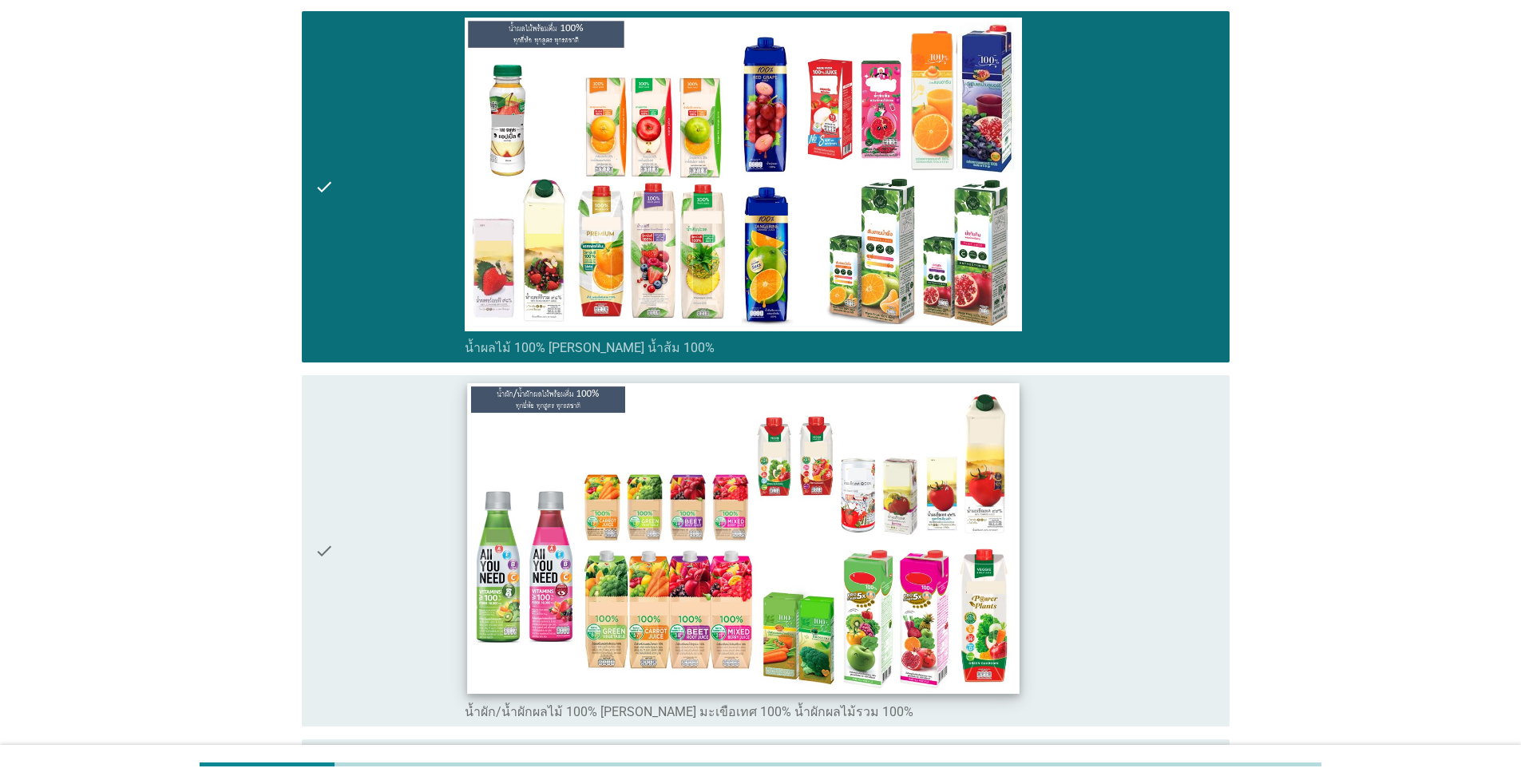
scroll to position [2927, 0]
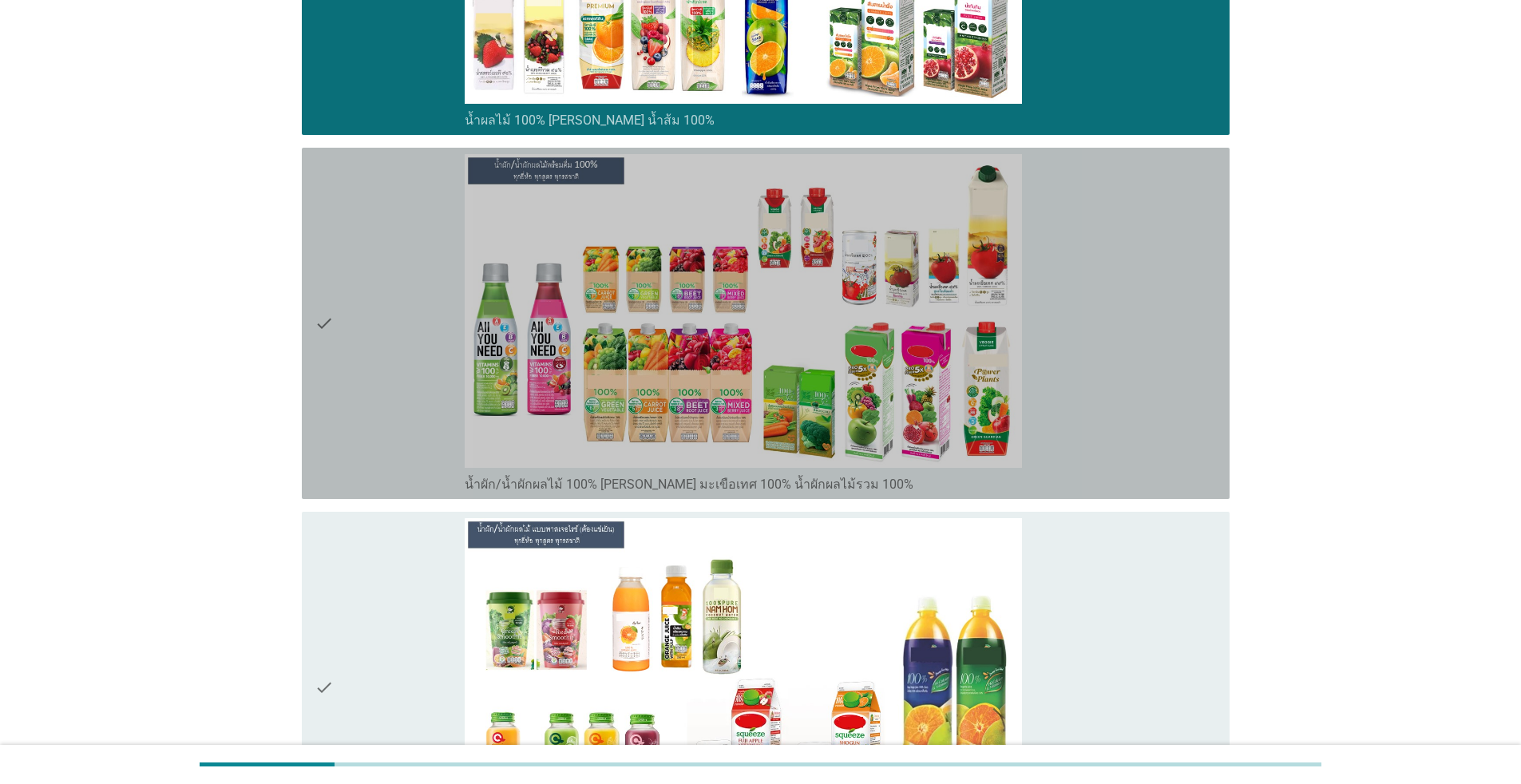
click at [374, 441] on div "check" at bounding box center [389, 323] width 150 height 338
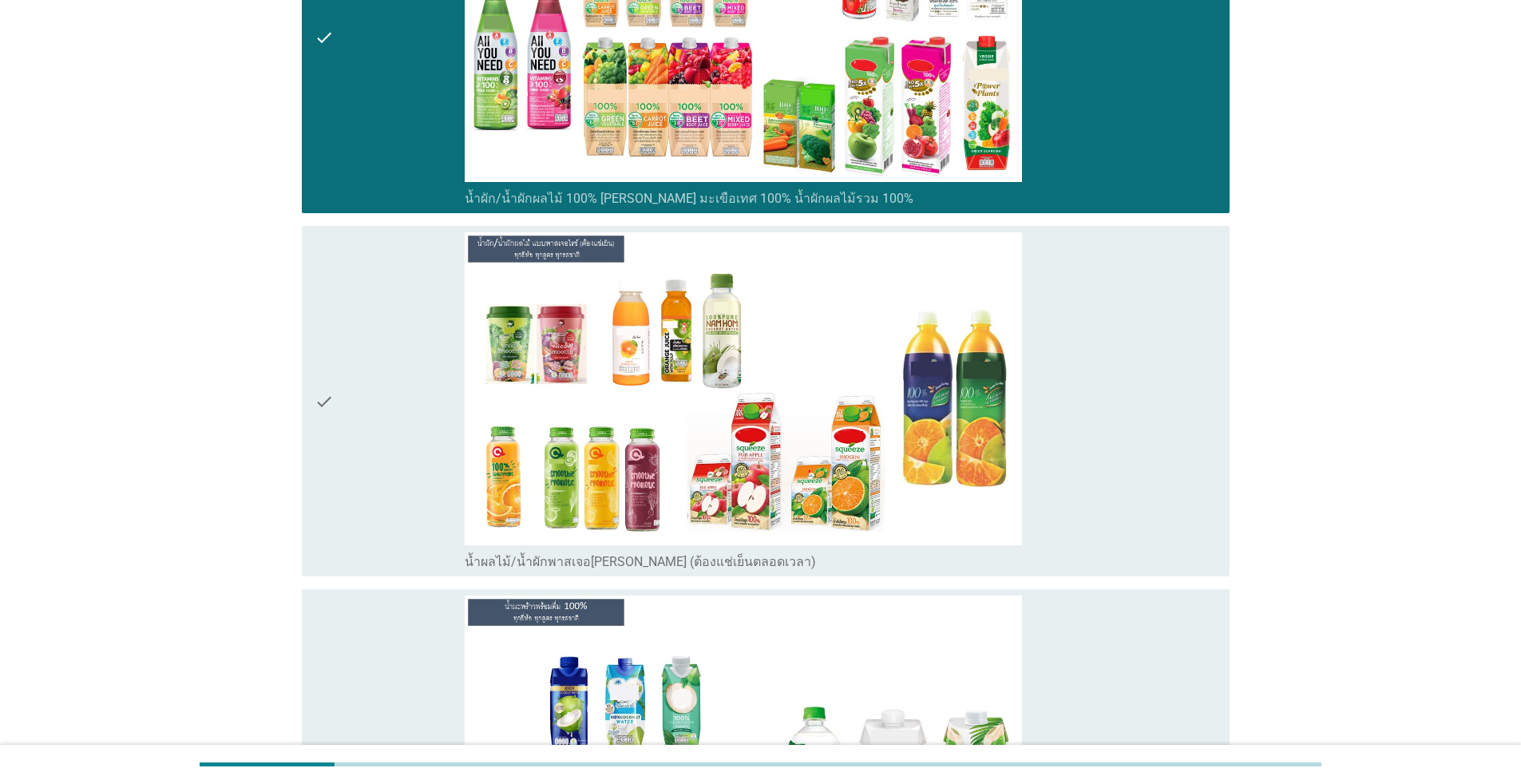
scroll to position [3220, 0]
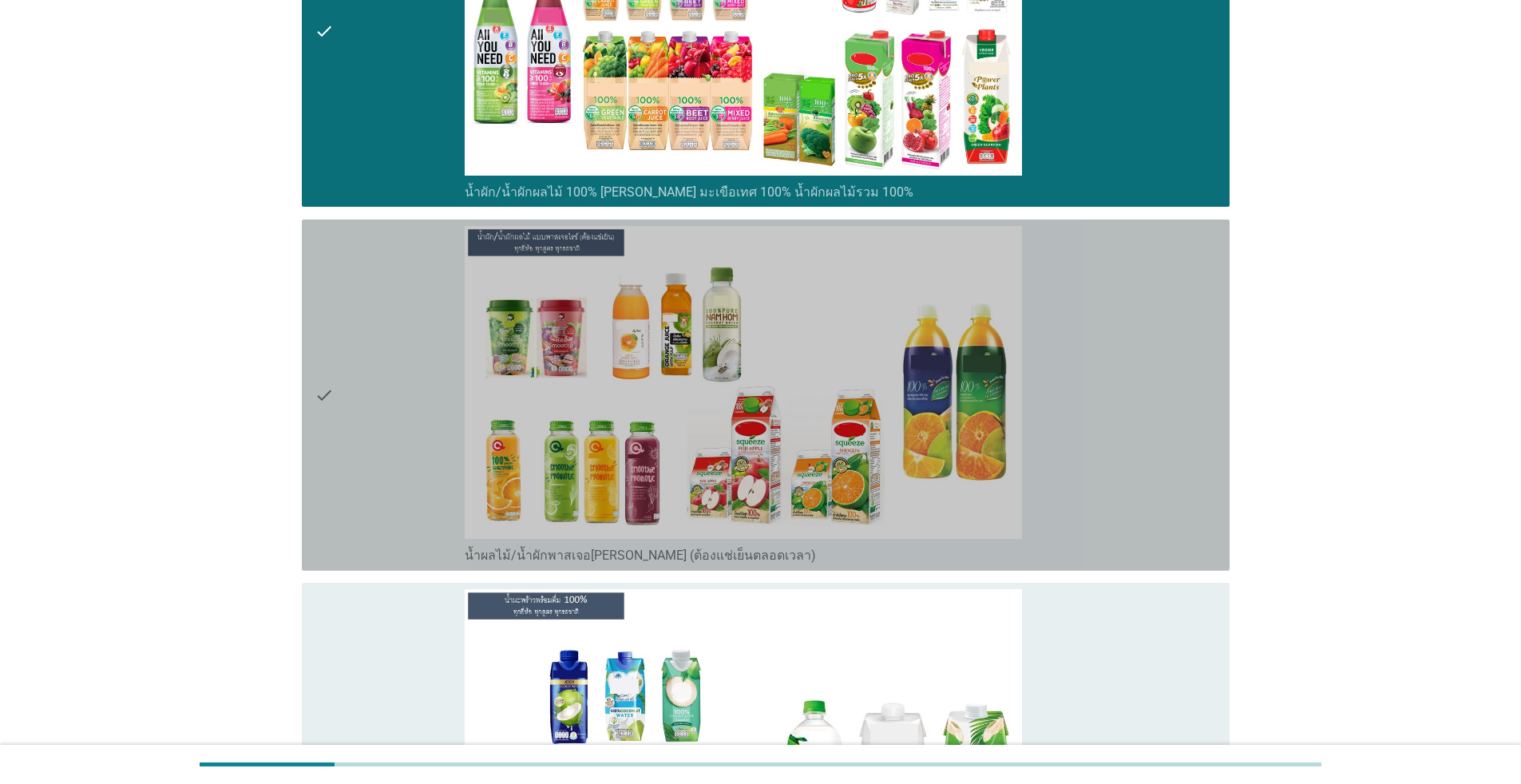
click at [376, 473] on div "check" at bounding box center [389, 395] width 150 height 338
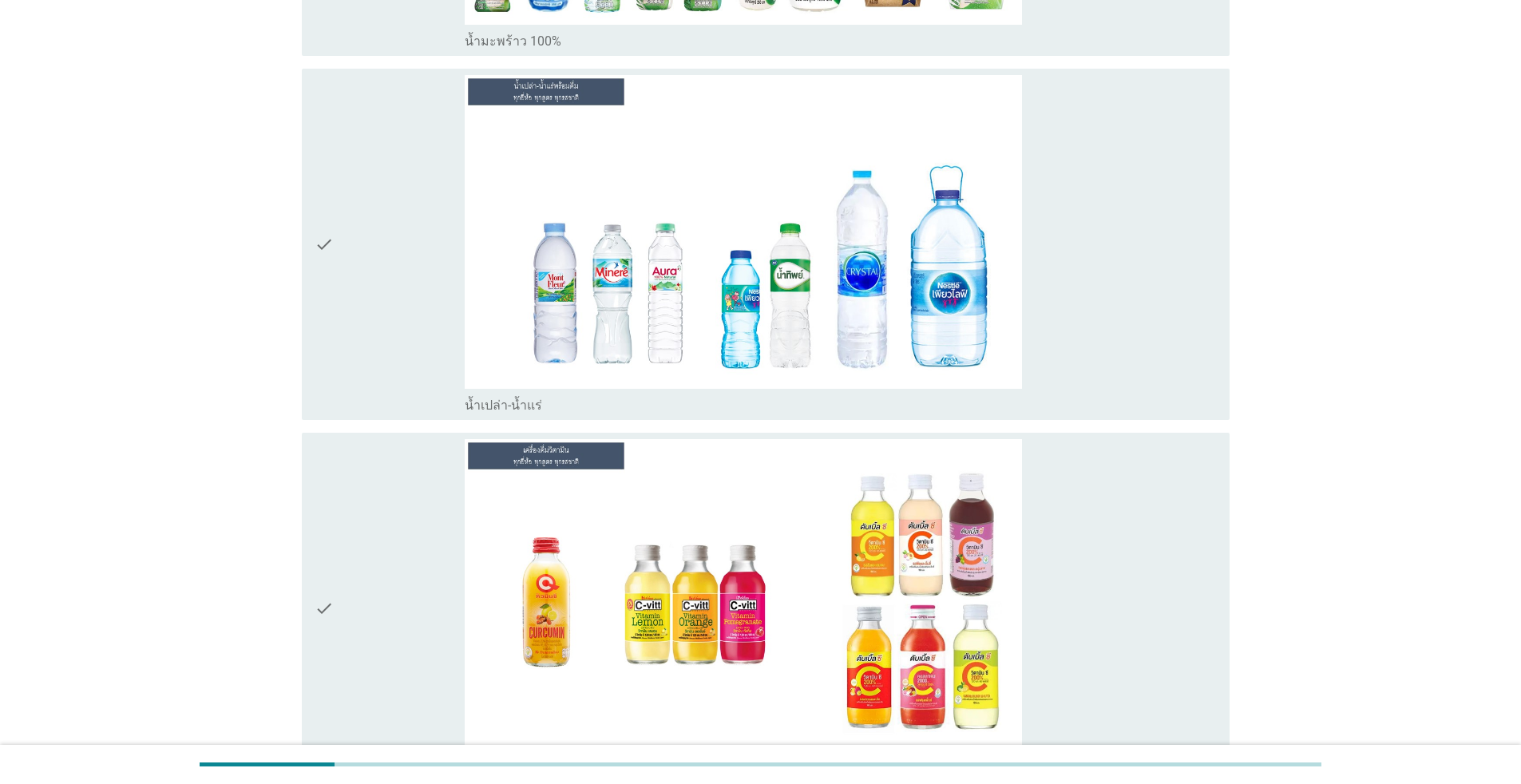
click at [400, 320] on div "check" at bounding box center [389, 244] width 150 height 338
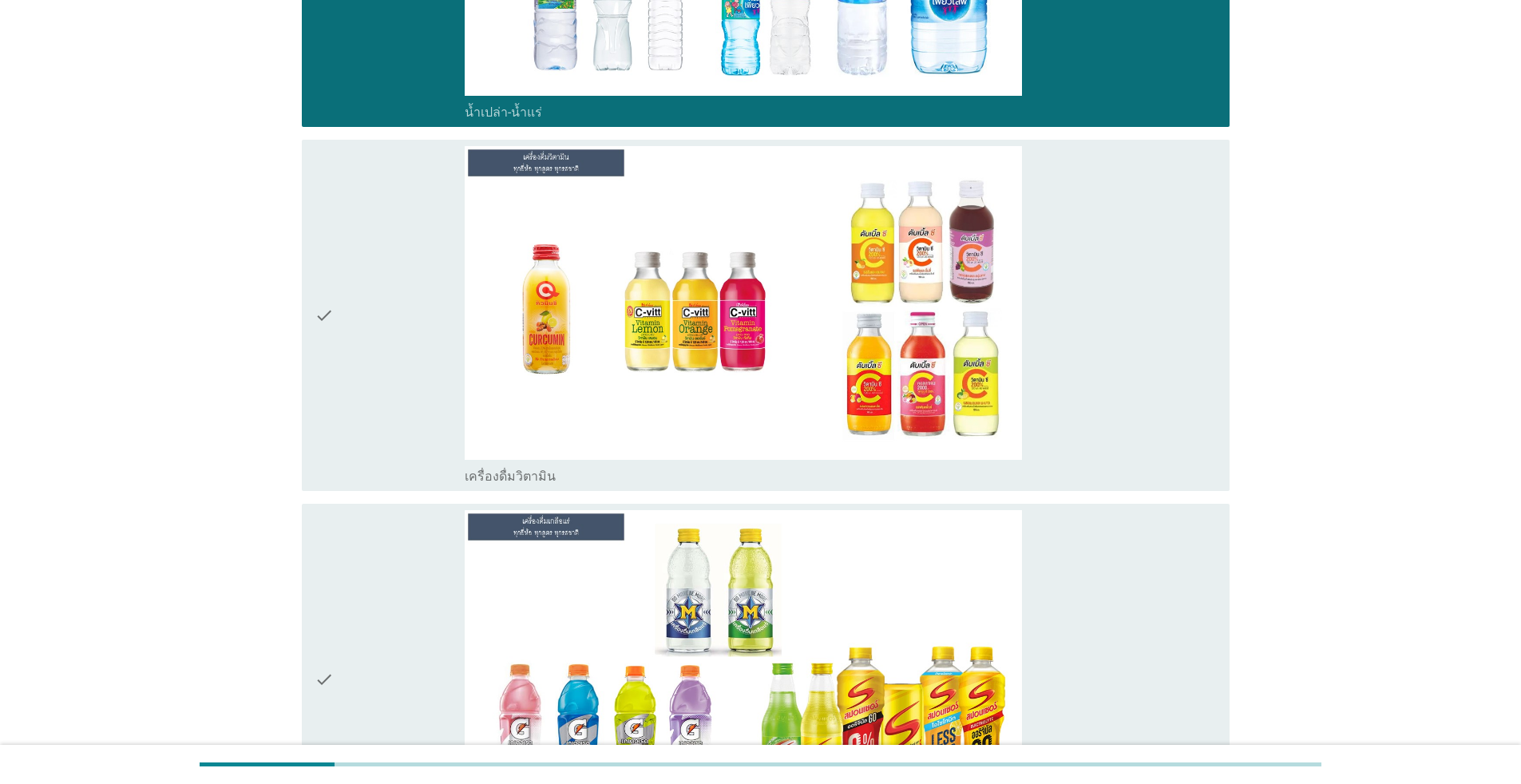
click at [397, 335] on div "check" at bounding box center [389, 315] width 150 height 338
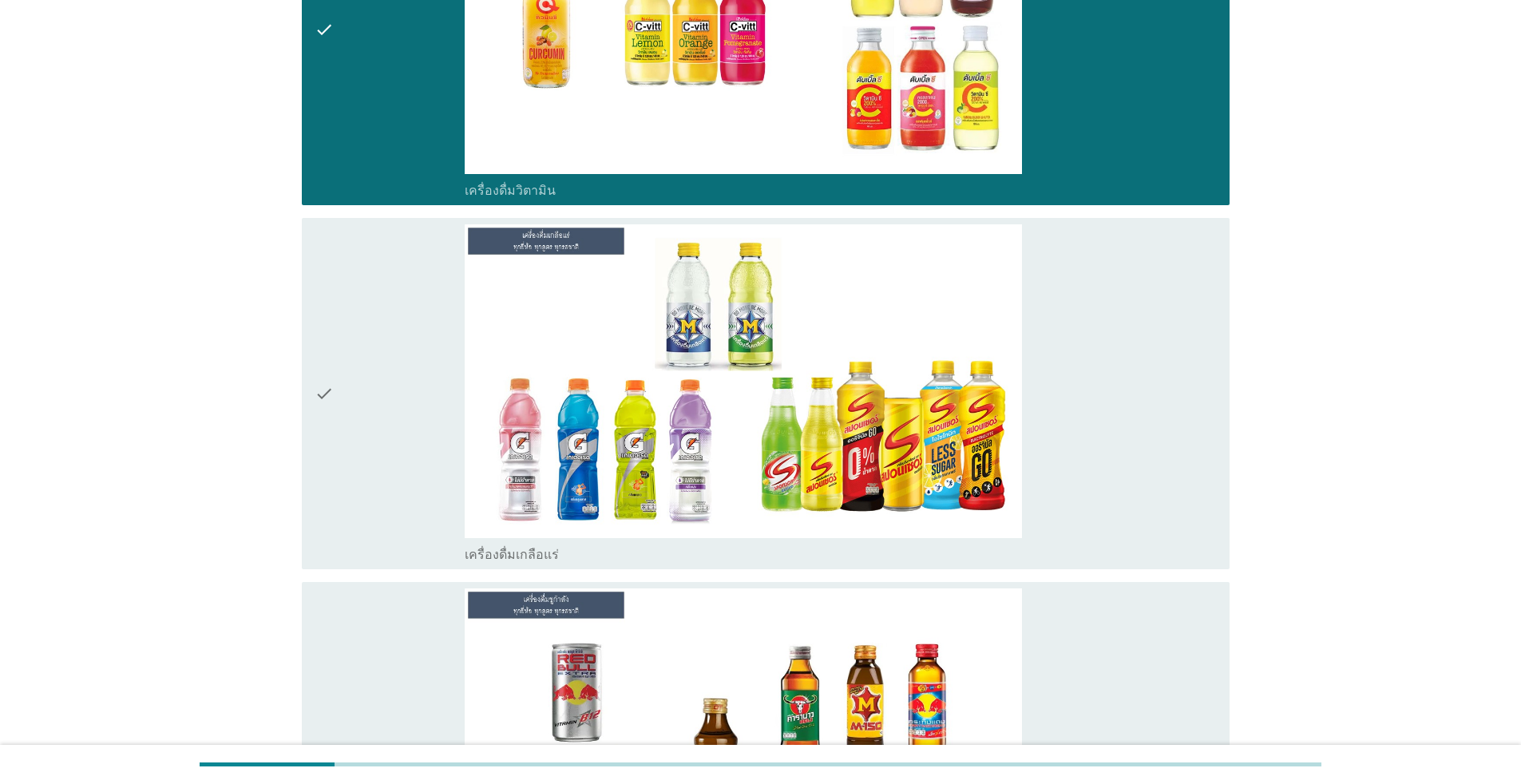
scroll to position [4684, 0]
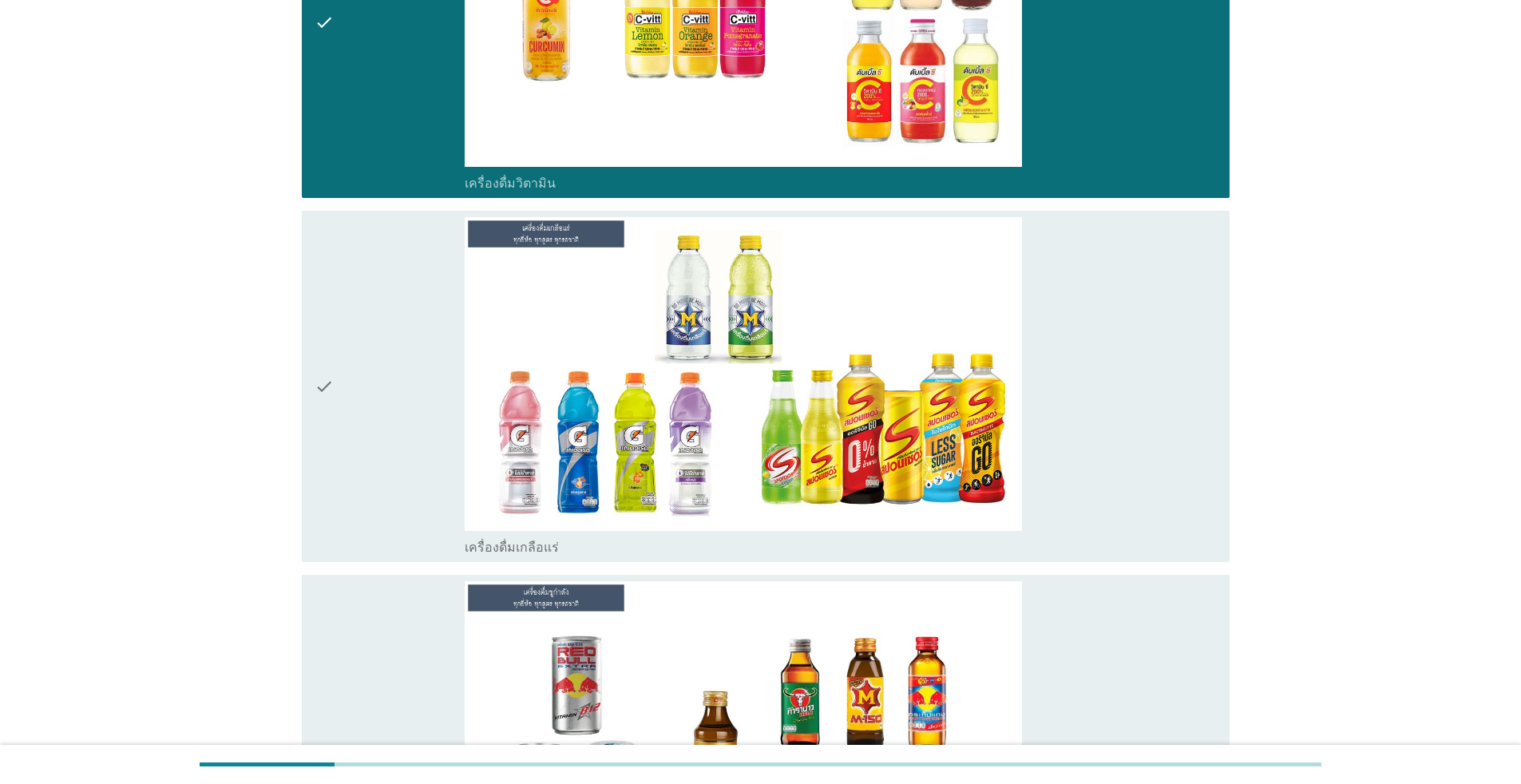
click at [385, 395] on div "check" at bounding box center [389, 386] width 150 height 338
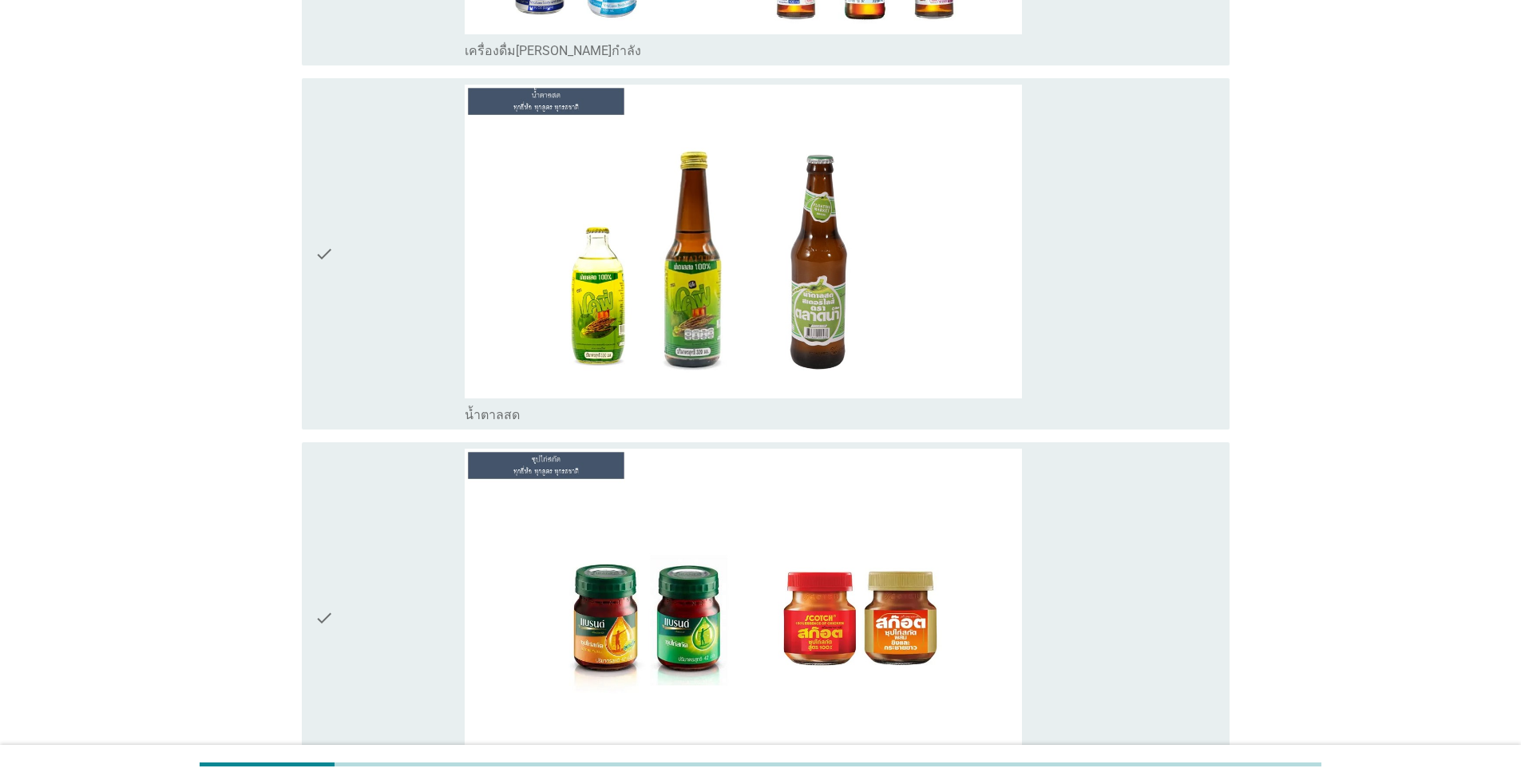
scroll to position [5562, 0]
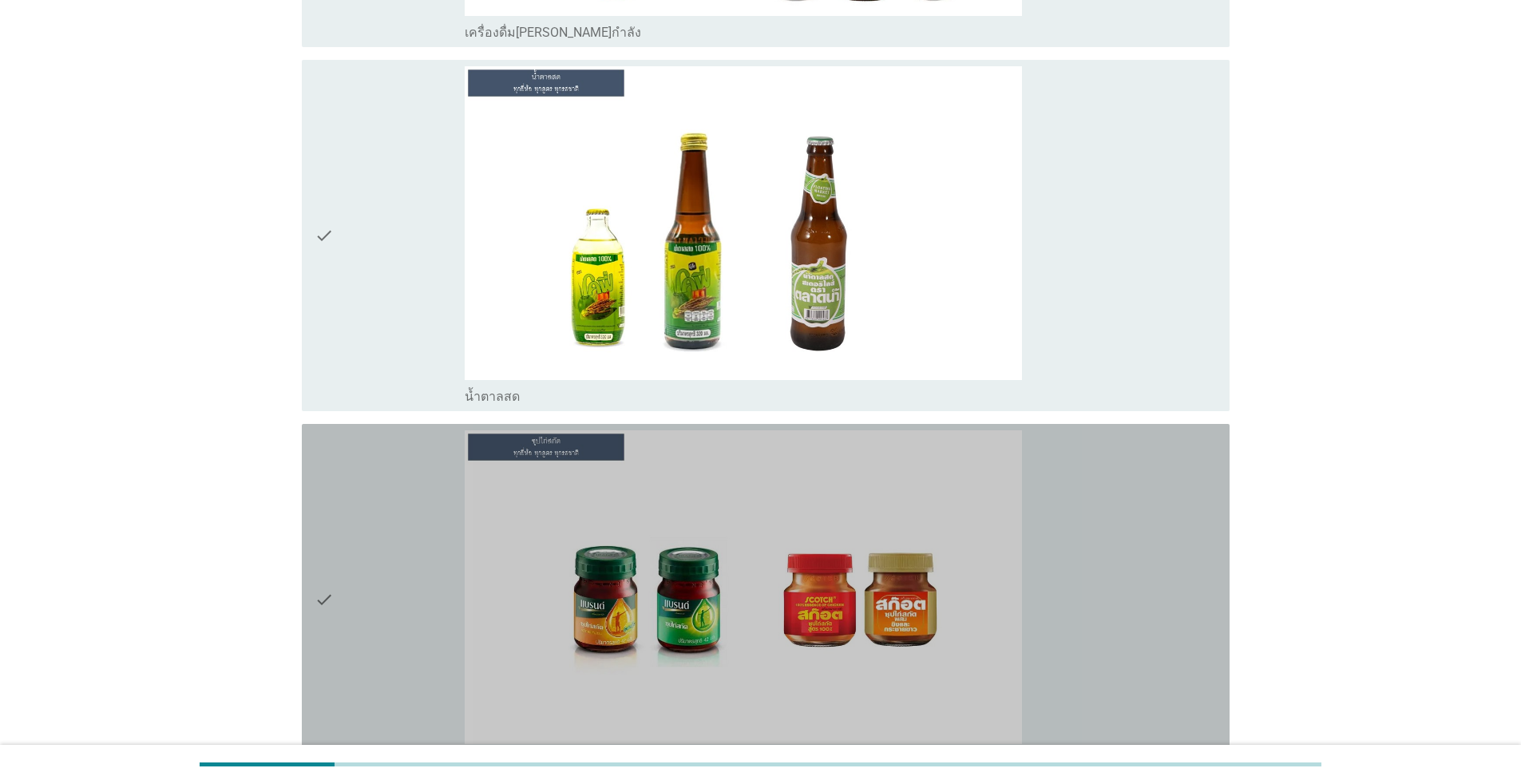
click at [389, 568] on div "check" at bounding box center [389, 600] width 150 height 338
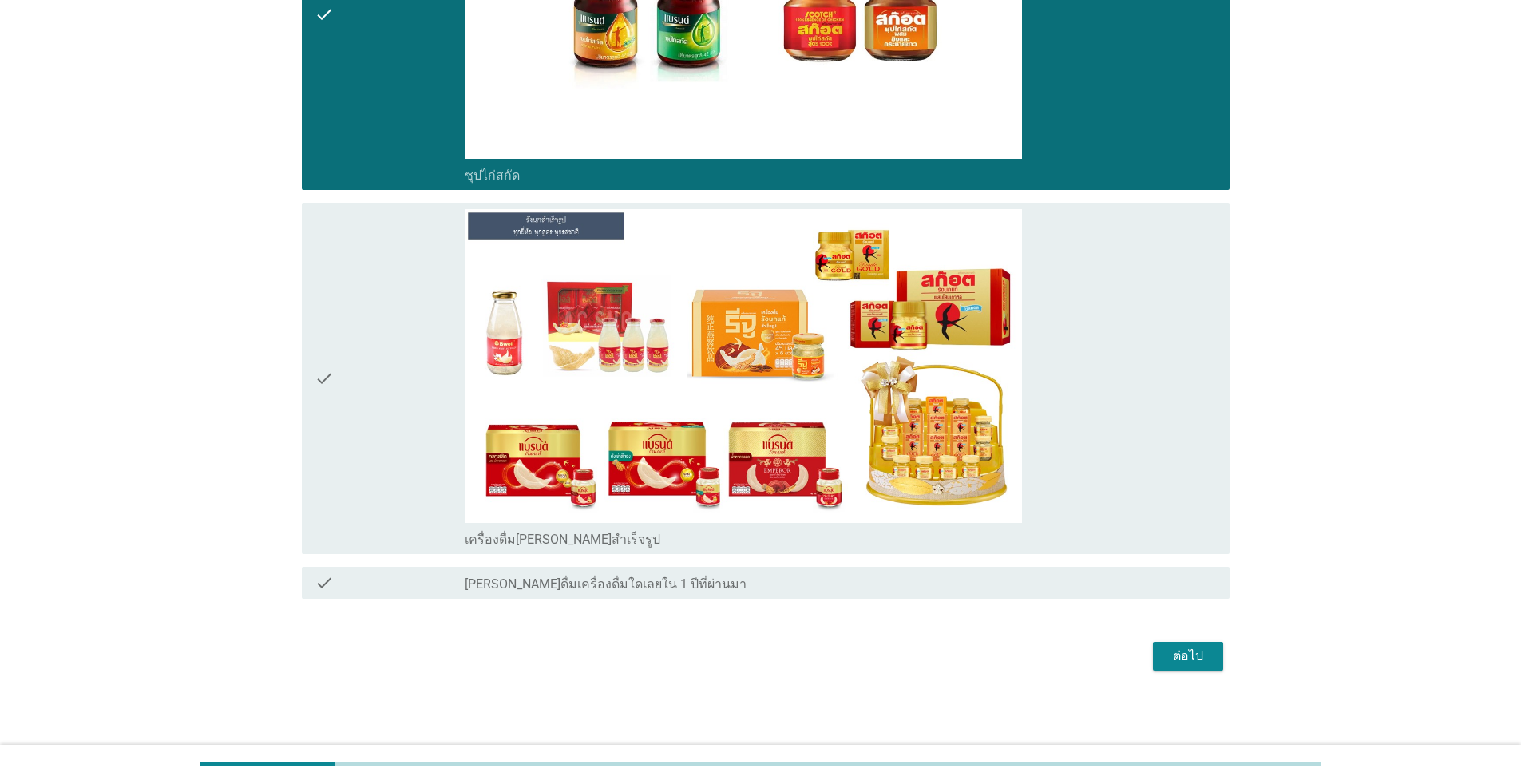
scroll to position [6147, 0]
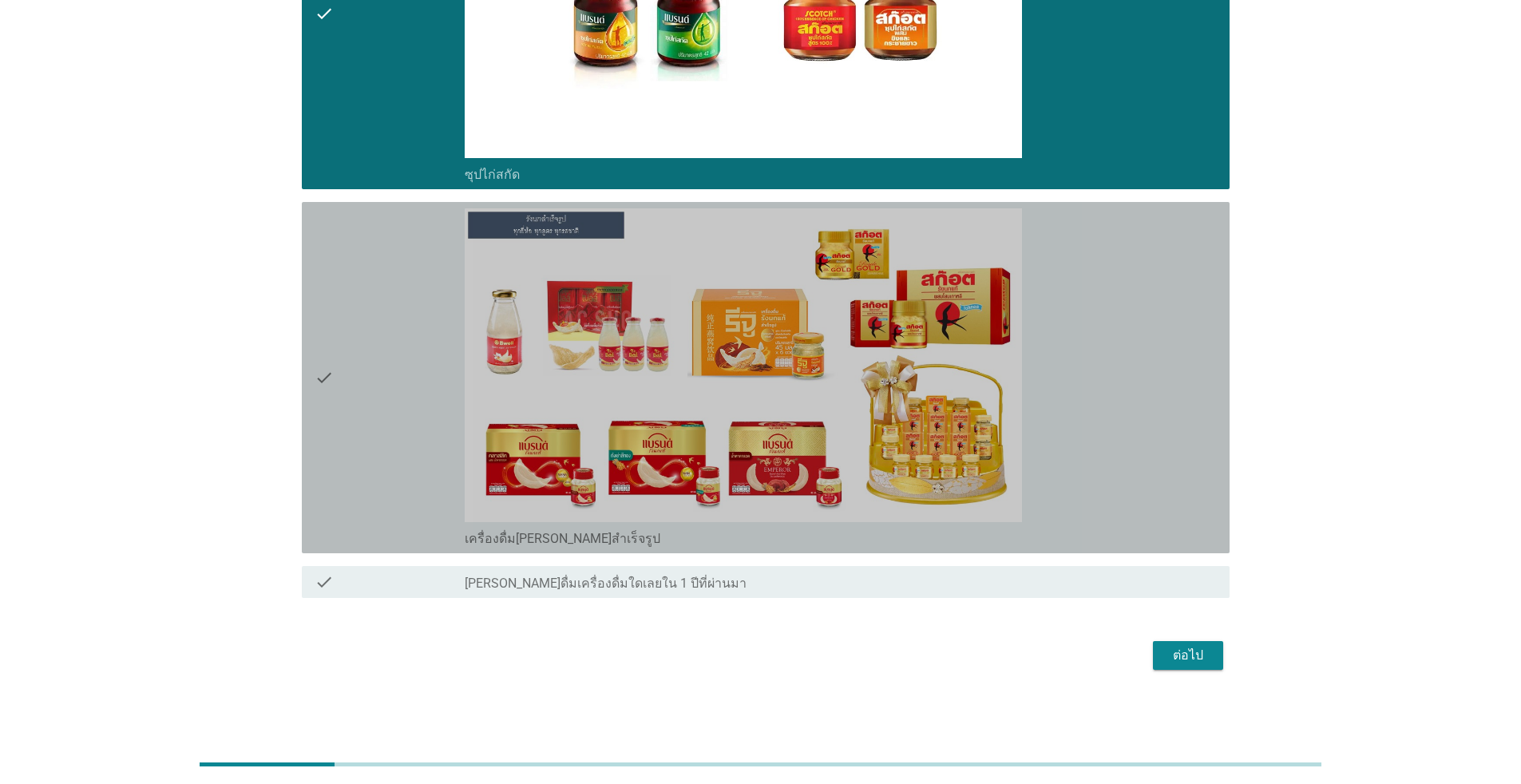
click at [392, 423] on div "check" at bounding box center [389, 377] width 150 height 338
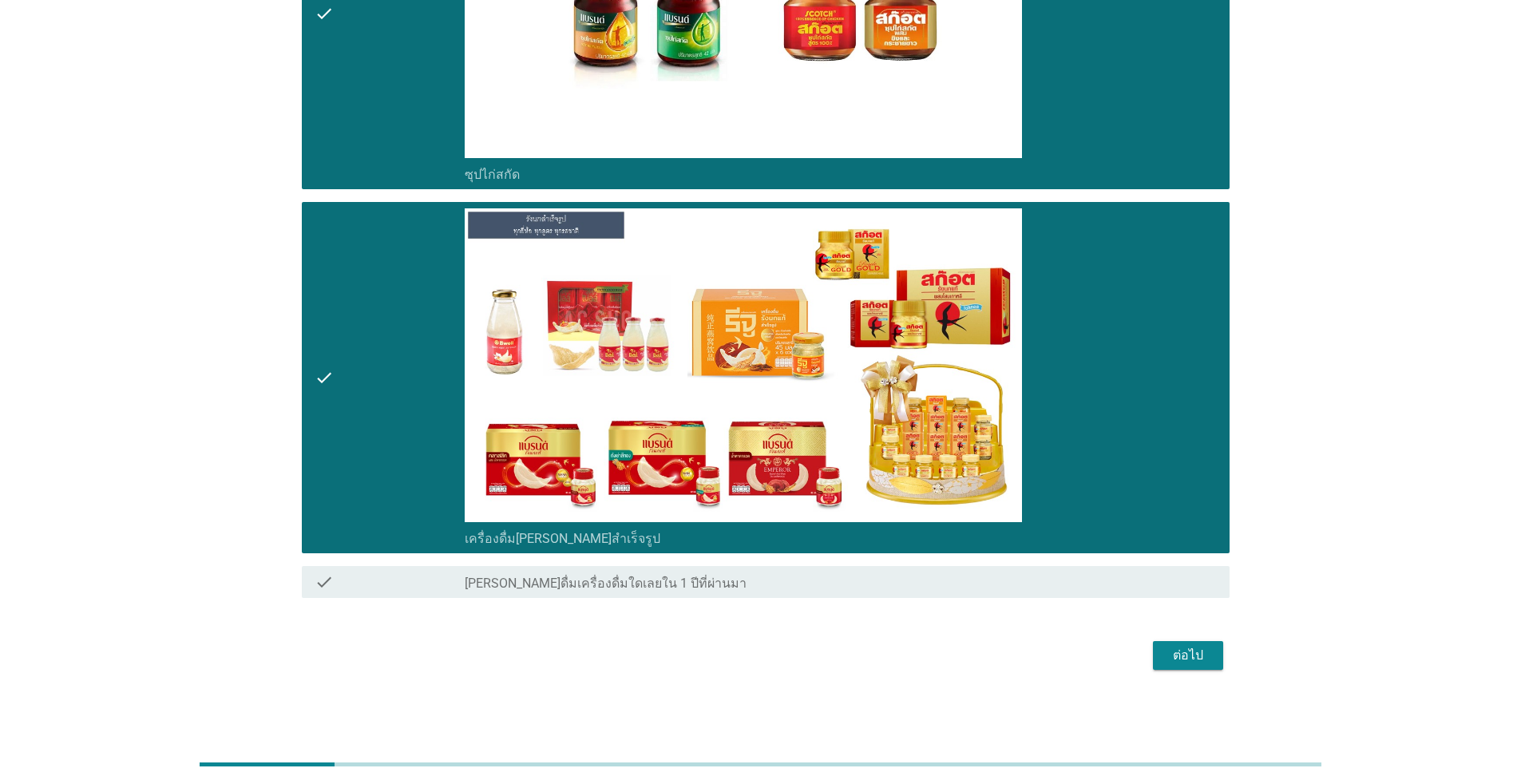
click at [786, 655] on div "ต่อไป" at bounding box center [1188, 656] width 44 height 20
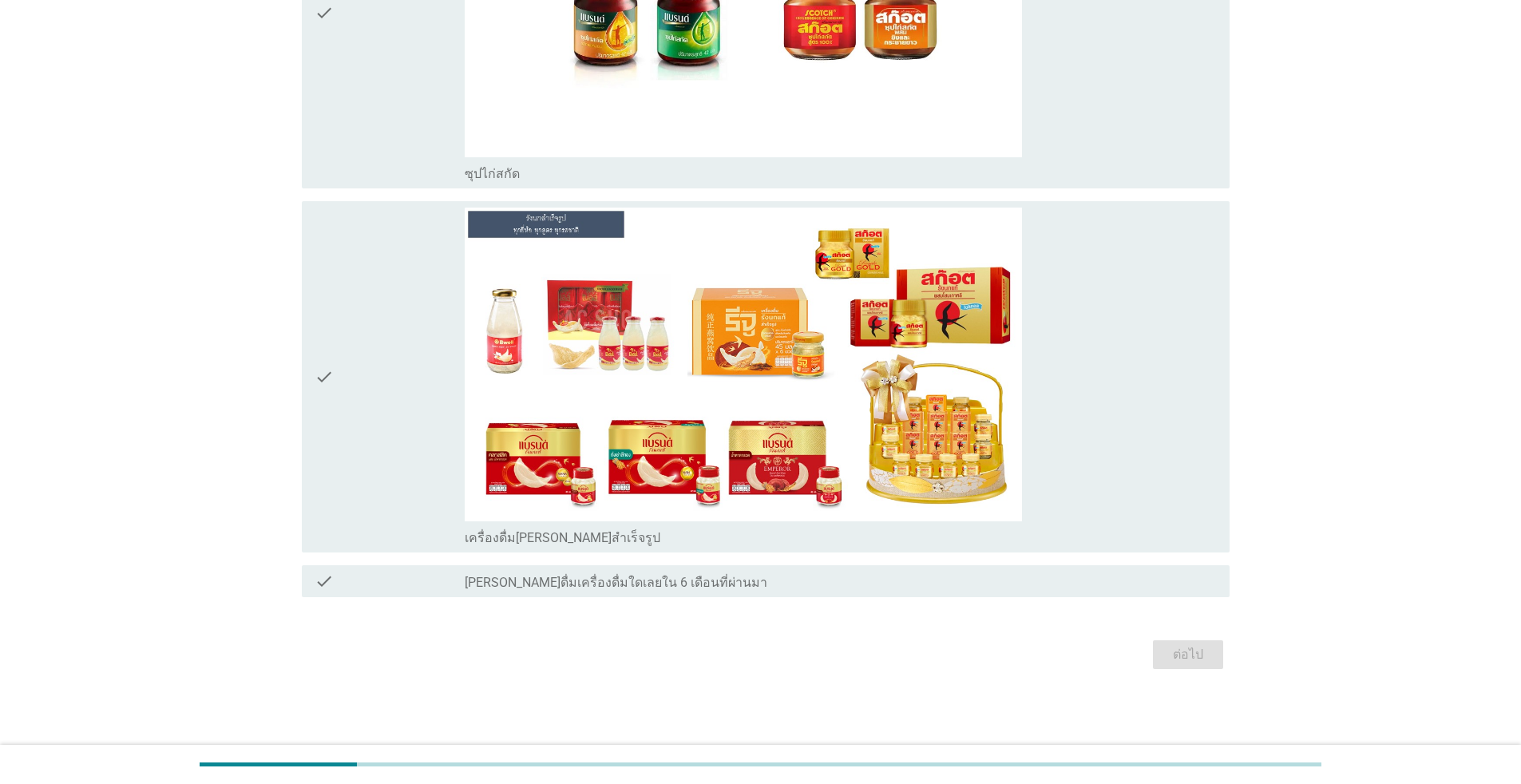
scroll to position [0, 0]
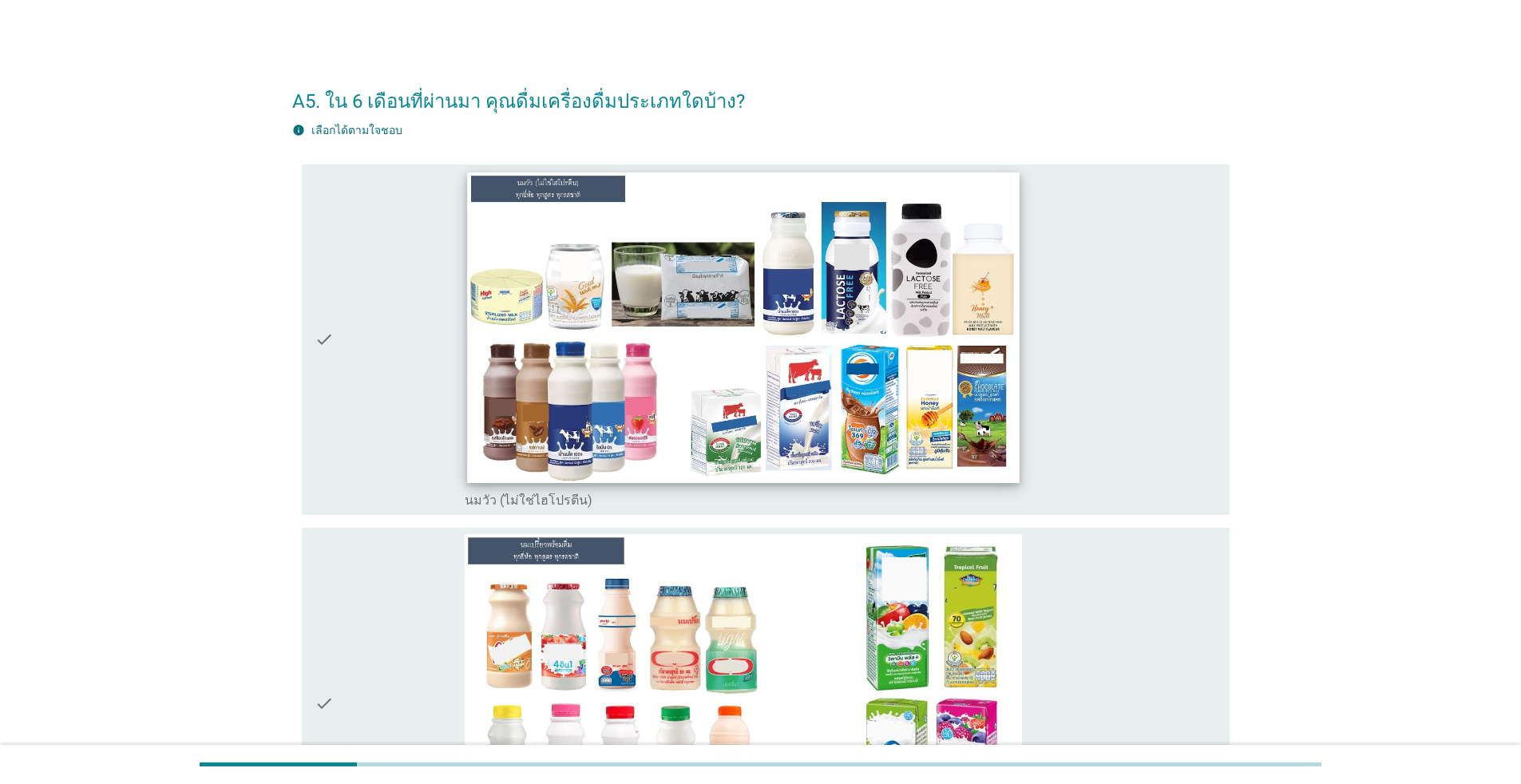
click at [622, 409] on img at bounding box center [743, 327] width 552 height 311
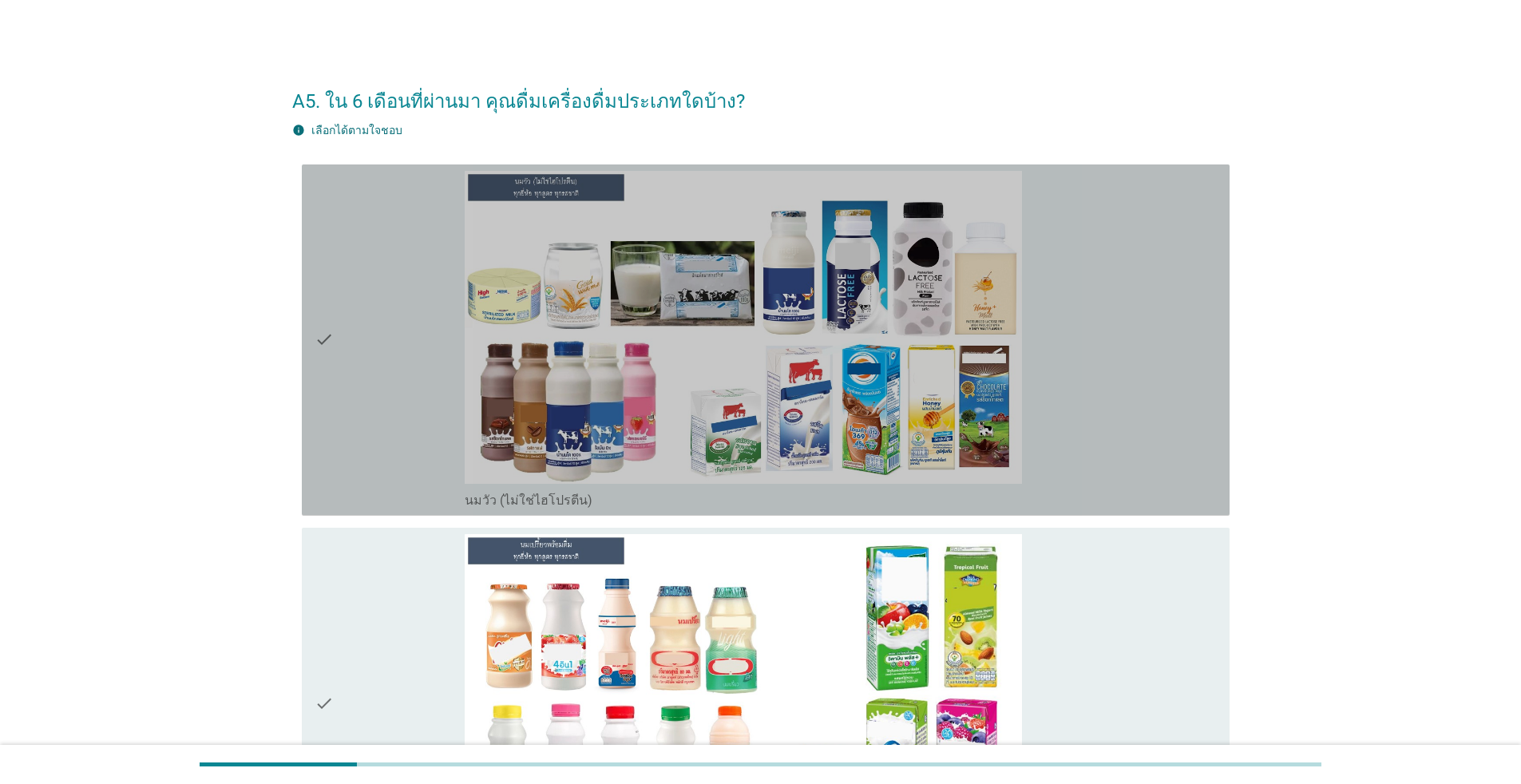
click at [360, 391] on div "check" at bounding box center [389, 340] width 150 height 338
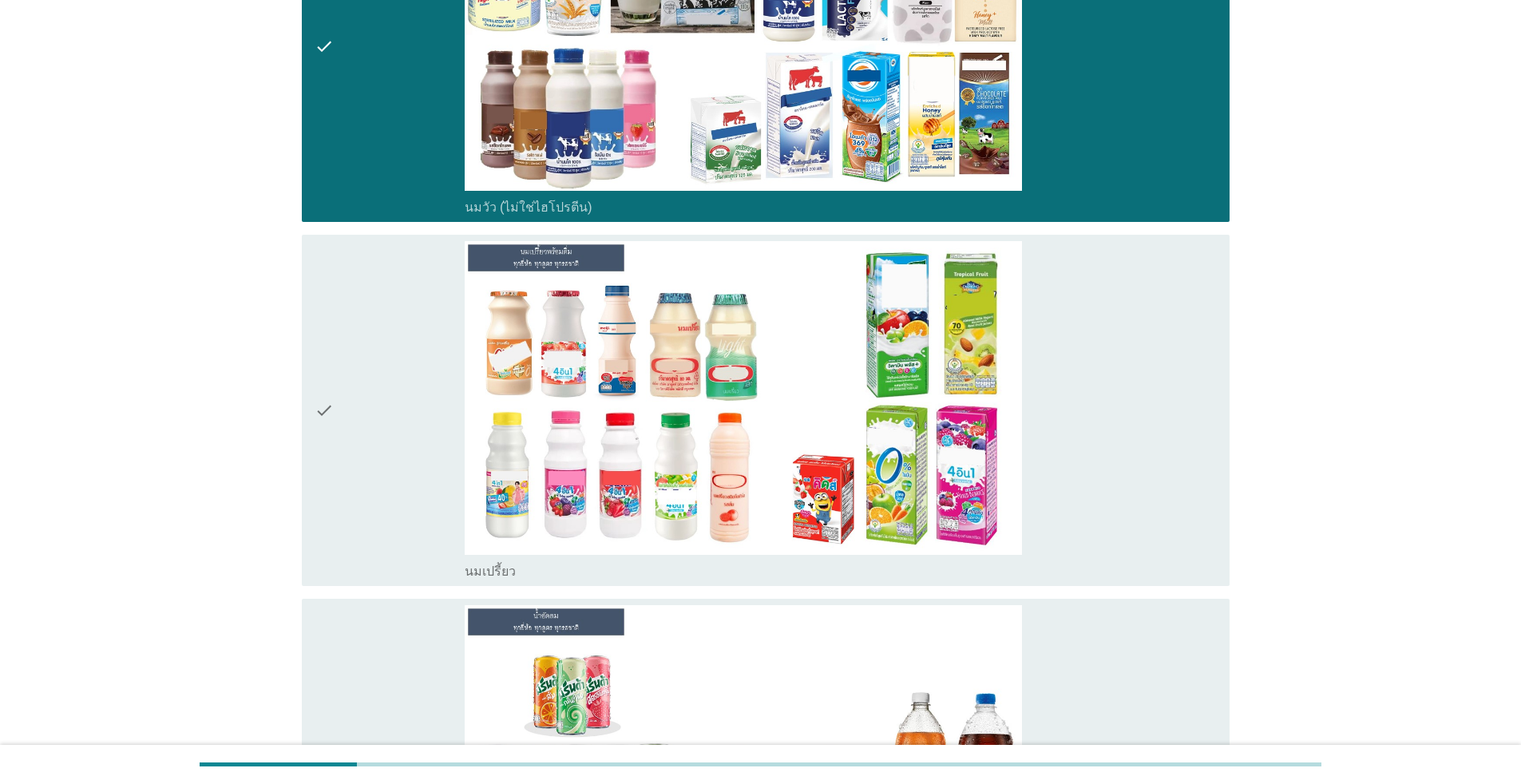
click at [359, 322] on div "check" at bounding box center [389, 410] width 150 height 338
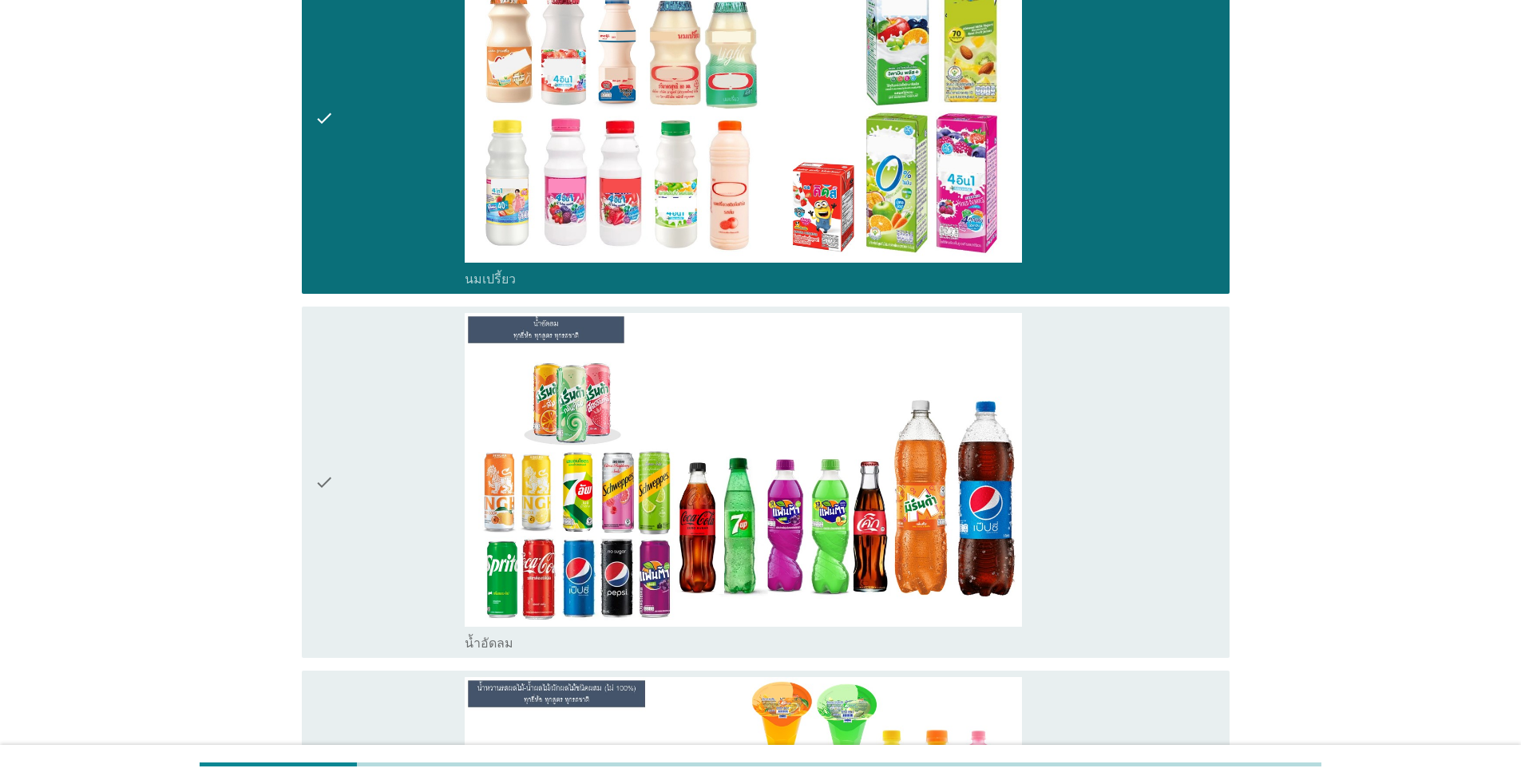
click at [386, 396] on div "check" at bounding box center [389, 482] width 150 height 338
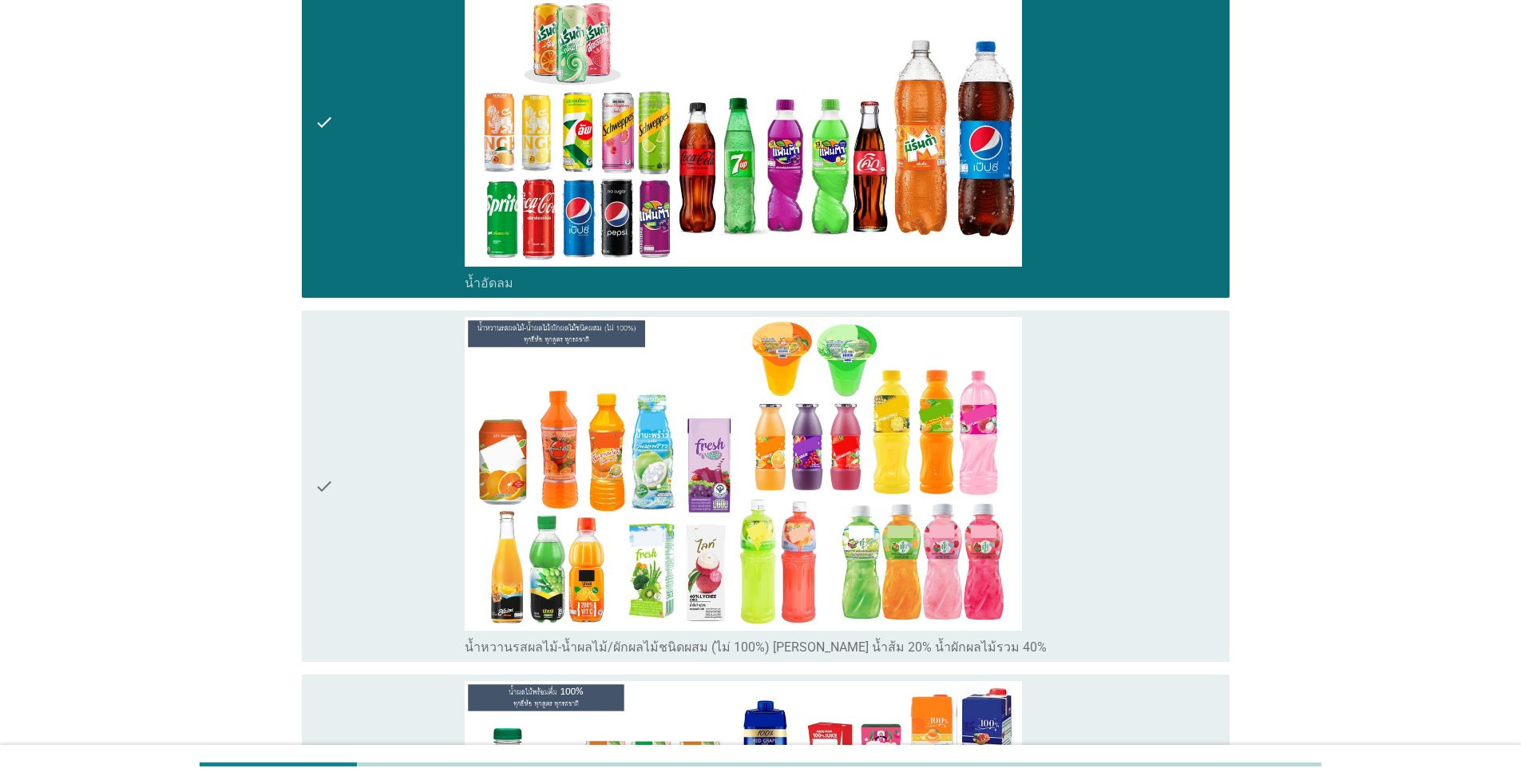
scroll to position [1171, 0]
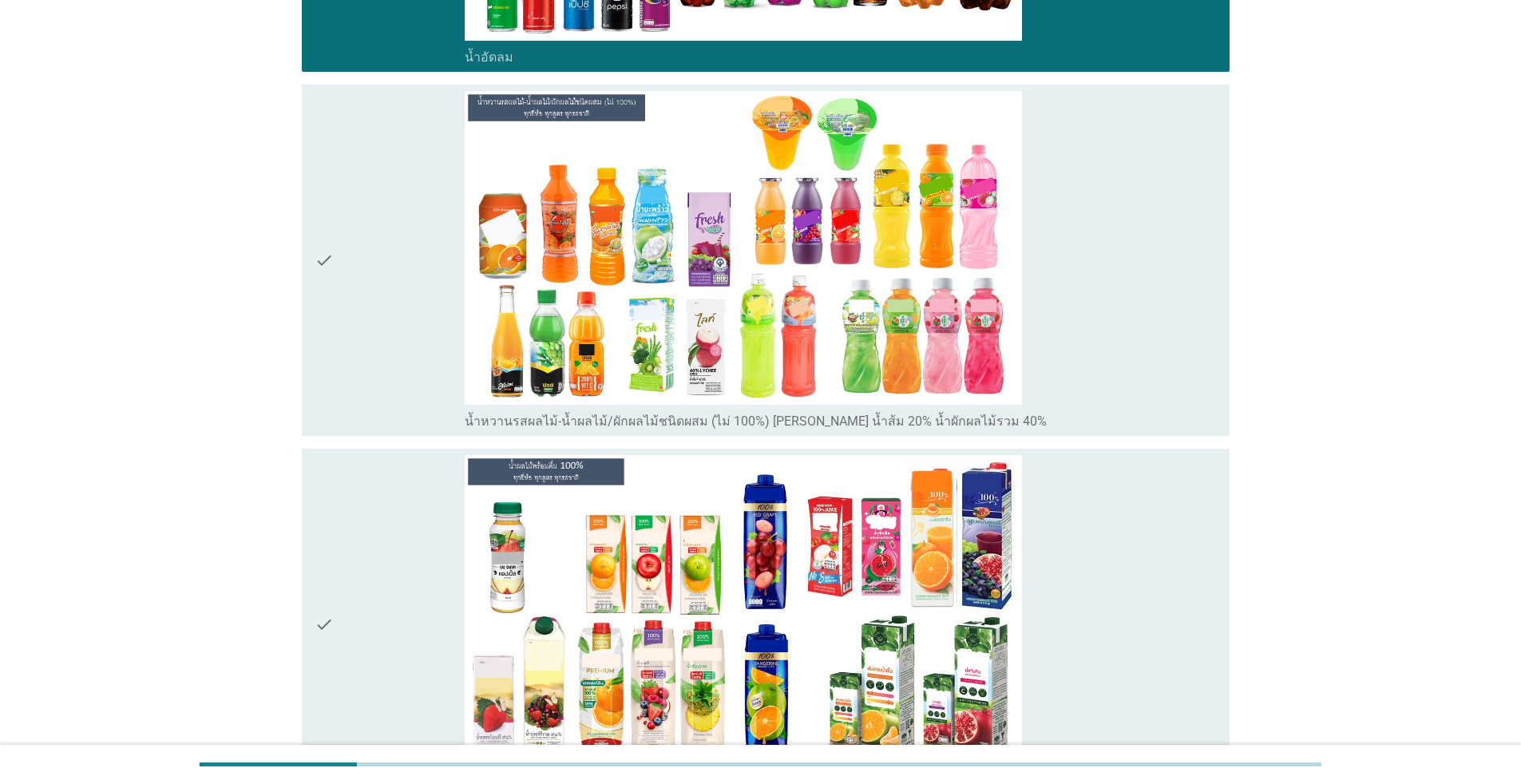
click at [375, 328] on div "check" at bounding box center [389, 260] width 150 height 338
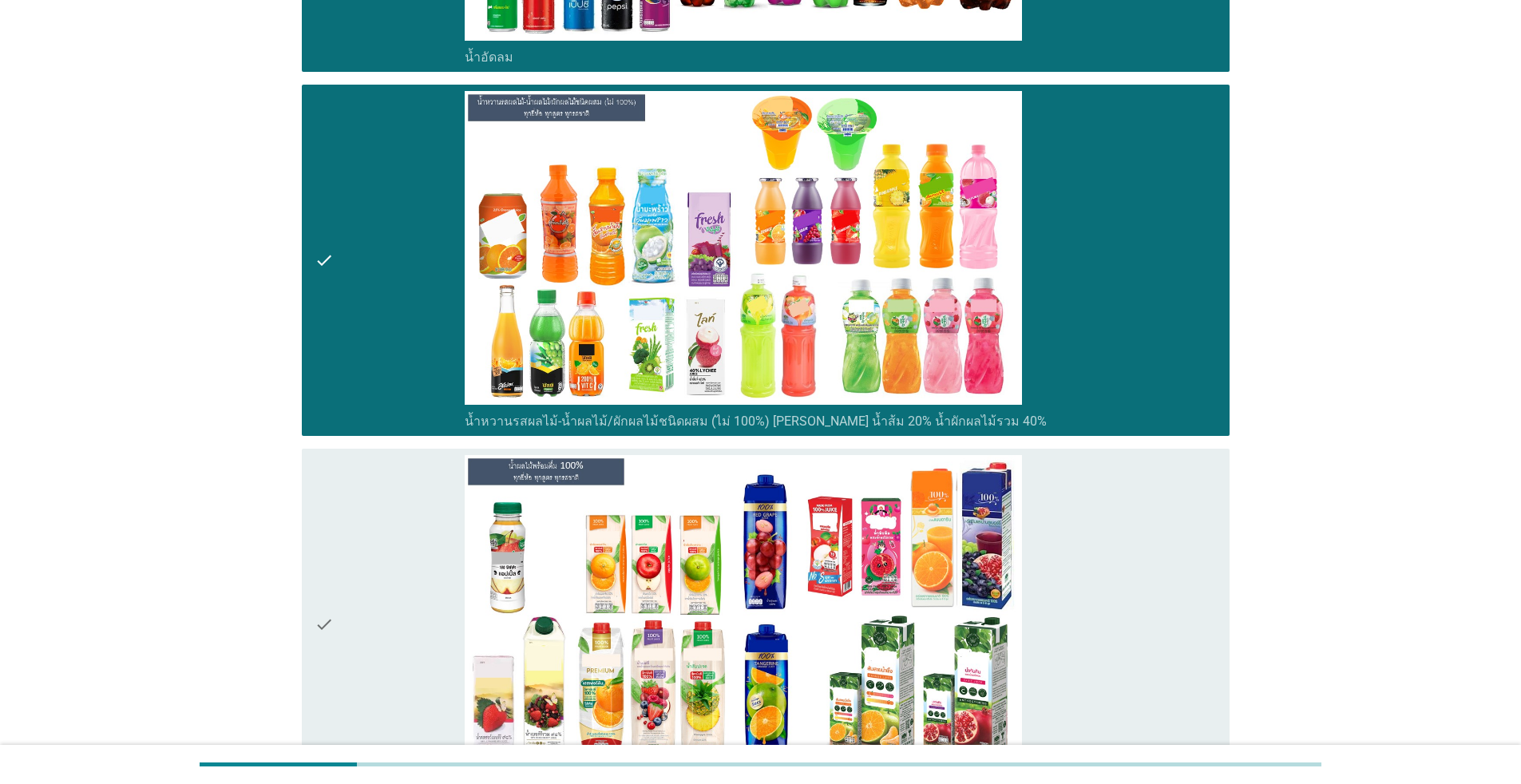
click at [399, 265] on div "check" at bounding box center [389, 260] width 150 height 338
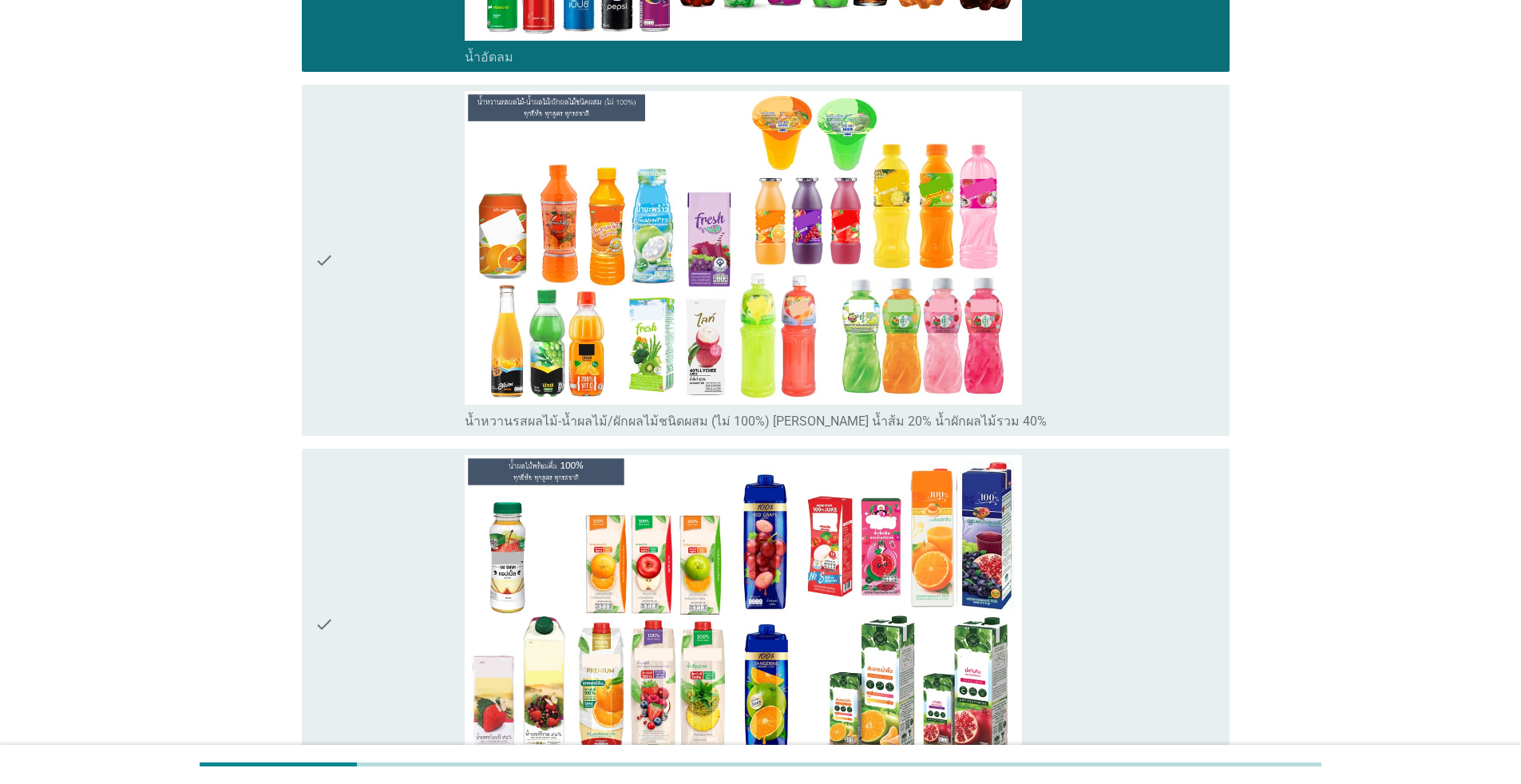
click at [412, 546] on div "check" at bounding box center [389, 624] width 150 height 338
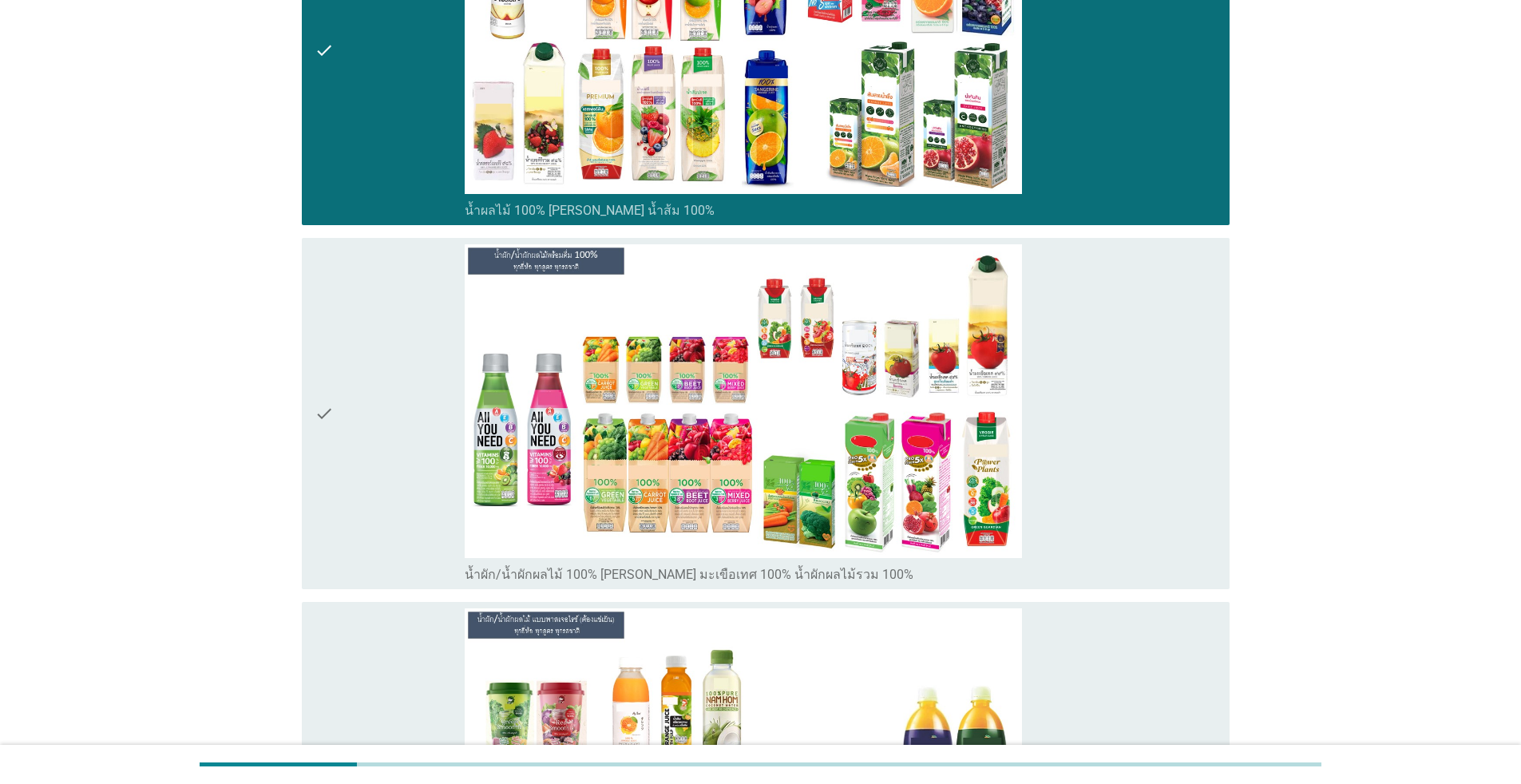
scroll to position [1757, 0]
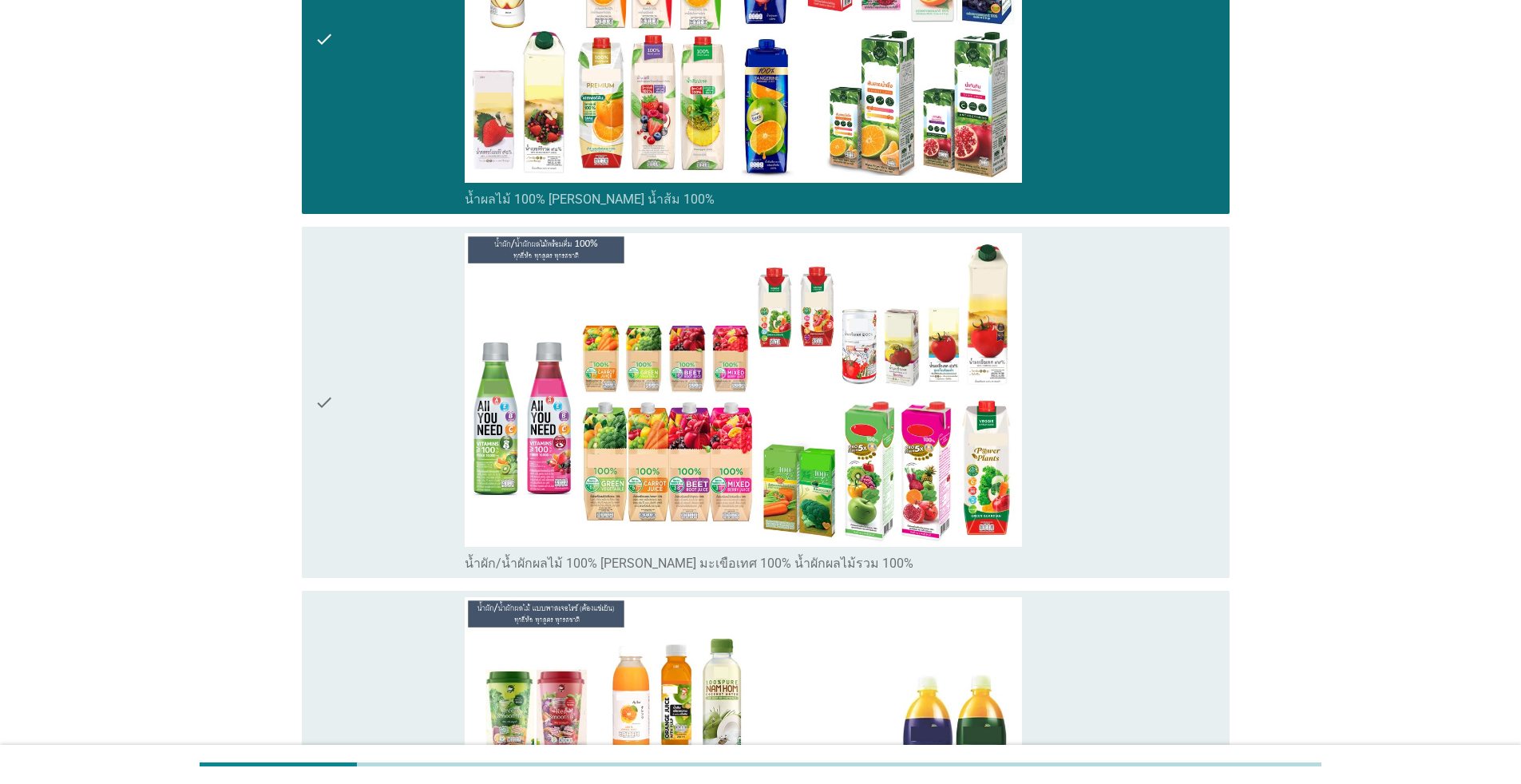
click at [376, 449] on div "check" at bounding box center [389, 402] width 150 height 338
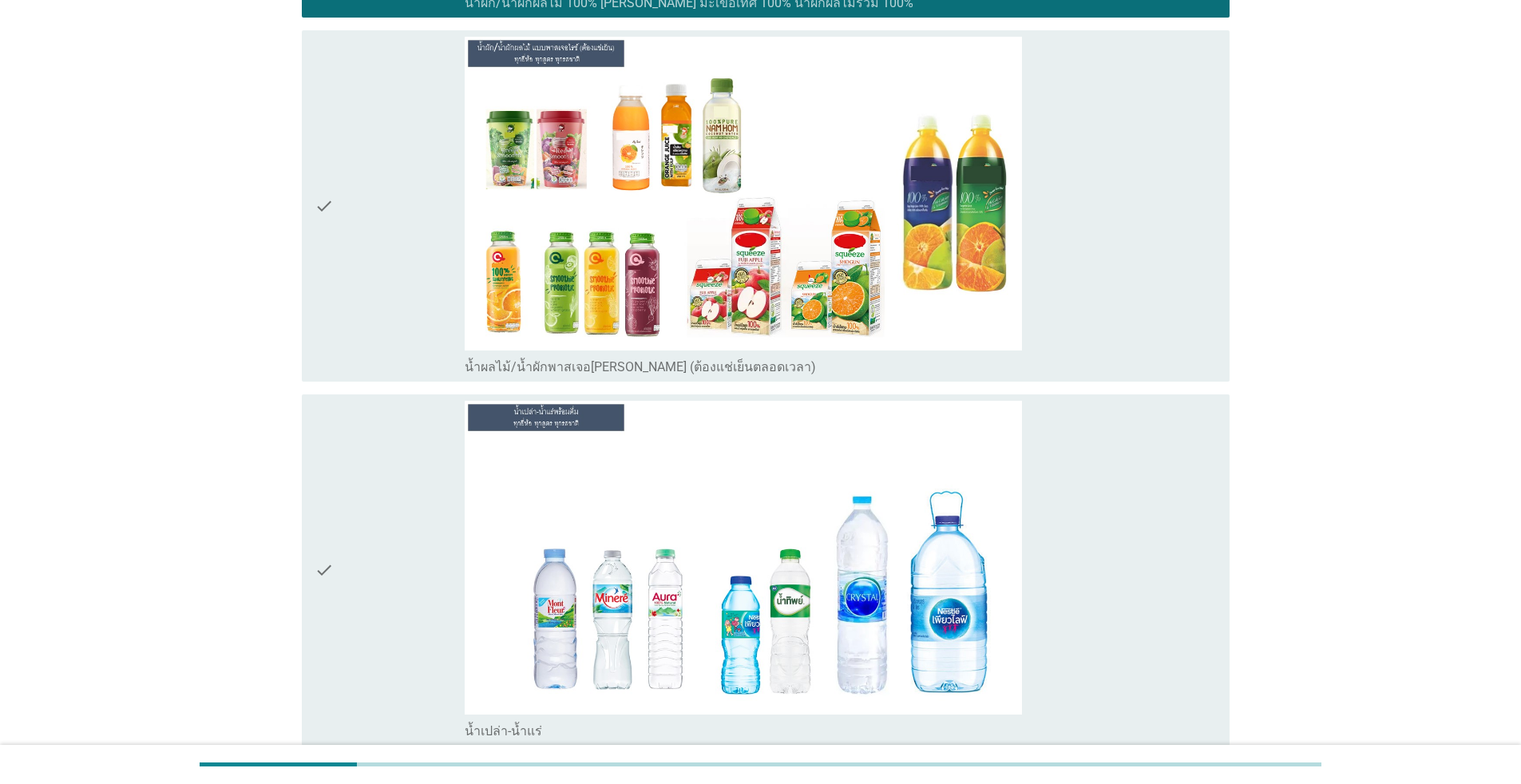
scroll to position [2341, 0]
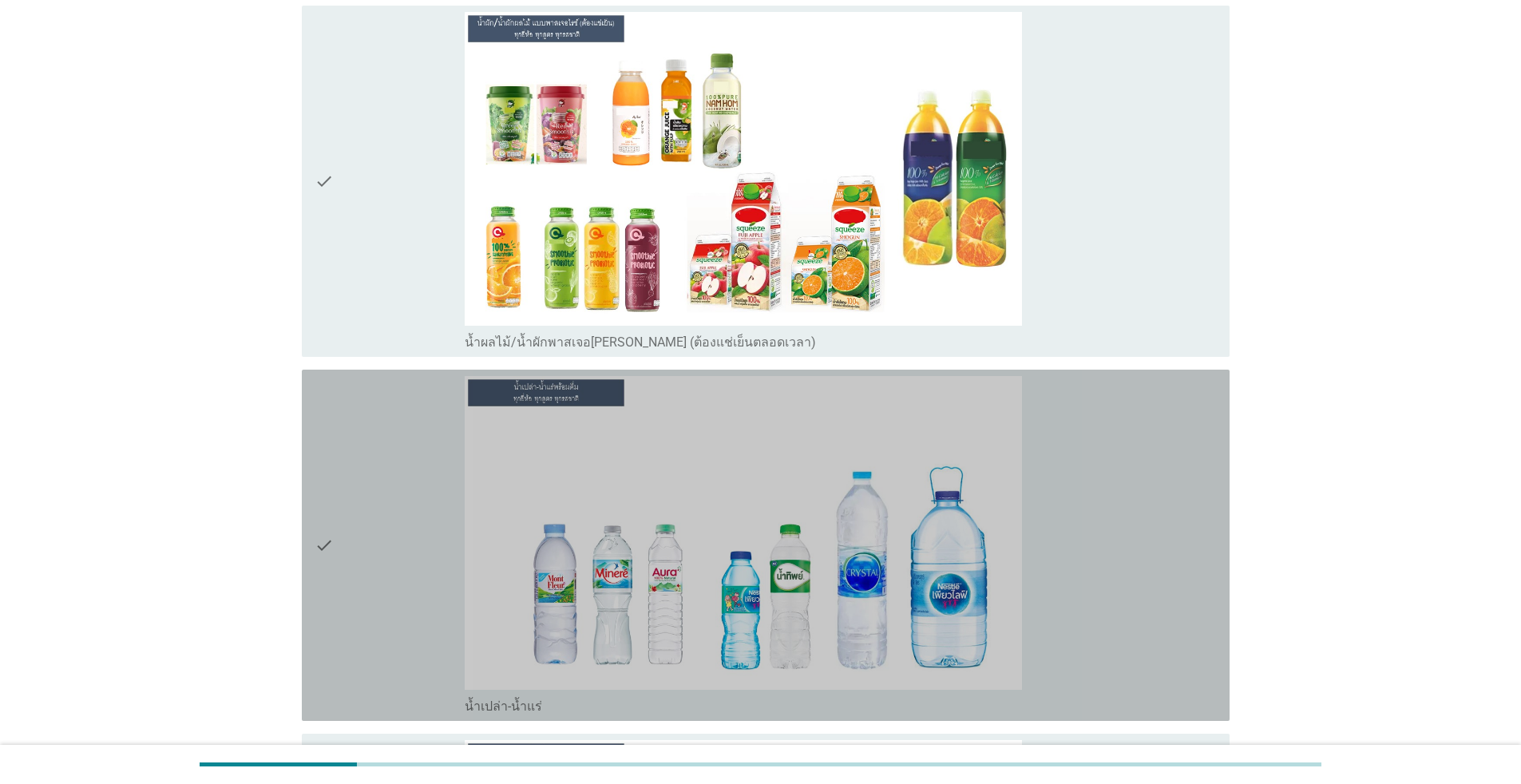
click at [365, 532] on div "check" at bounding box center [389, 546] width 150 height 338
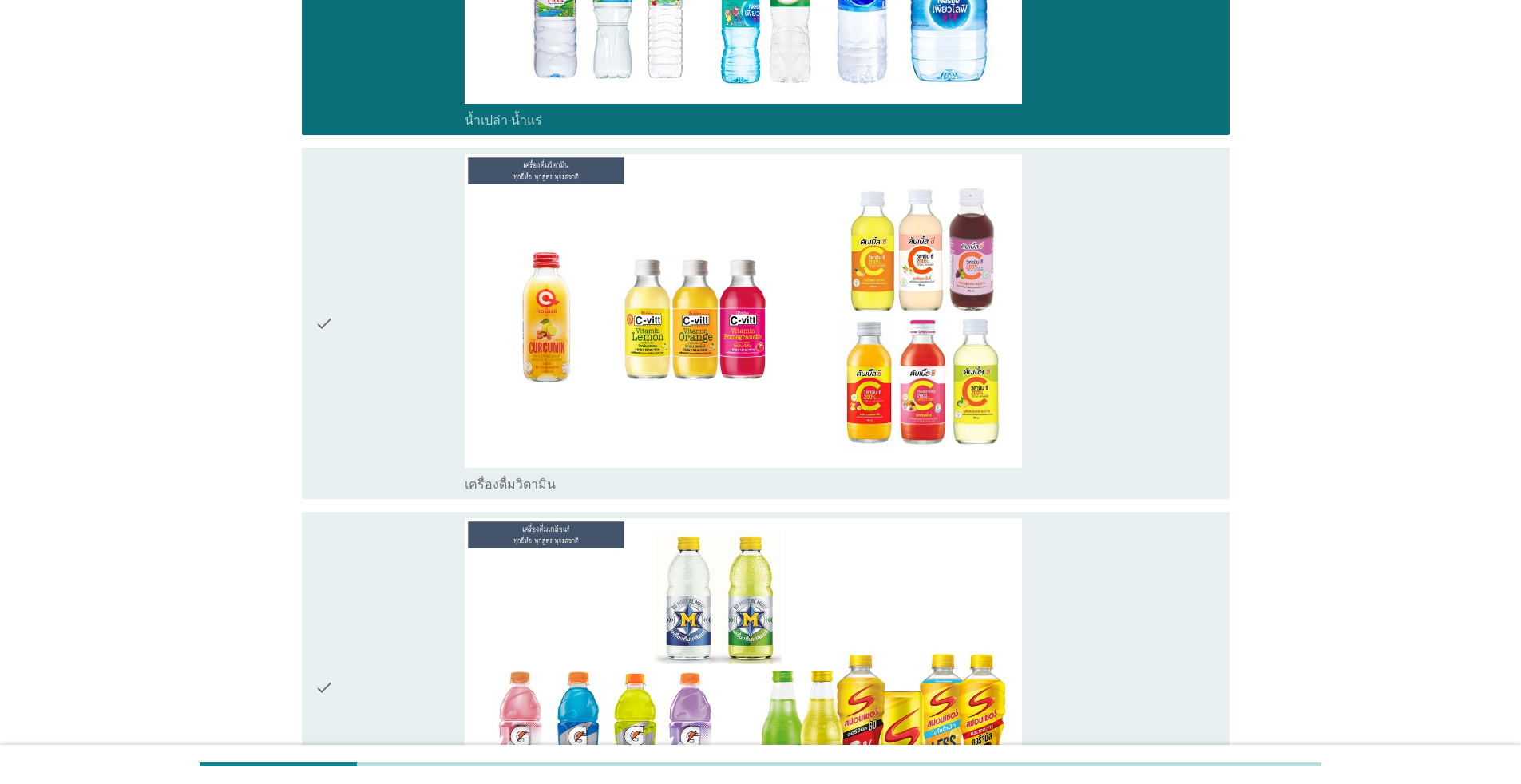
click at [393, 420] on div "check" at bounding box center [389, 323] width 150 height 338
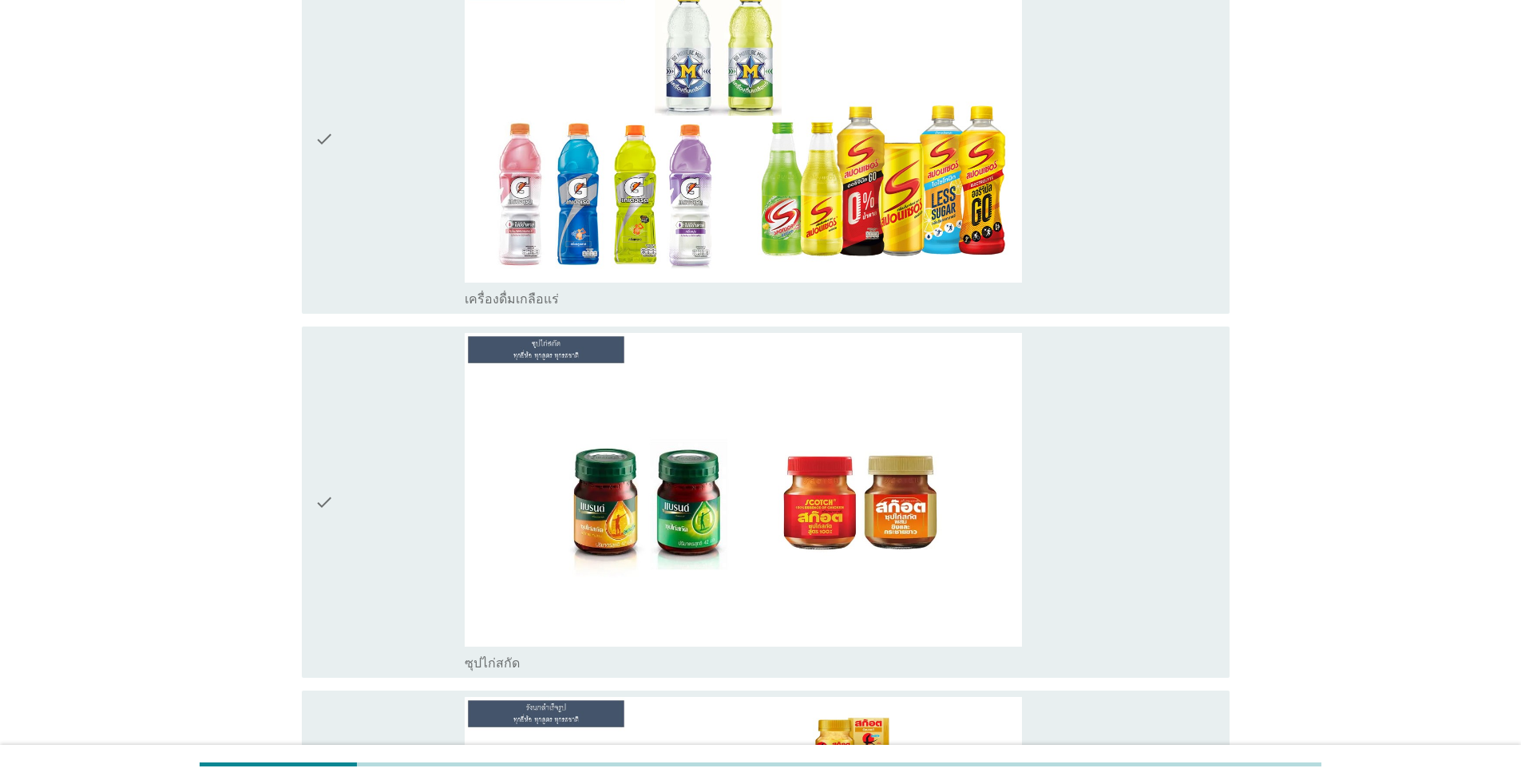
scroll to position [3512, 0]
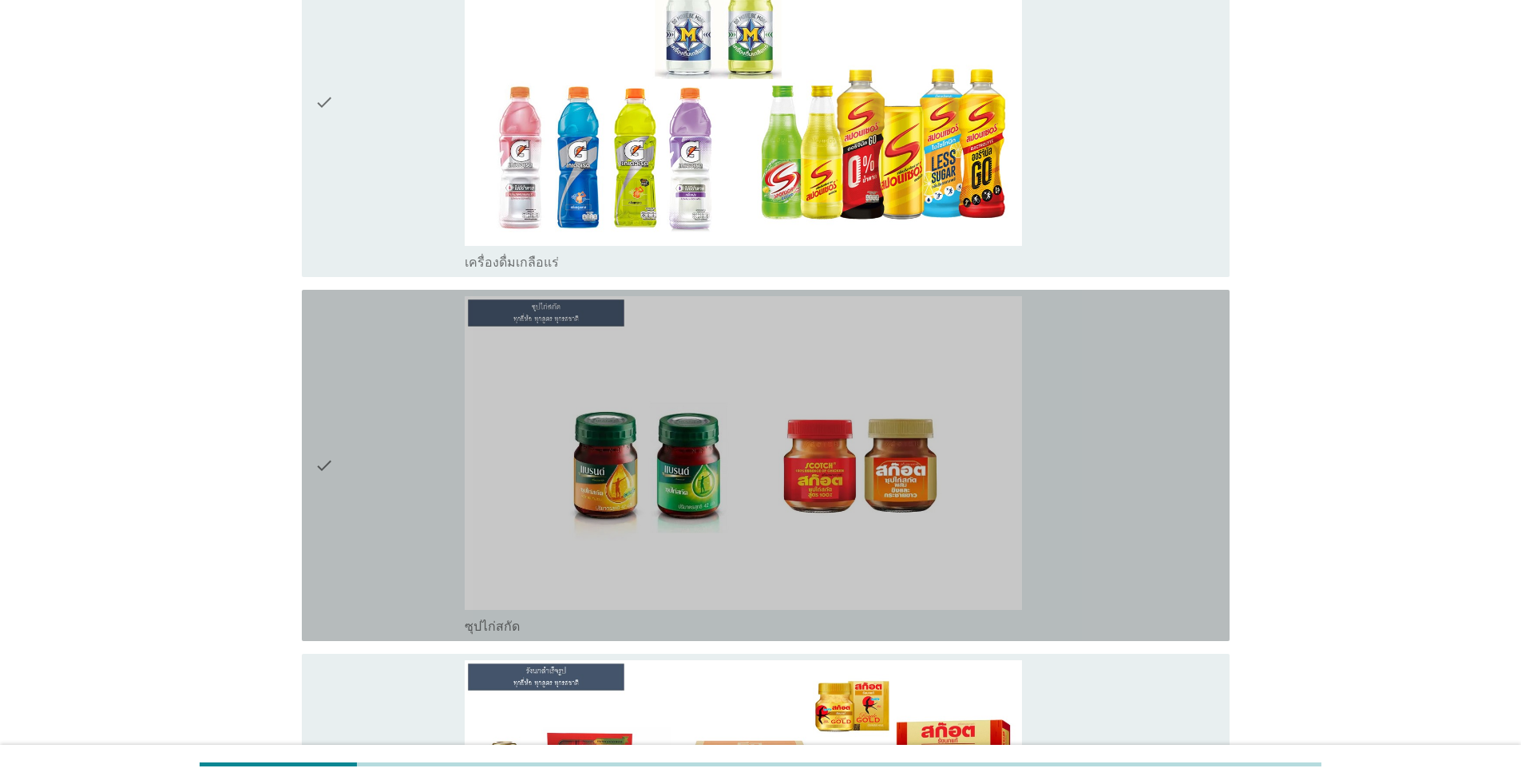
click at [380, 503] on div "check" at bounding box center [389, 465] width 150 height 338
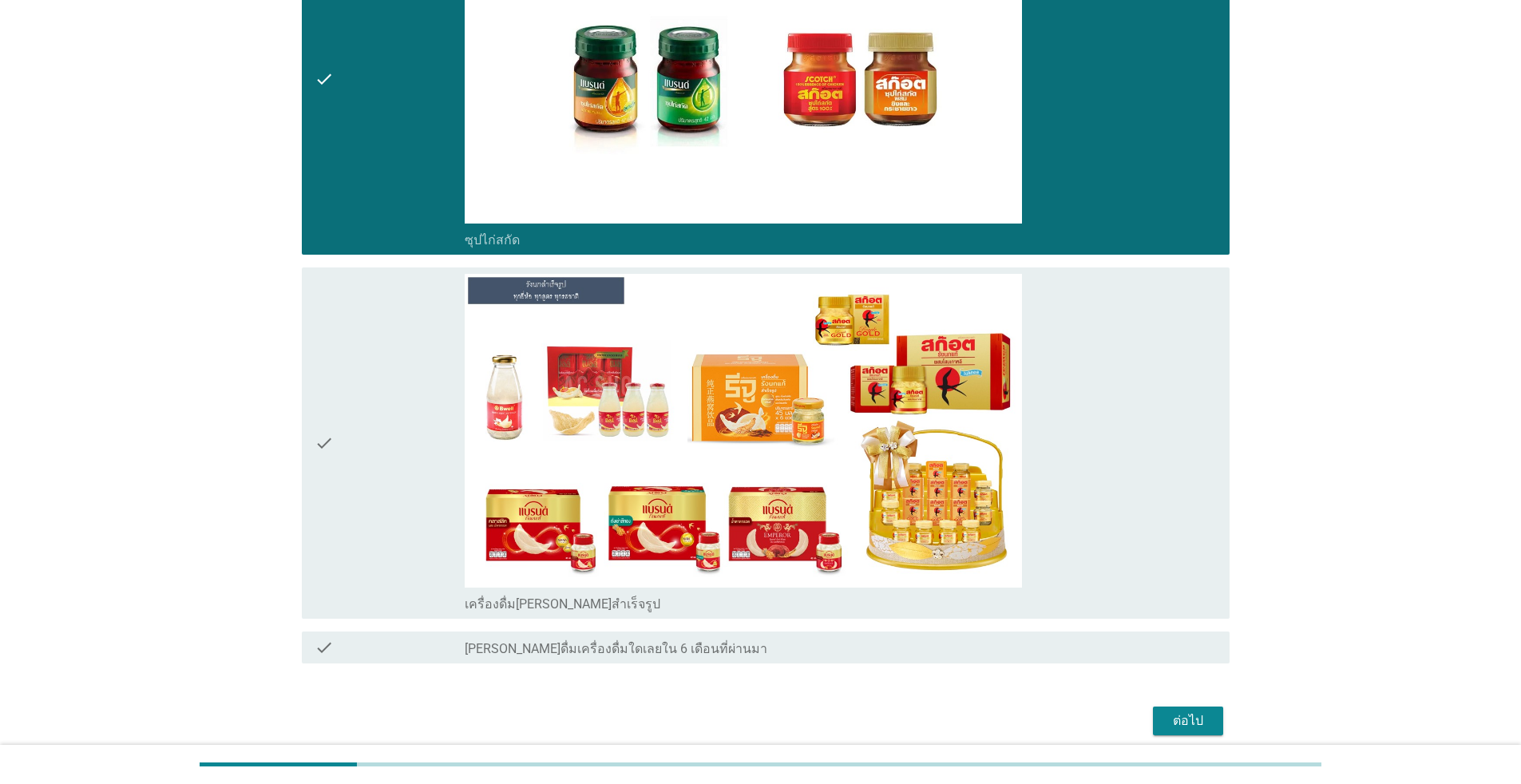
scroll to position [3965, 0]
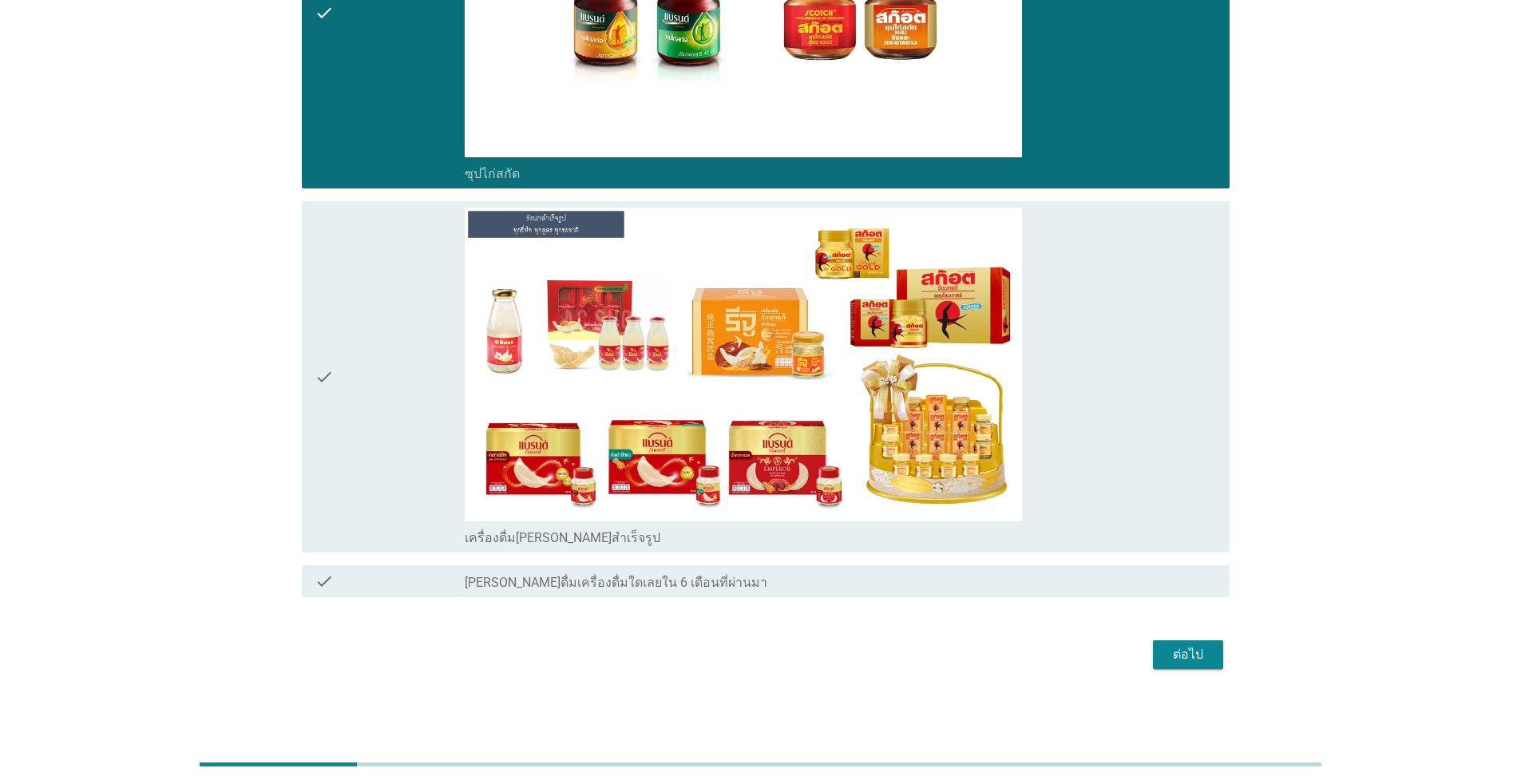
click at [367, 407] on div "check" at bounding box center [389, 376] width 150 height 338
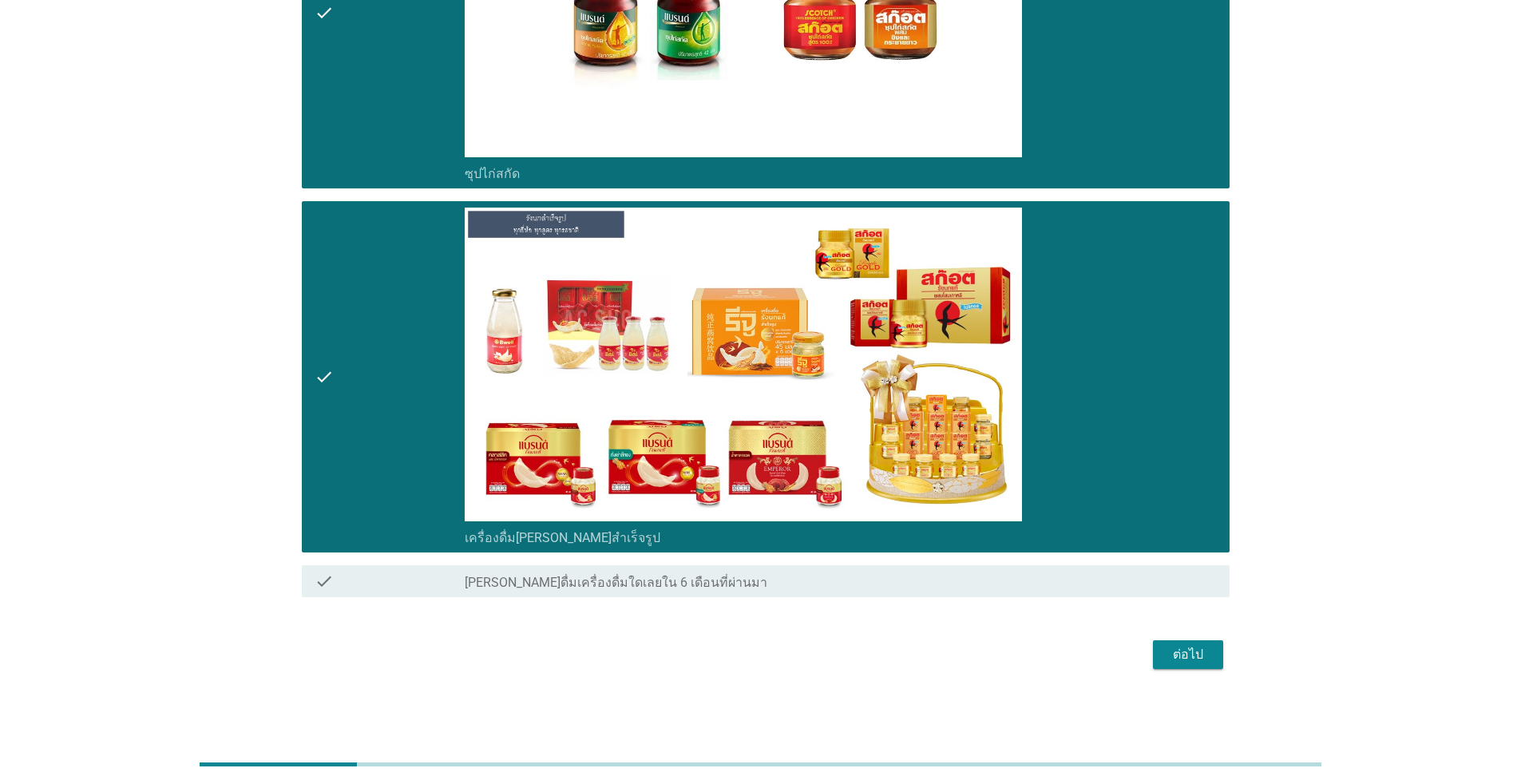
click at [786, 657] on button "ต่อไป" at bounding box center [1187, 654] width 70 height 28
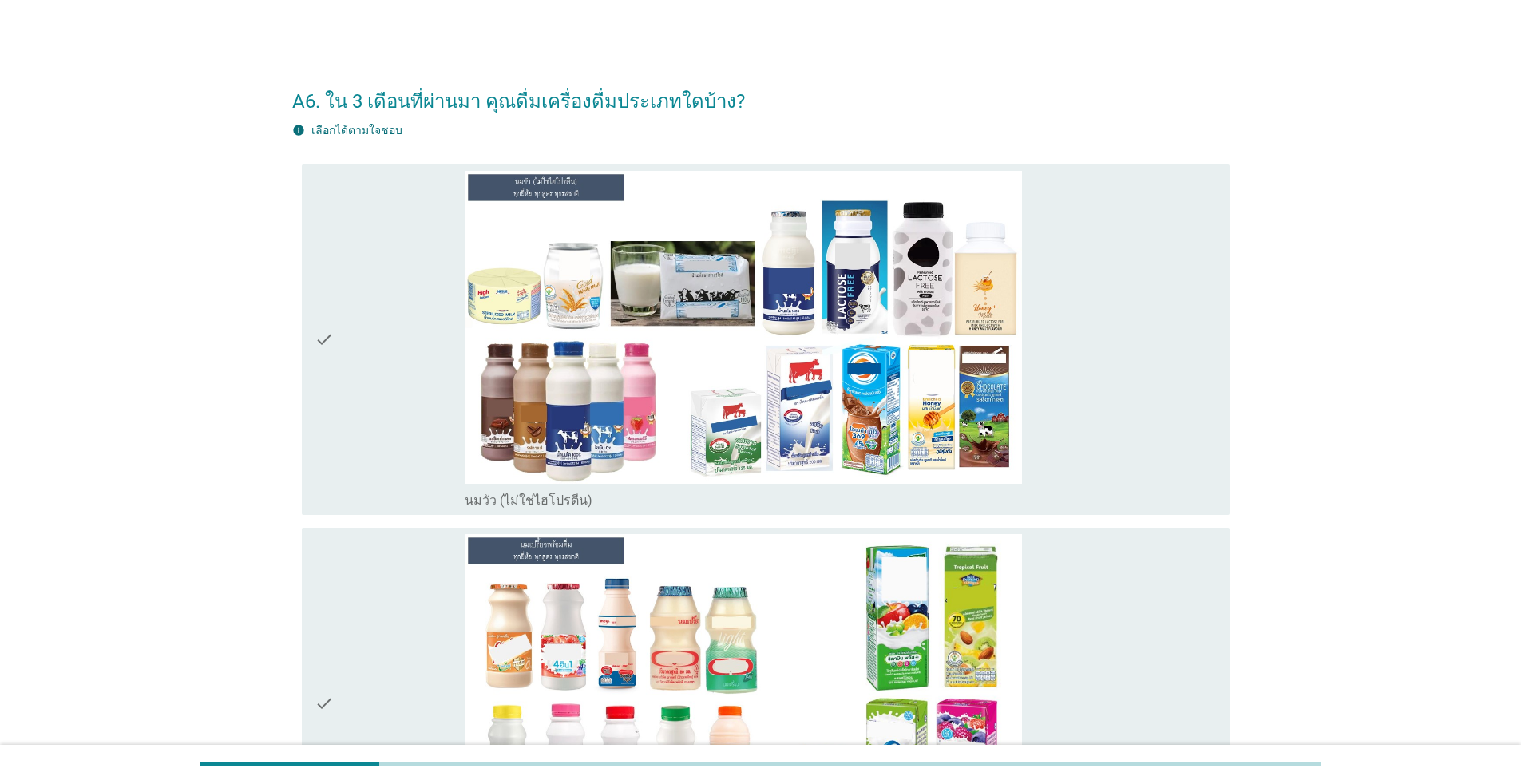
click at [355, 372] on div "check" at bounding box center [389, 340] width 150 height 338
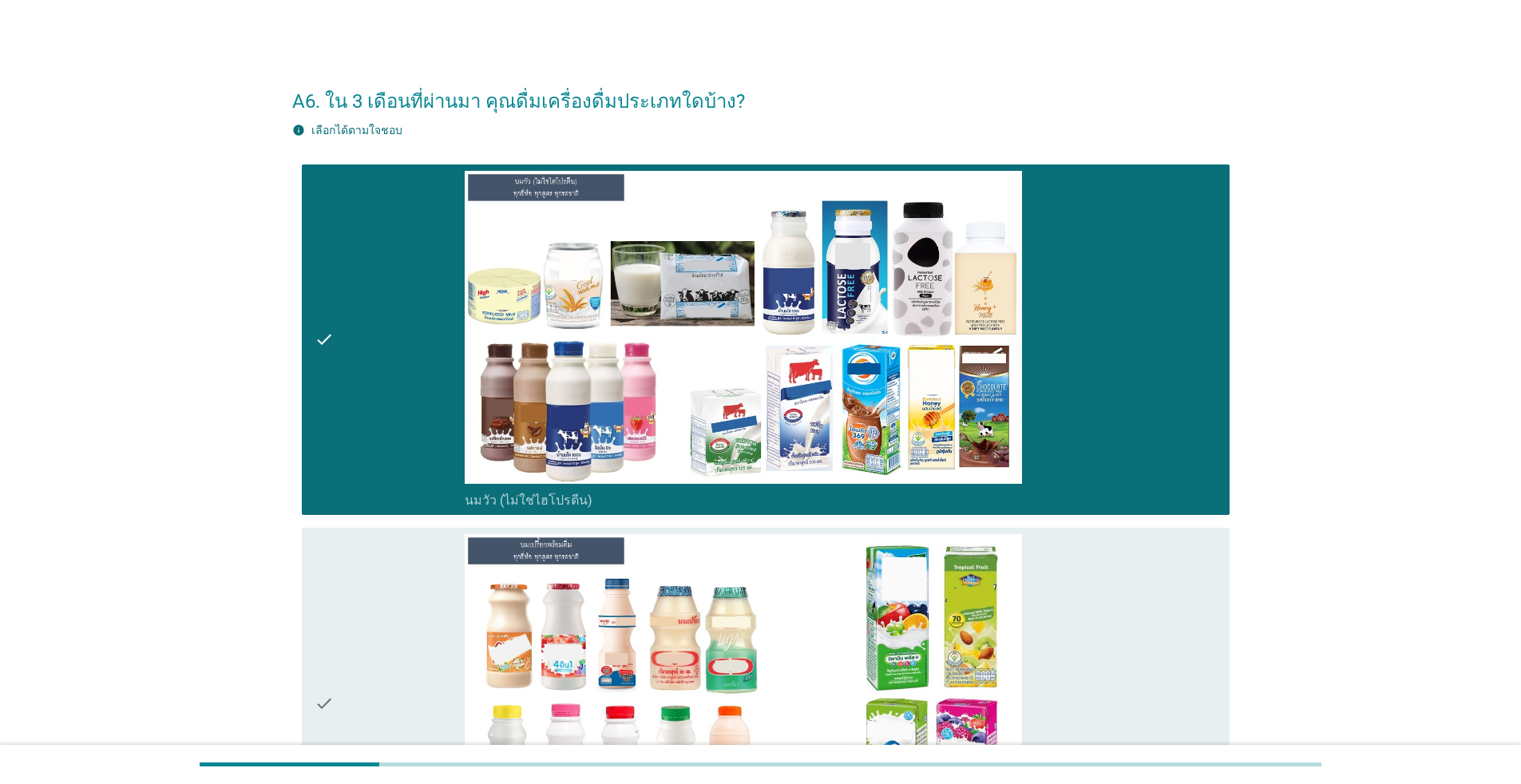
click at [338, 574] on div "check" at bounding box center [389, 703] width 150 height 338
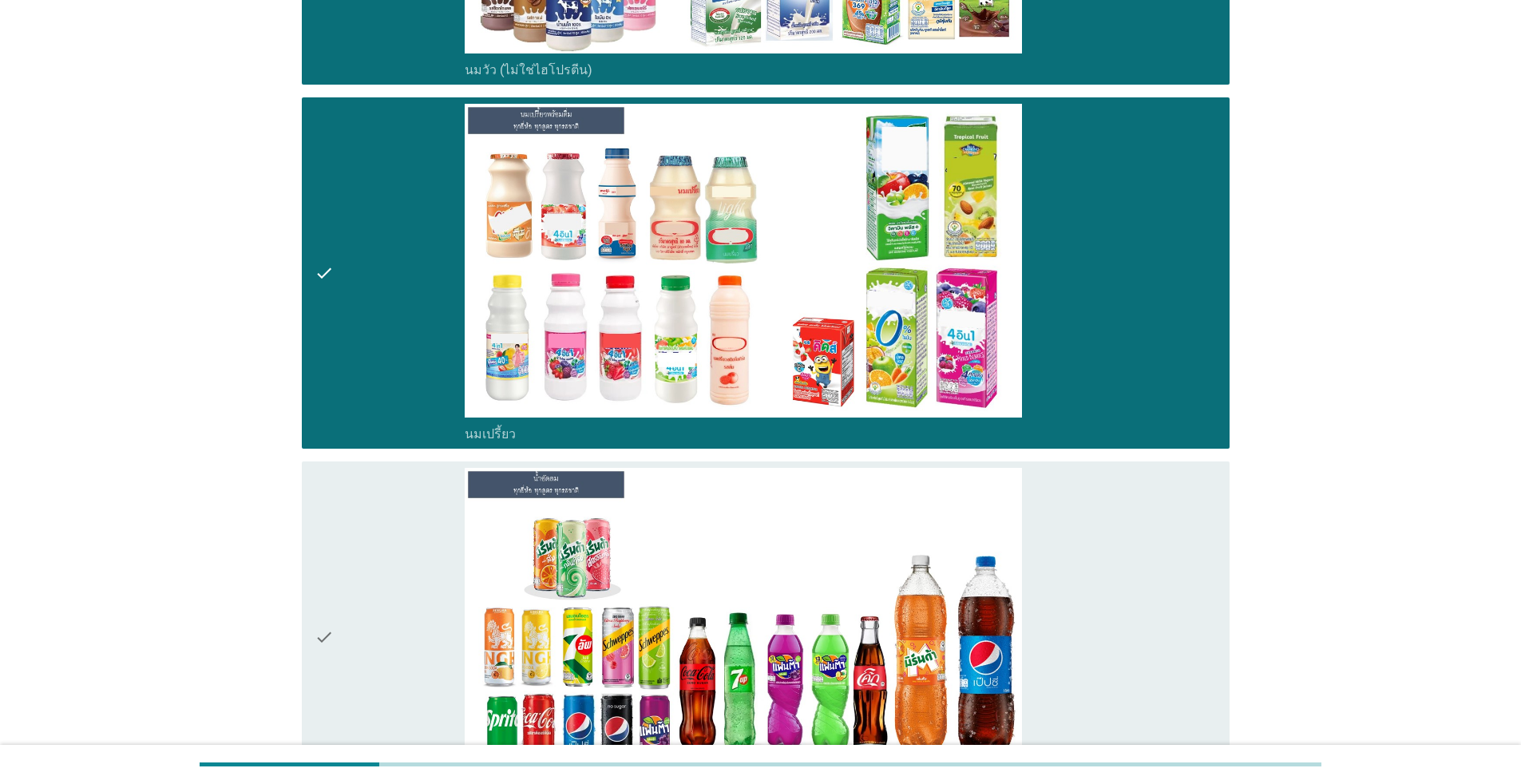
scroll to position [586, 0]
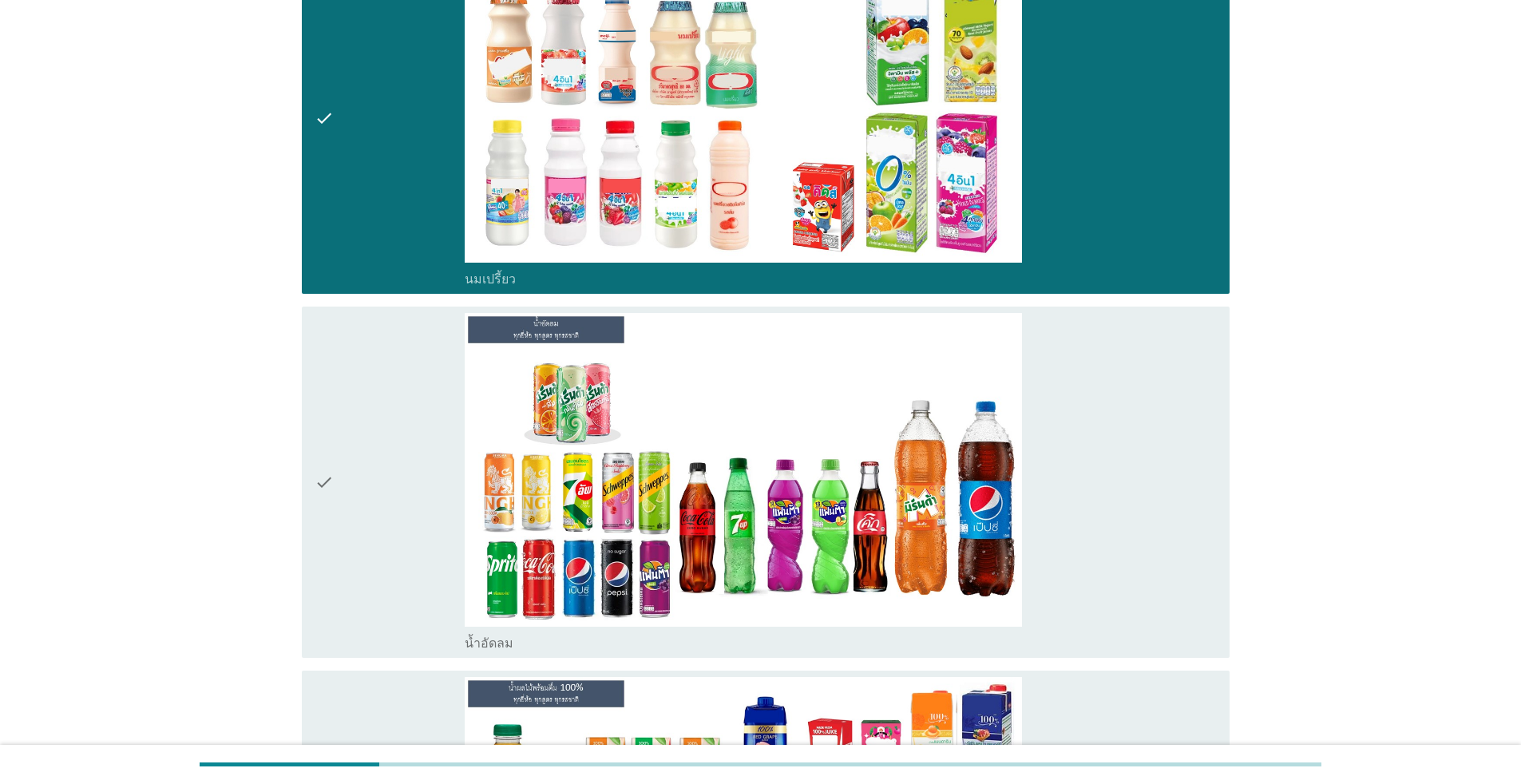
click at [369, 414] on div "check" at bounding box center [389, 482] width 150 height 338
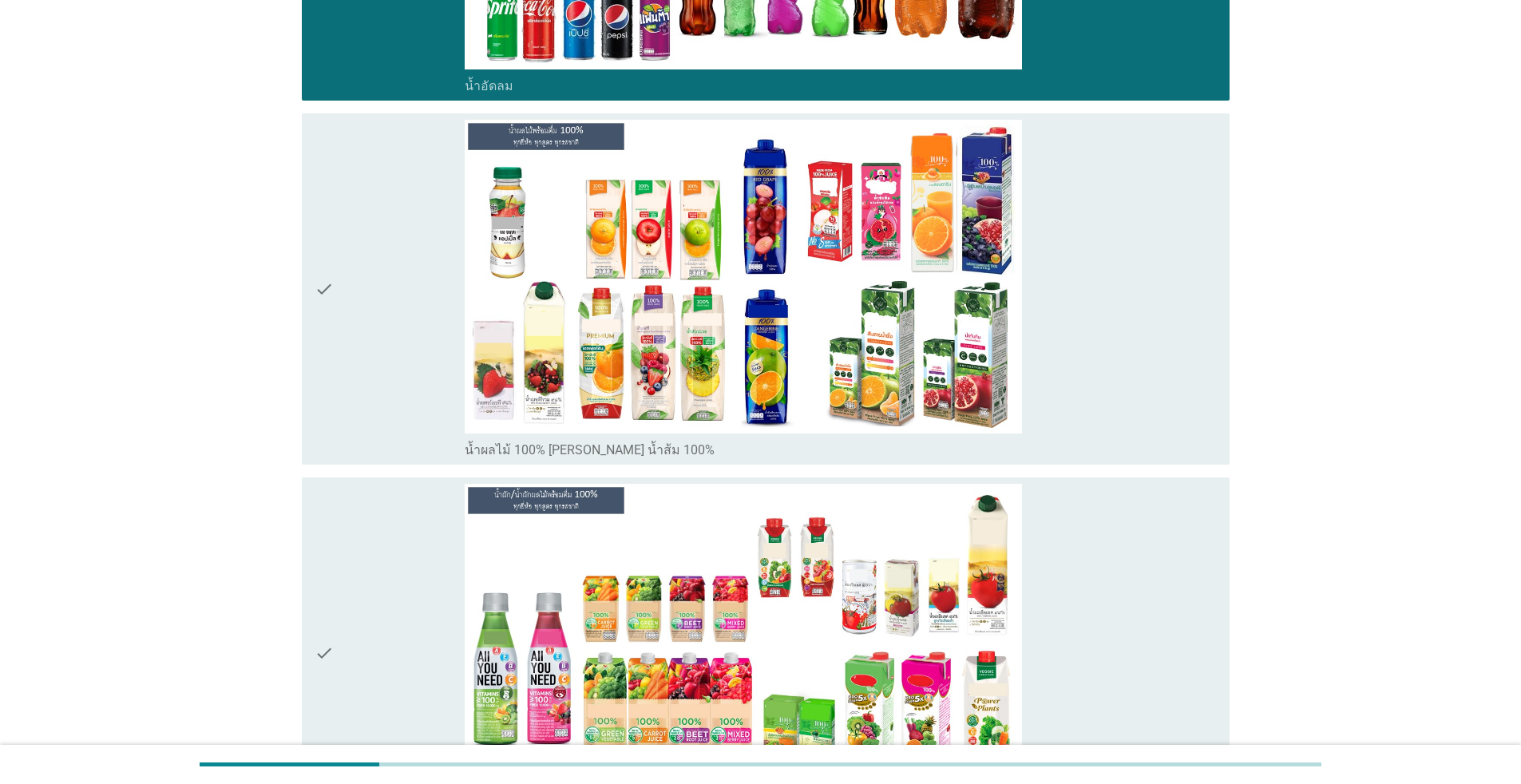
scroll to position [1171, 0]
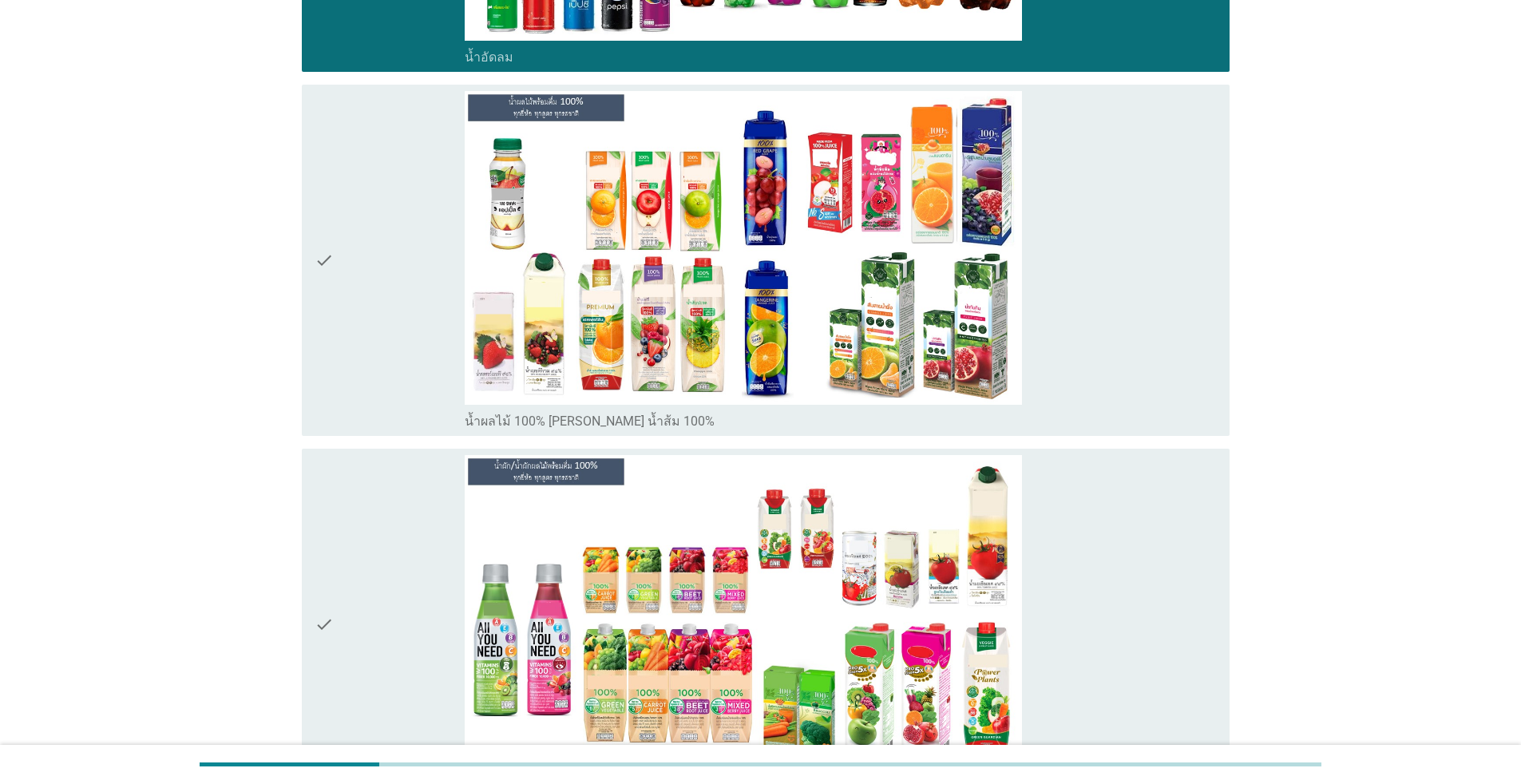
click at [379, 314] on div "check" at bounding box center [389, 260] width 150 height 338
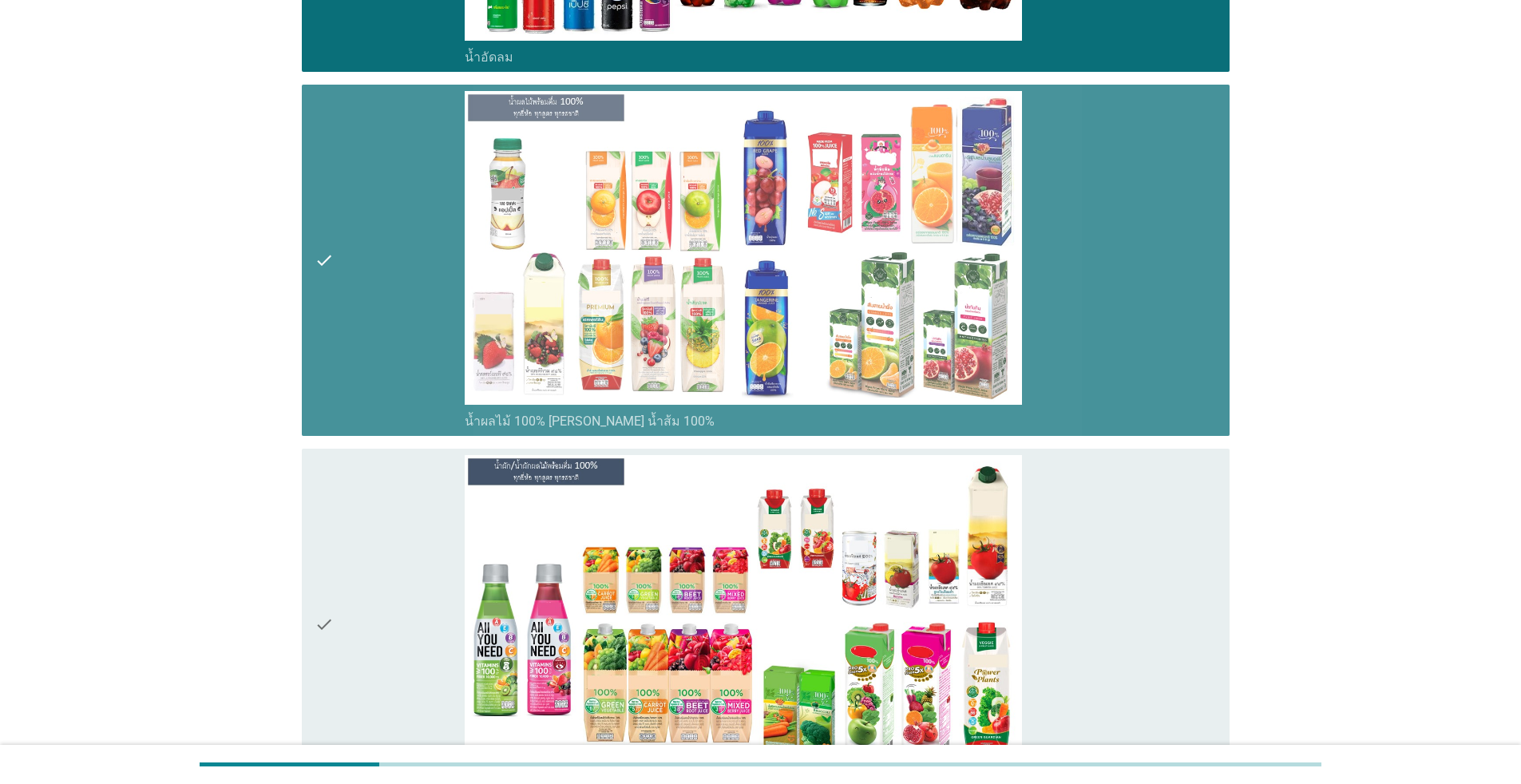
click at [381, 319] on div "check" at bounding box center [389, 260] width 150 height 338
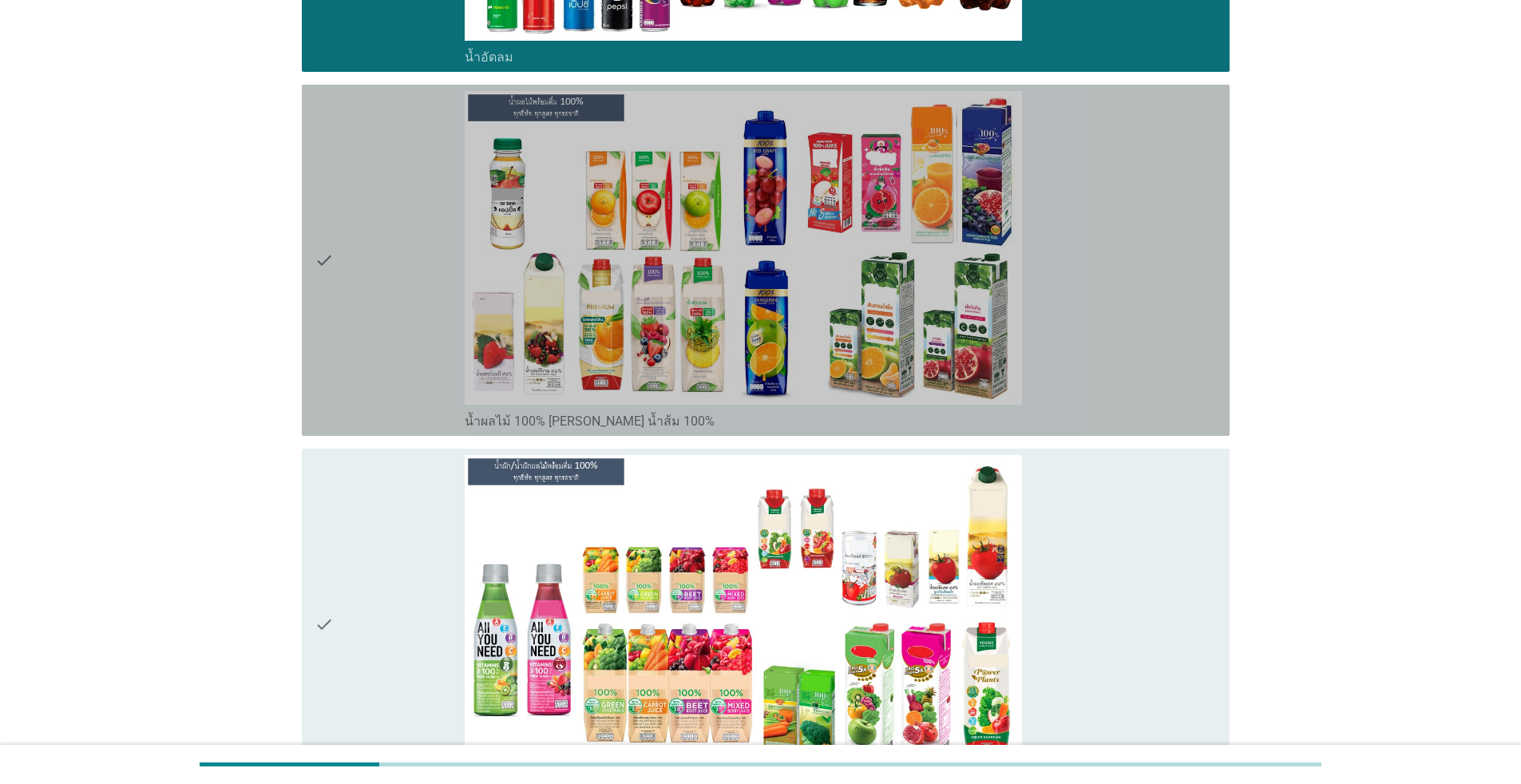
click at [376, 322] on div "check" at bounding box center [389, 260] width 150 height 338
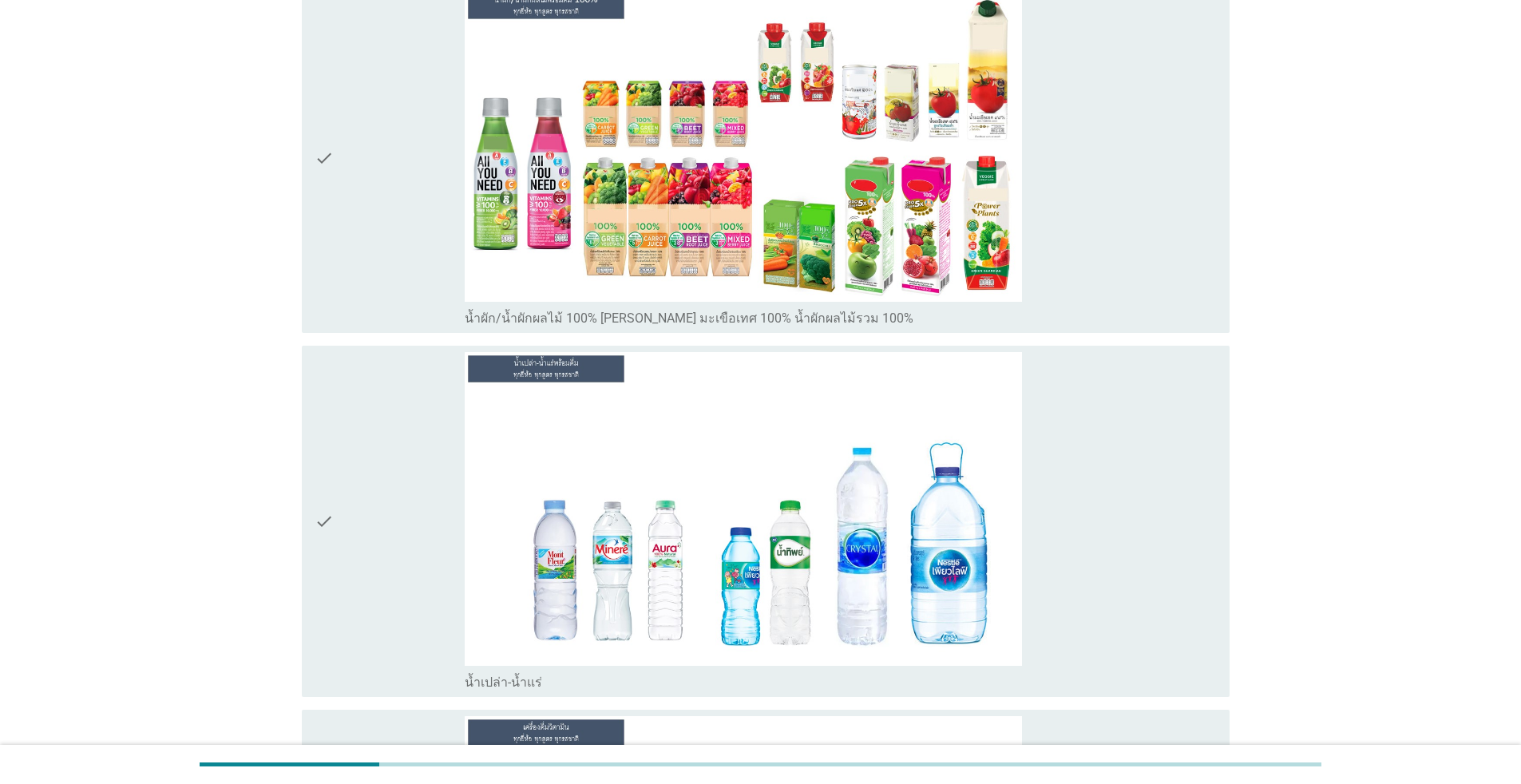
scroll to position [1757, 0]
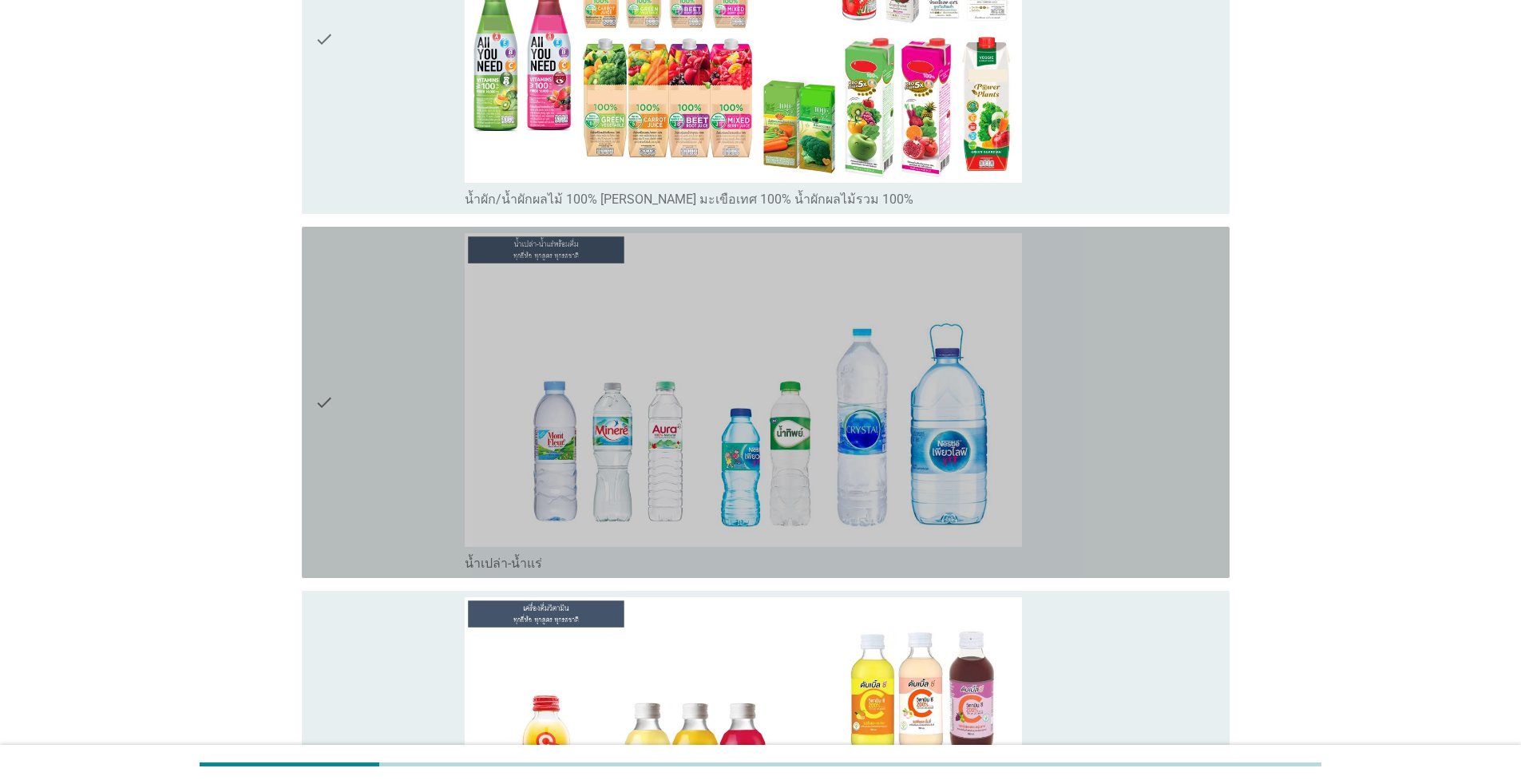
click at [373, 404] on div "check" at bounding box center [389, 402] width 150 height 338
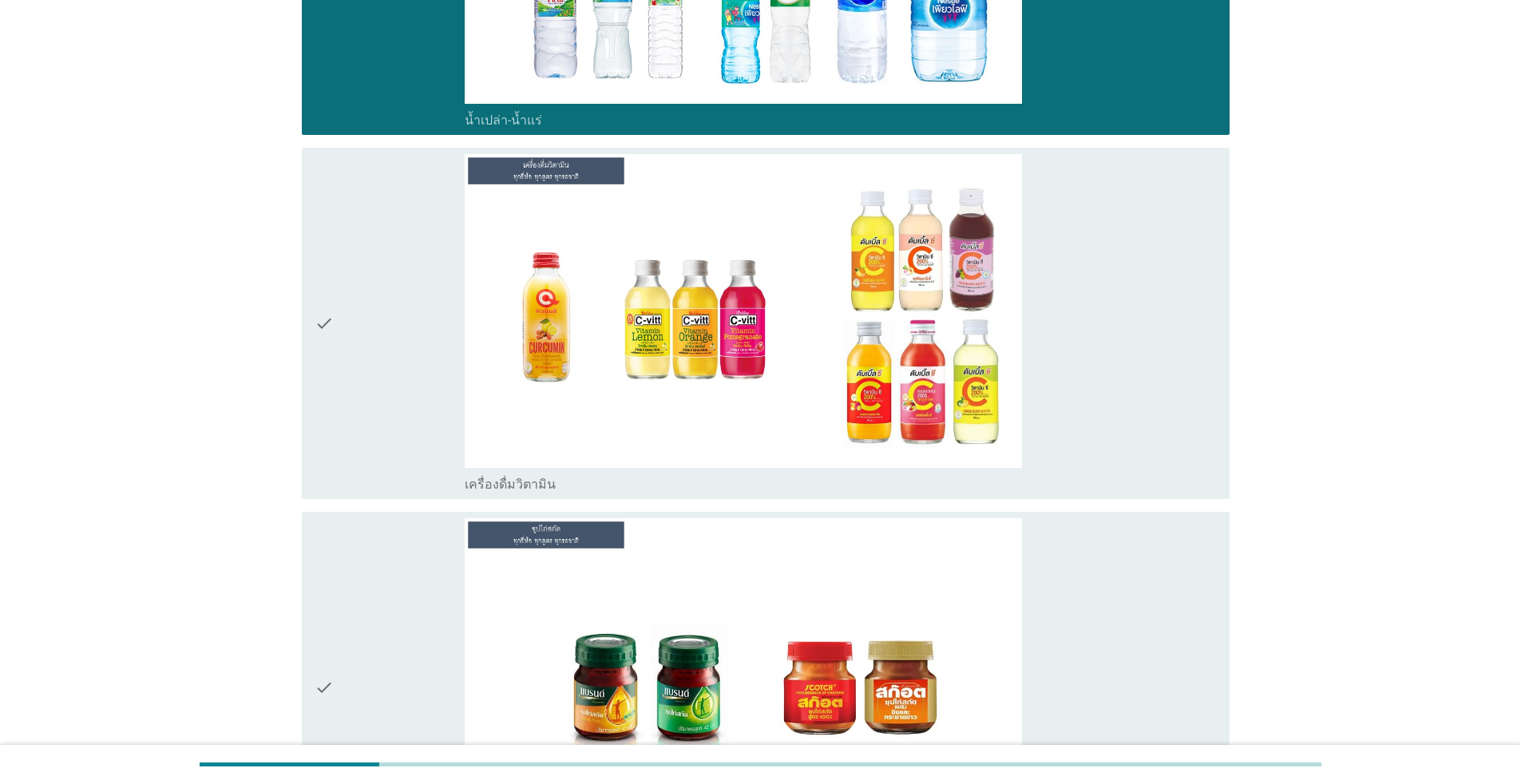
scroll to position [2341, 0]
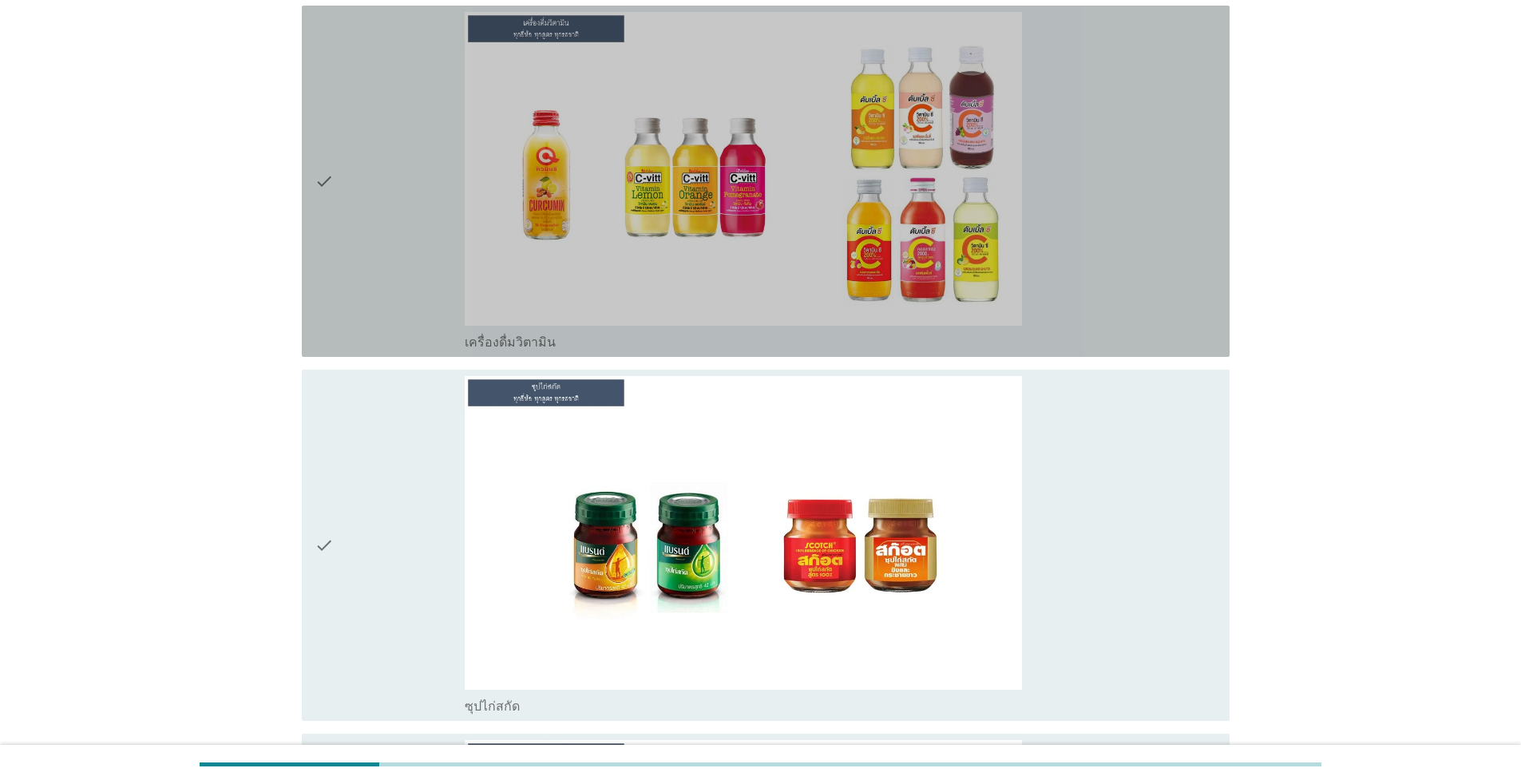
click at [377, 275] on div "check" at bounding box center [389, 181] width 150 height 338
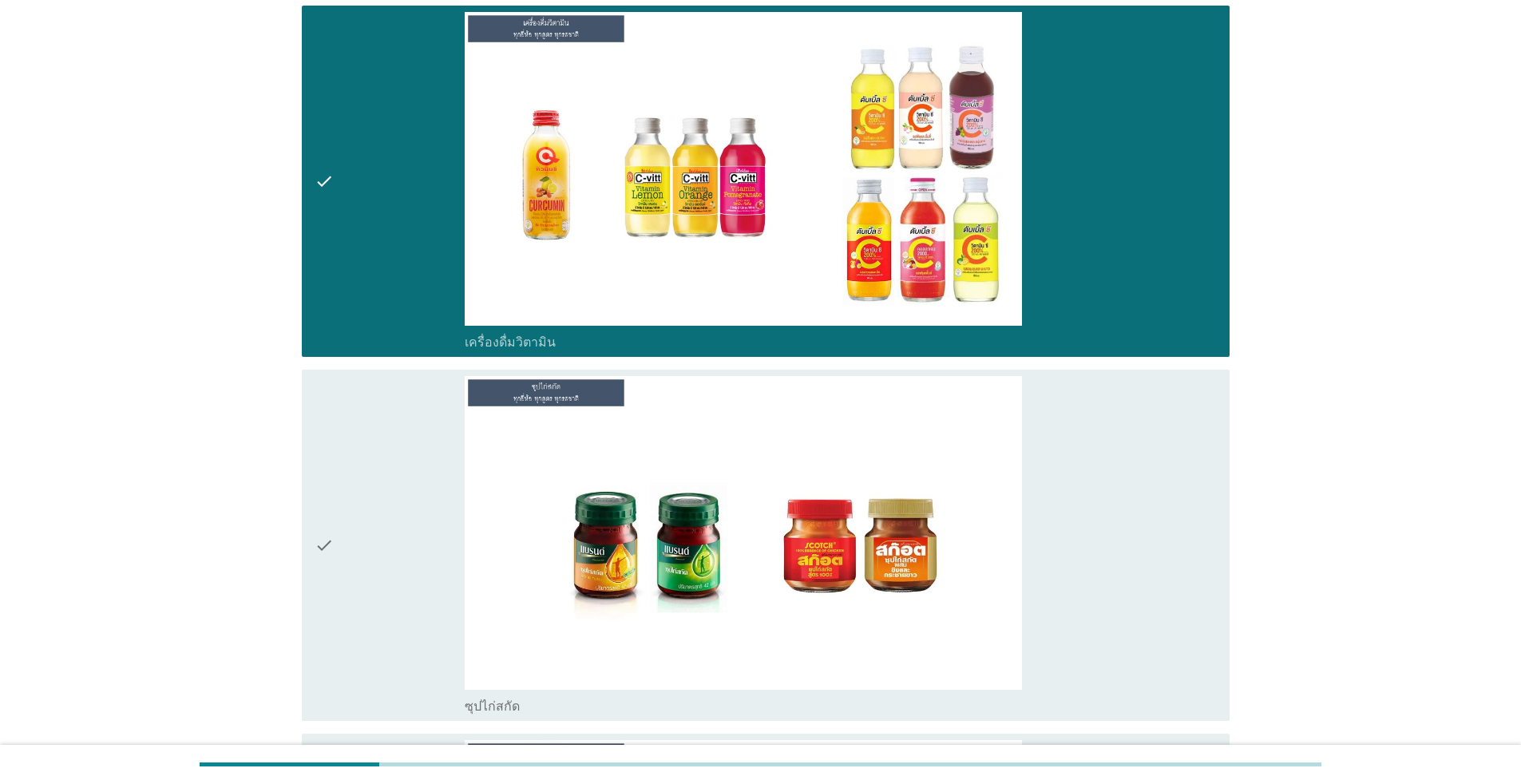
scroll to position [2873, 0]
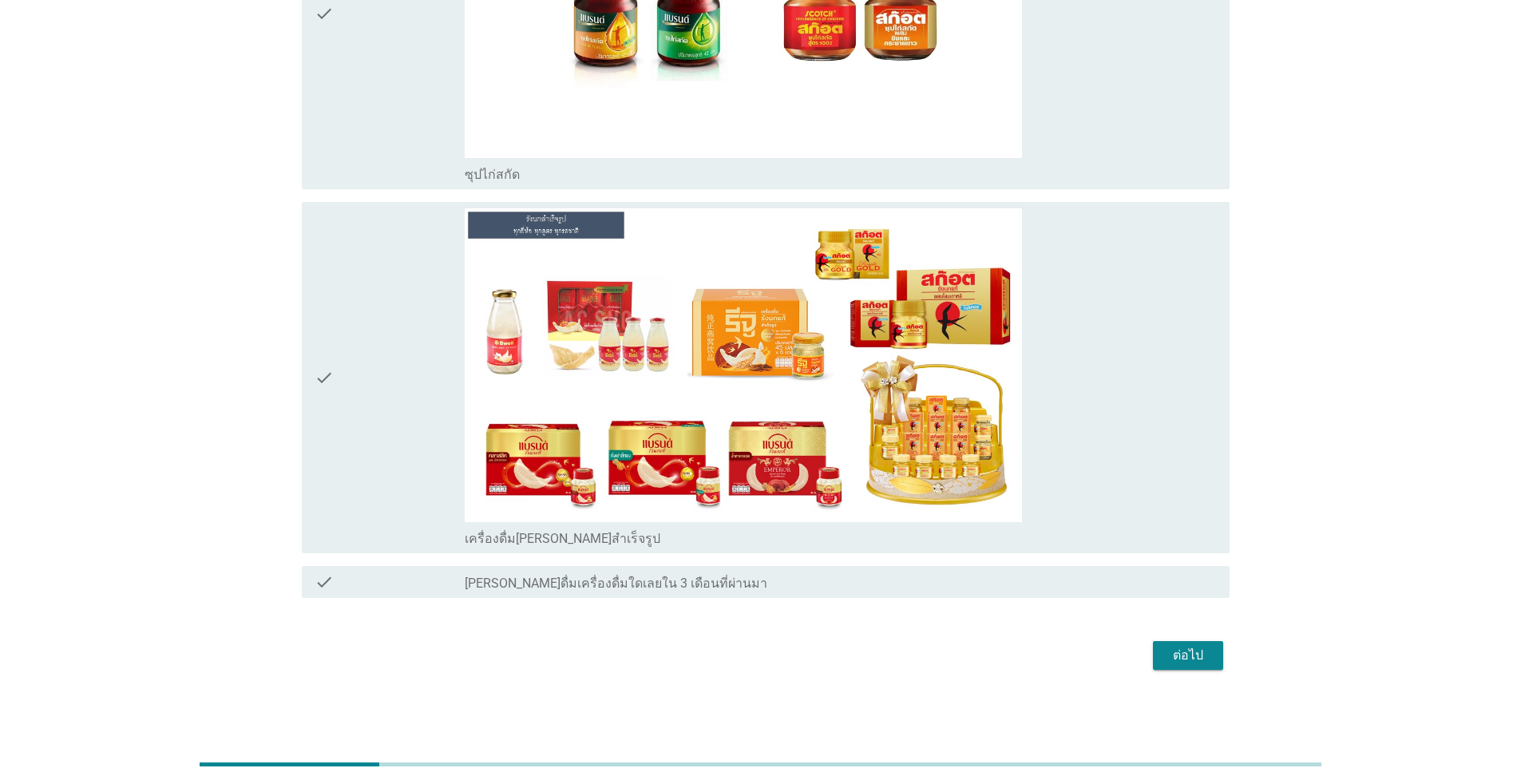
click at [786, 659] on div "ต่อไป" at bounding box center [1188, 656] width 44 height 20
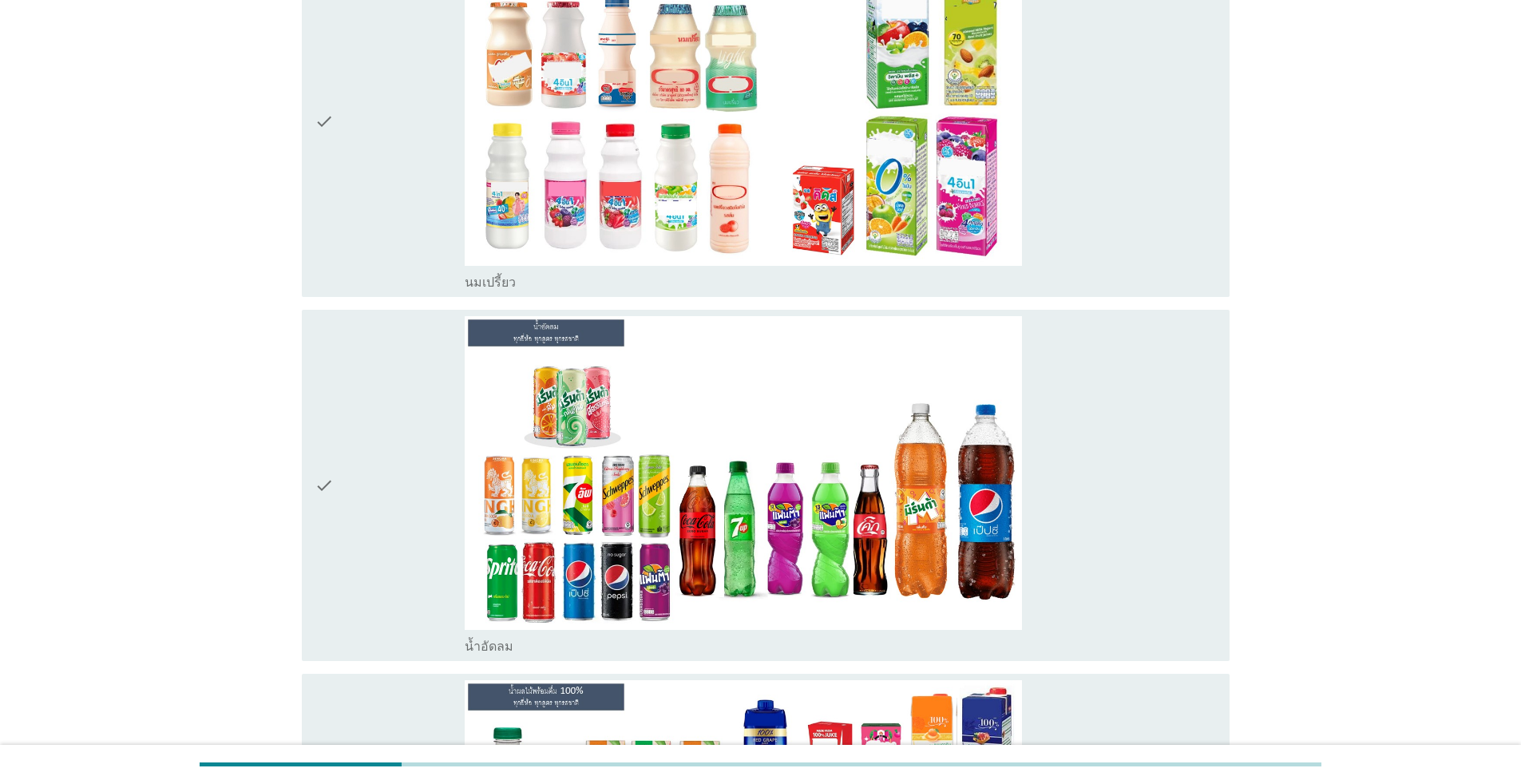
scroll to position [586, 0]
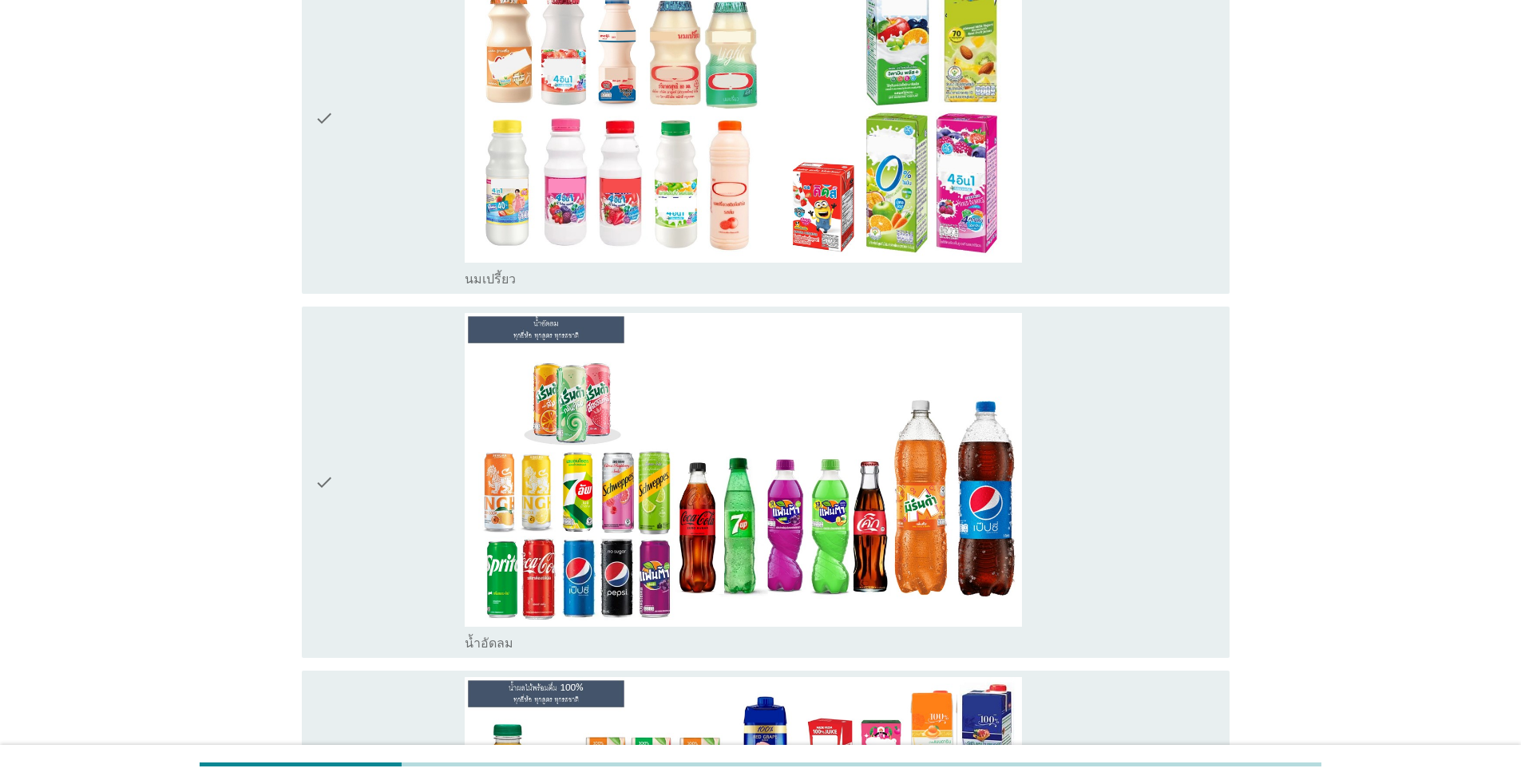
click at [390, 183] on div "check" at bounding box center [389, 118] width 150 height 338
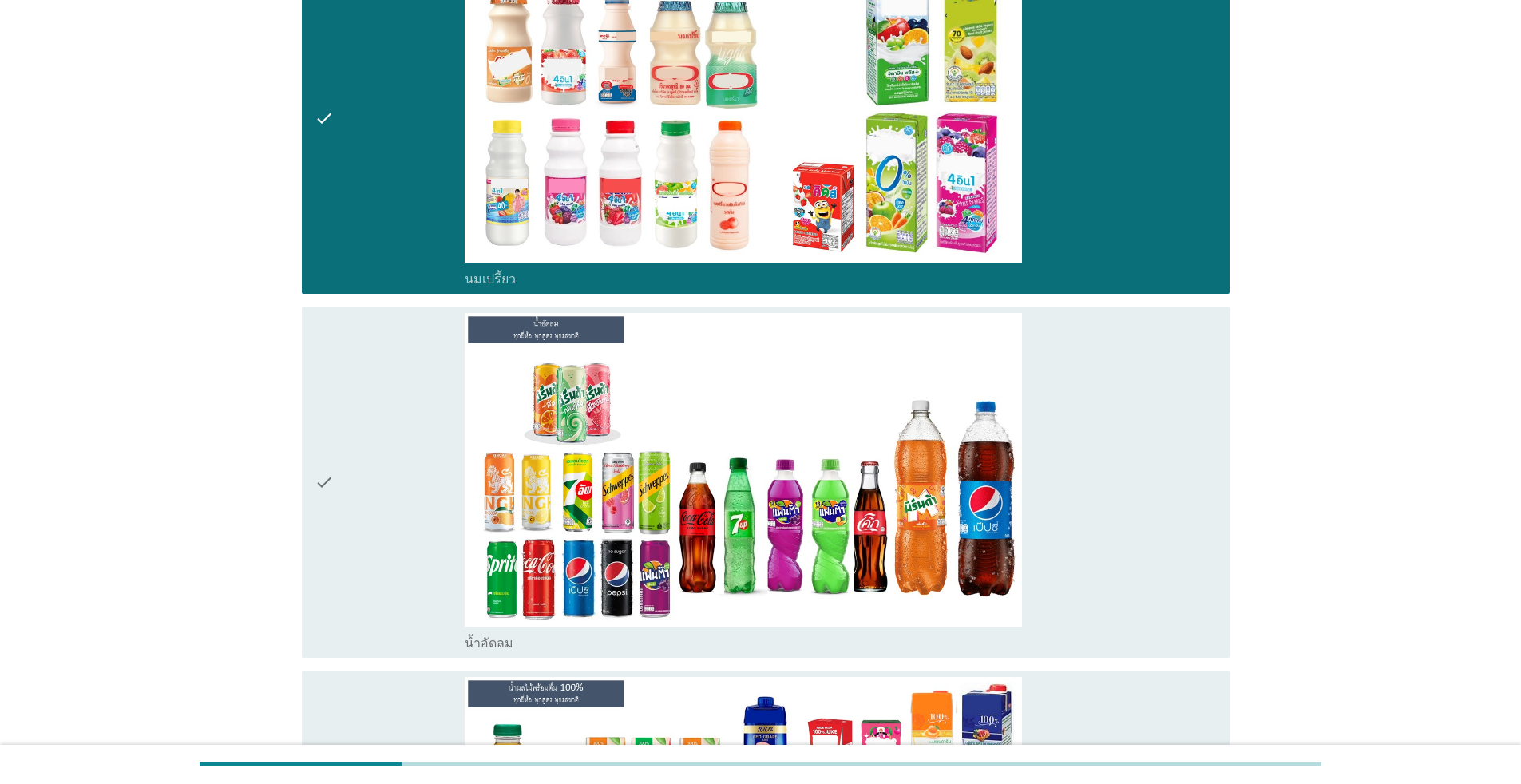
click at [385, 390] on div "check" at bounding box center [389, 482] width 150 height 338
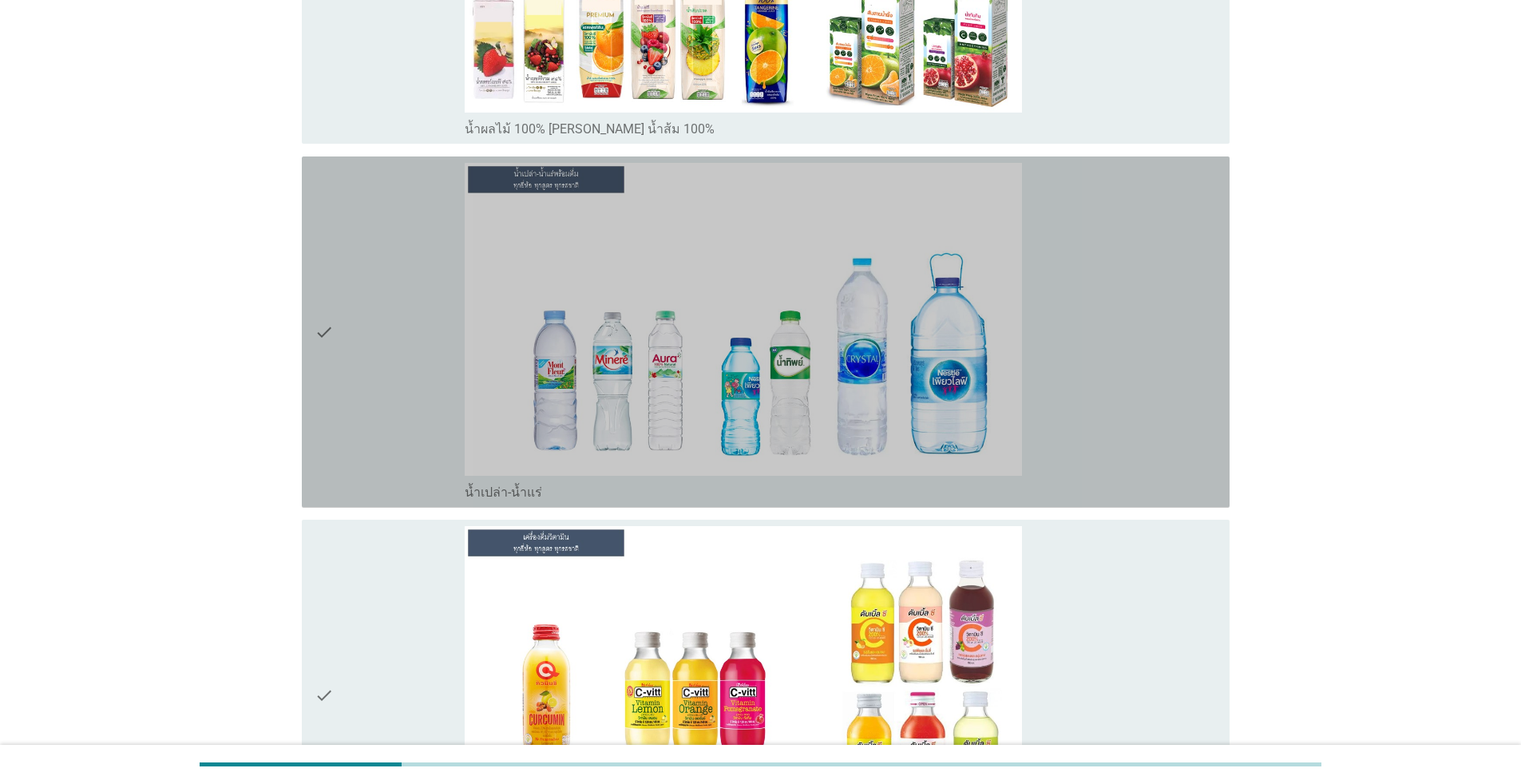
click at [400, 388] on div "check" at bounding box center [389, 332] width 150 height 338
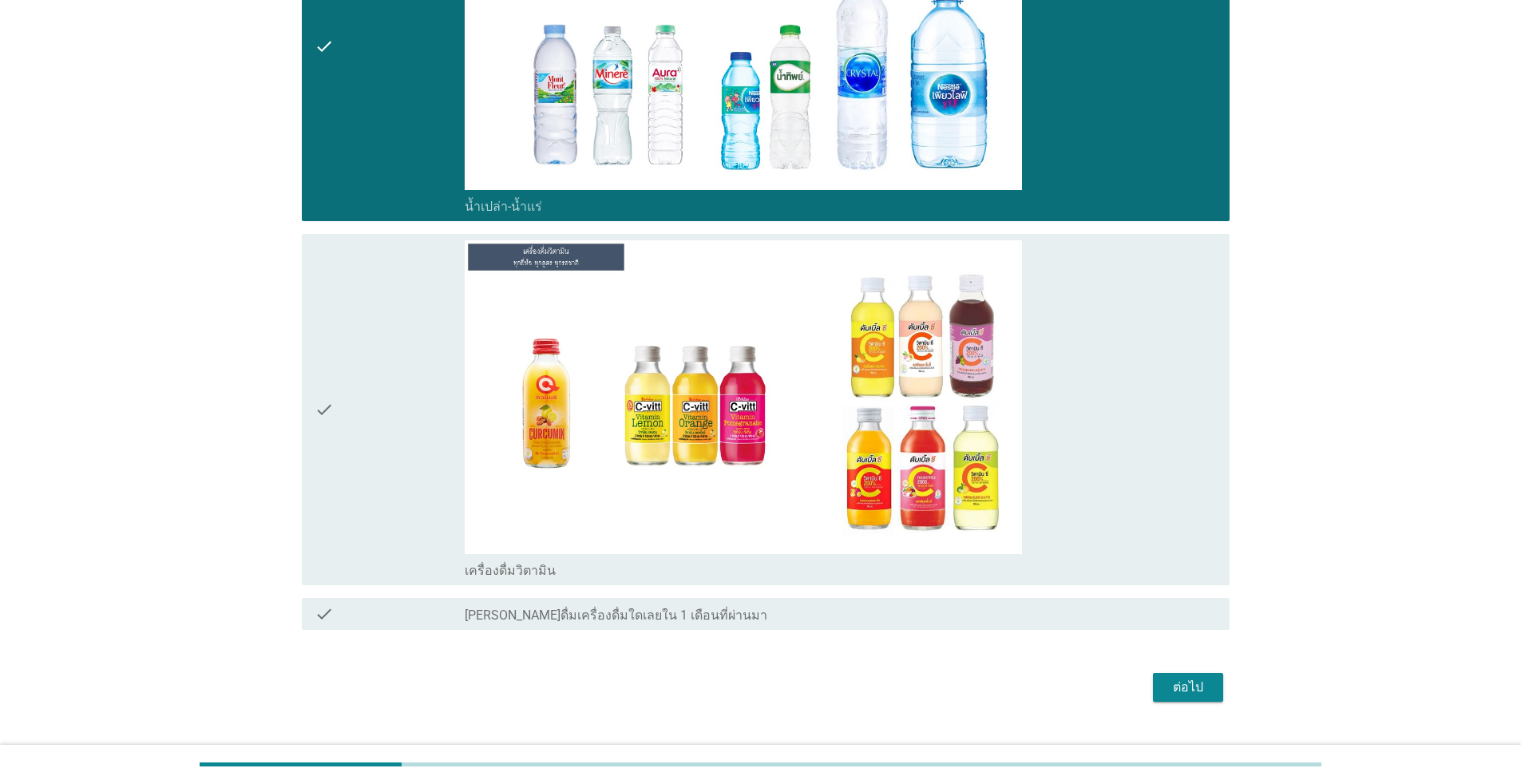
scroll to position [1757, 0]
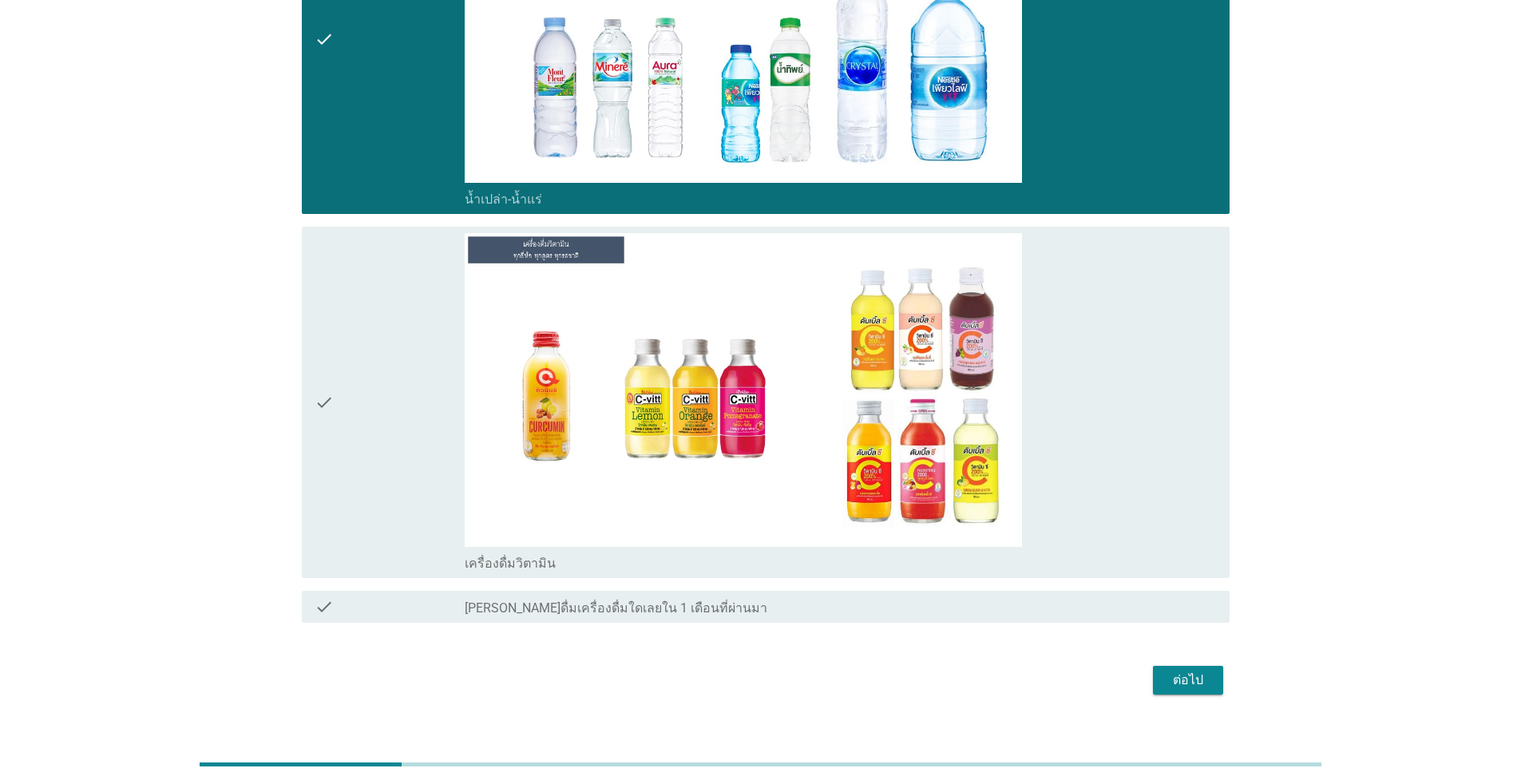
click at [407, 350] on div "check" at bounding box center [389, 402] width 150 height 338
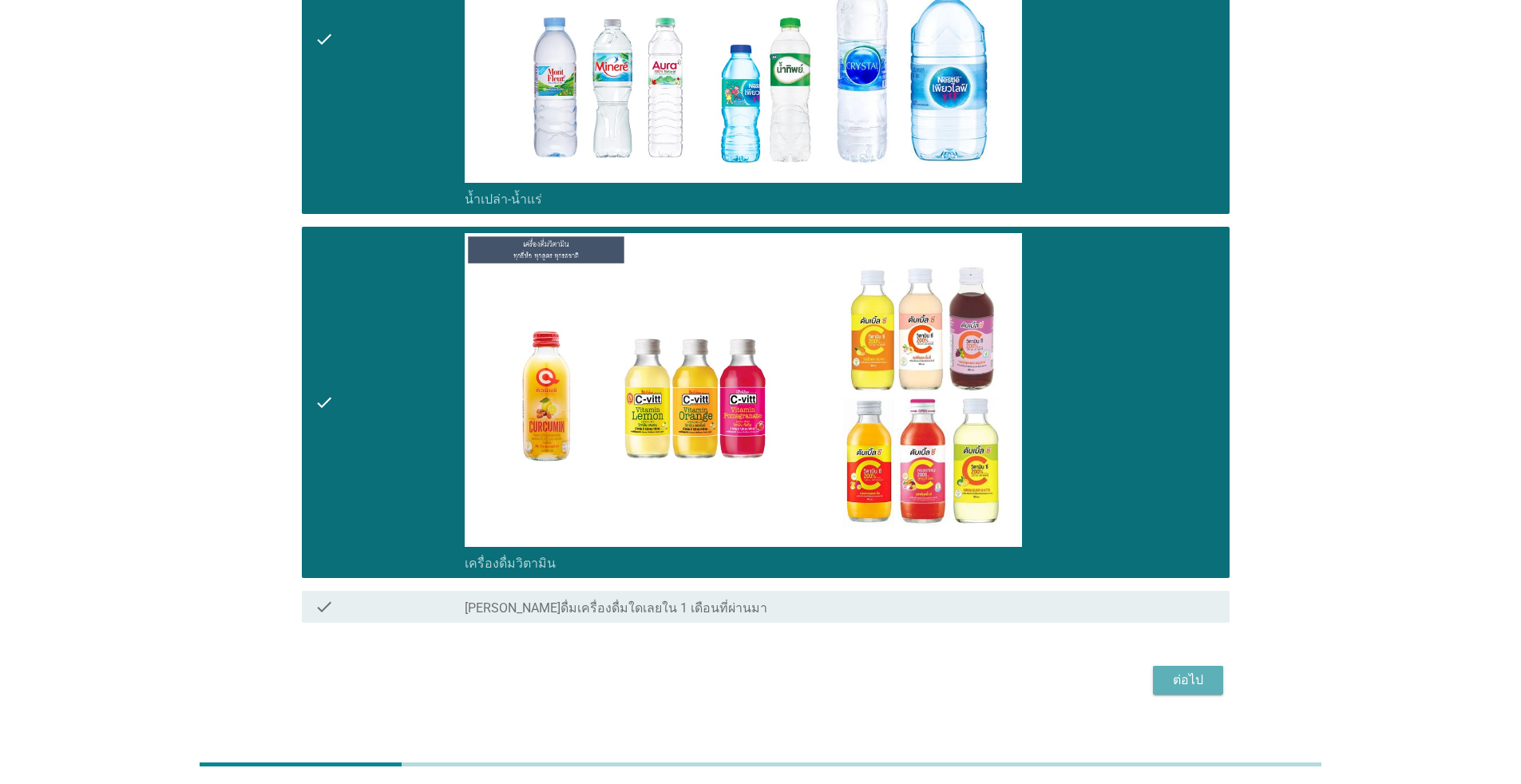
click at [786, 683] on div "ต่อไป" at bounding box center [1188, 681] width 44 height 20
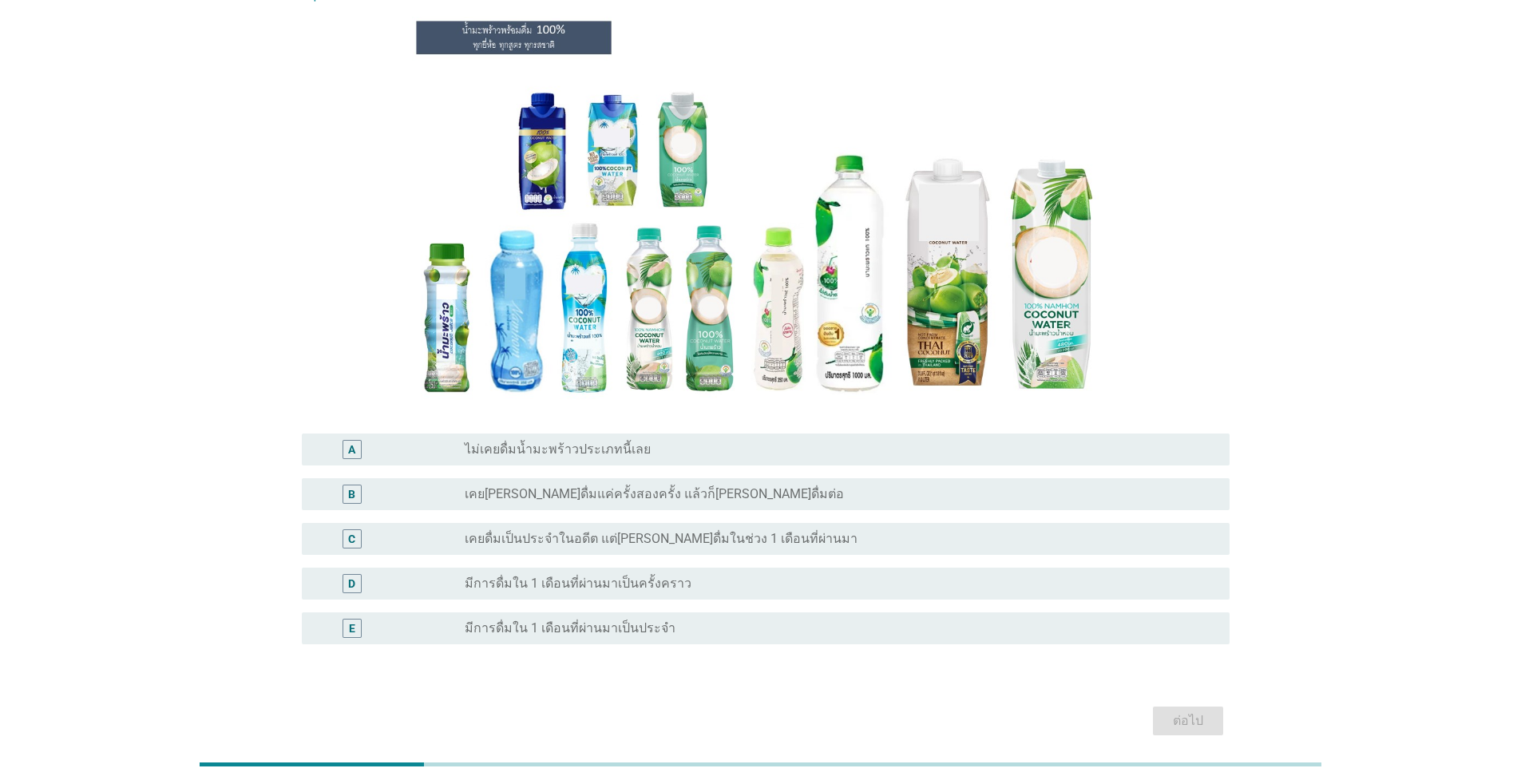
scroll to position [178, 0]
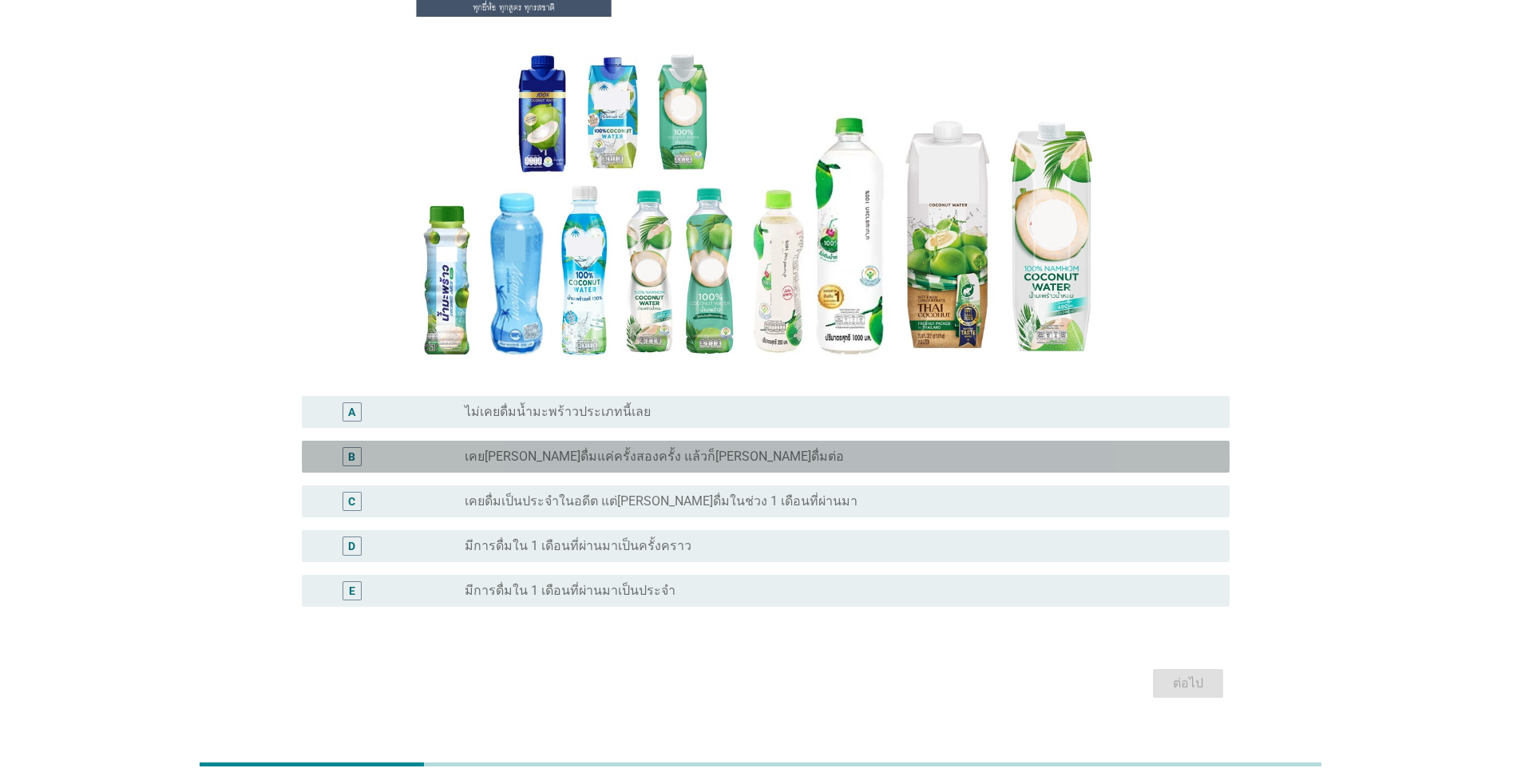
click at [494, 449] on label "เคยลองดื่มแค่ครั้งสองครั้ง แล้วก็ไม่ได้ดื่มต่อ" at bounding box center [654, 457] width 379 height 16
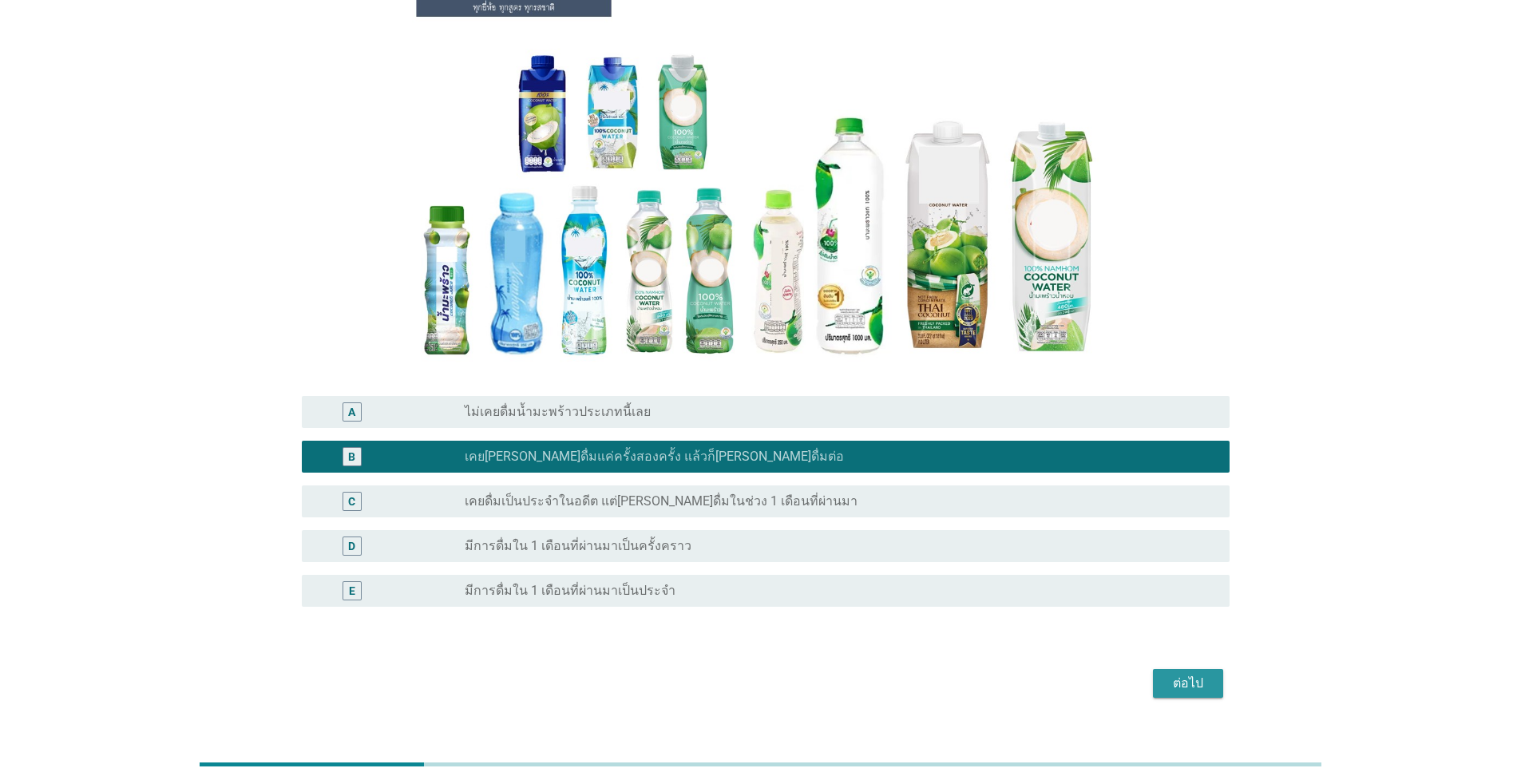
click at [786, 674] on div "ต่อไป" at bounding box center [1188, 683] width 44 height 20
